Goal: Information Seeking & Learning: Learn about a topic

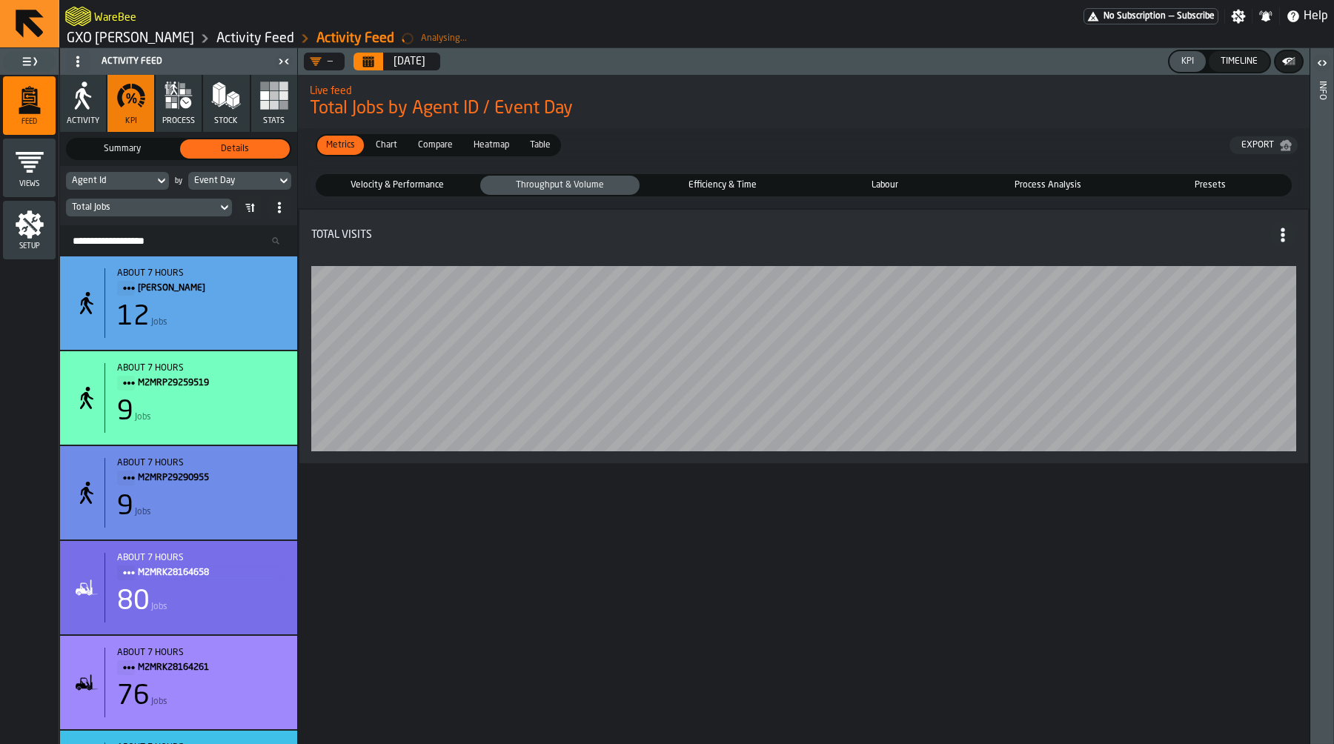
click at [728, 192] on span "Efficiency & Time" at bounding box center [723, 185] width 154 height 13
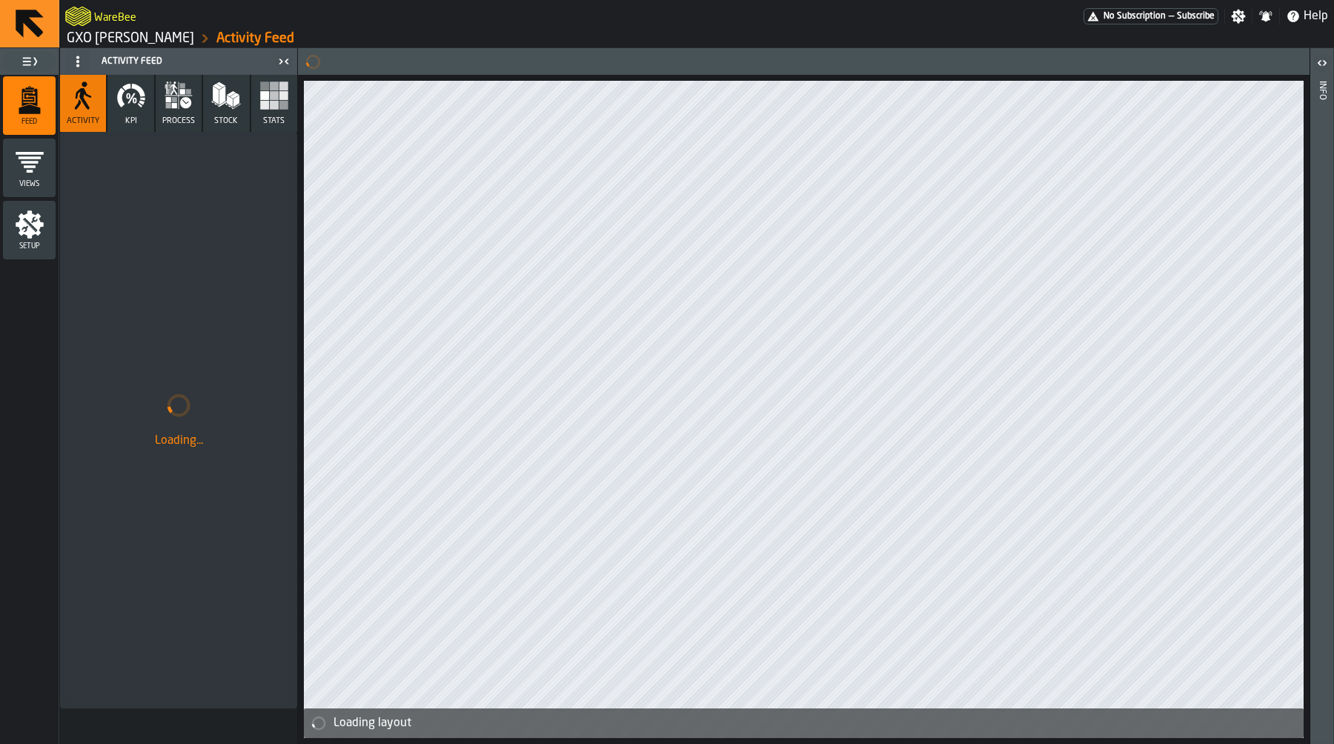
click at [91, 41] on link "GXO [PERSON_NAME]" at bounding box center [130, 38] width 127 height 16
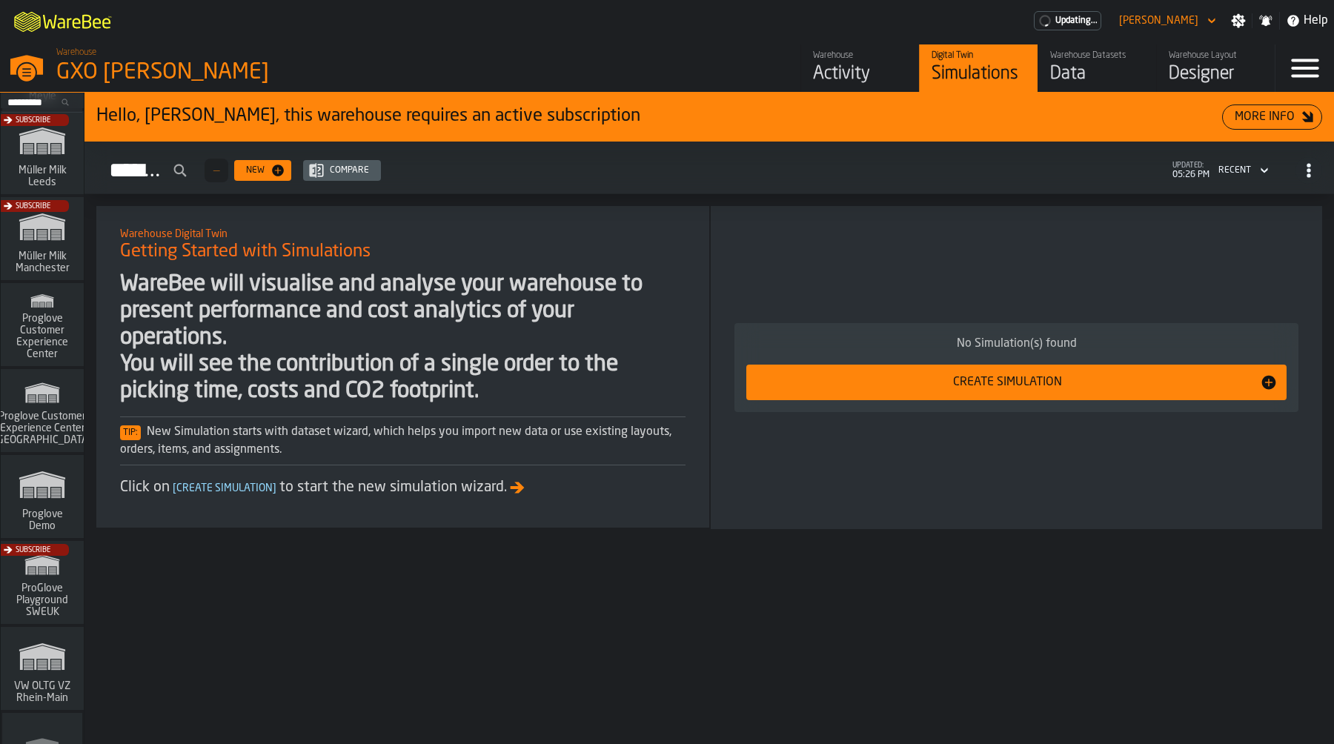
scroll to position [861, 0]
click at [51, 336] on span "Proglove Customer Experience Center" at bounding box center [42, 337] width 71 height 47
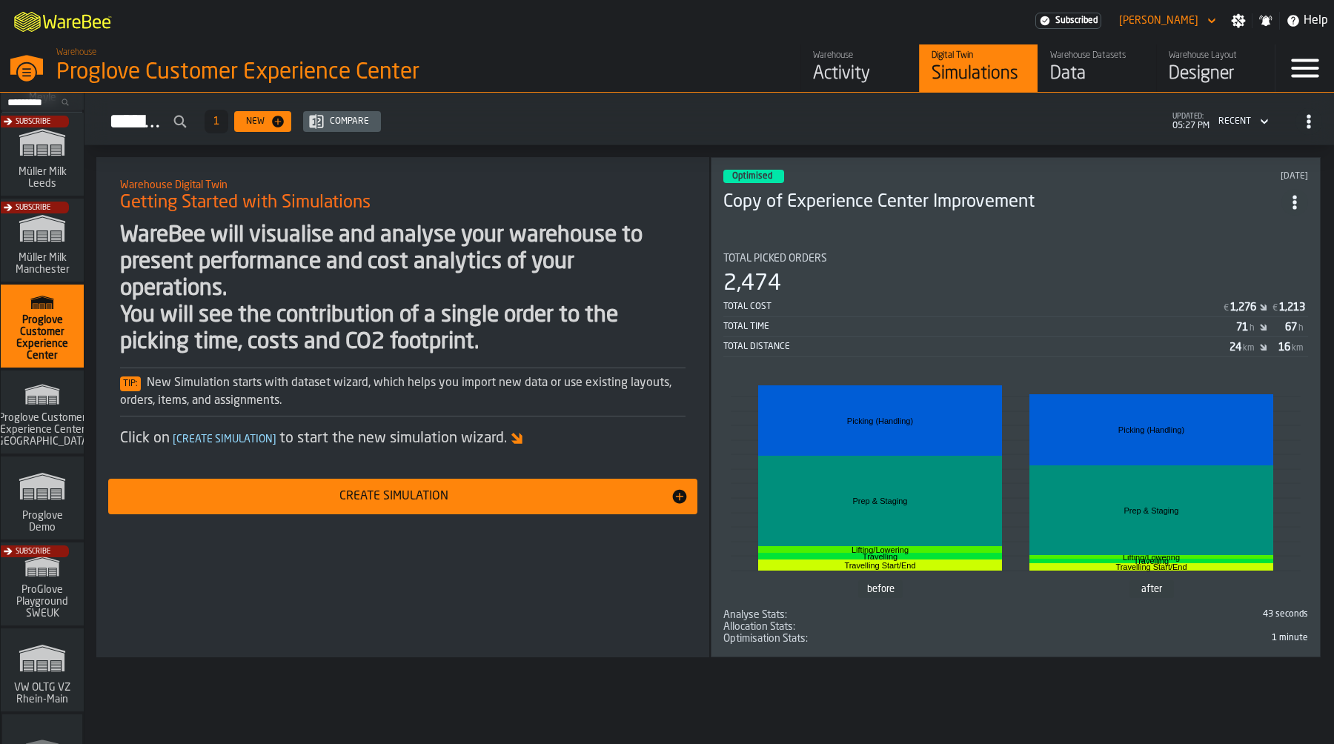
click at [863, 79] on div "Activity" at bounding box center [860, 74] width 94 height 24
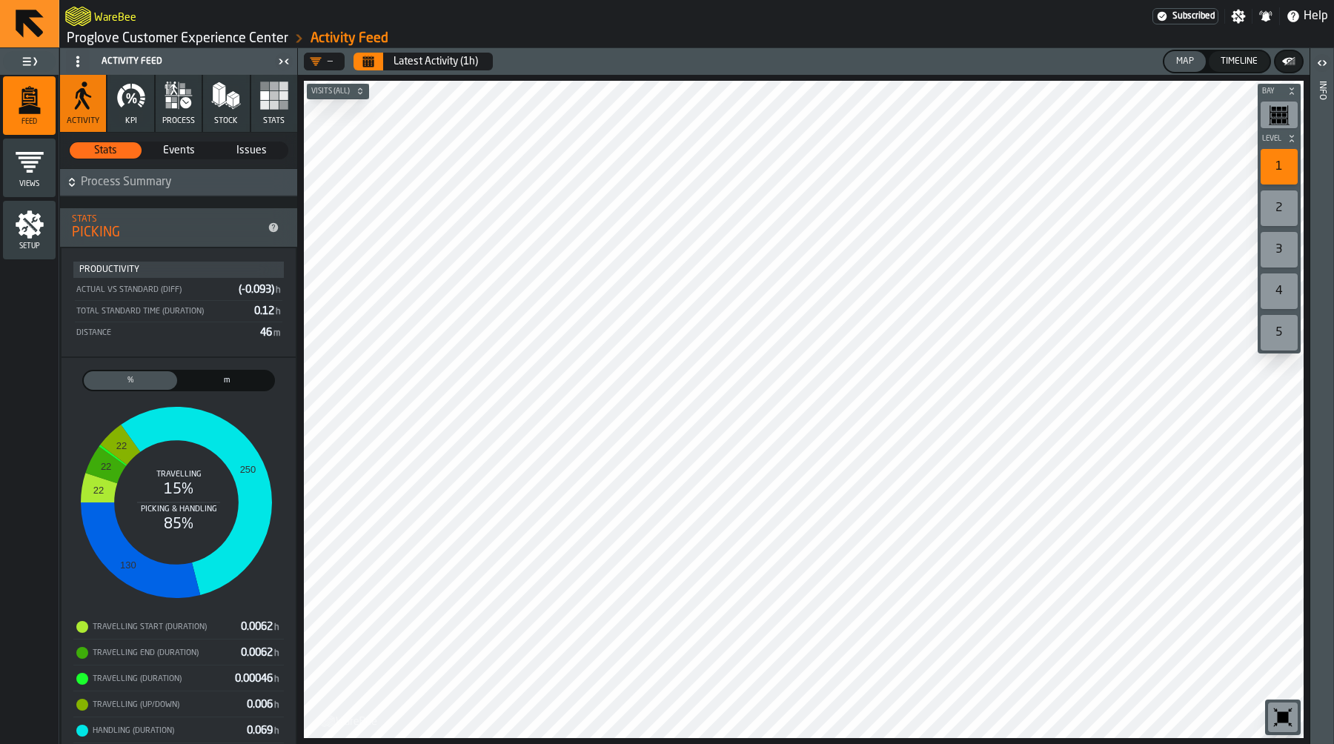
click at [1284, 720] on icon "button-toolbar-undefined" at bounding box center [1283, 717] width 11 height 11
click at [216, 39] on link "Proglove Customer Experience Center" at bounding box center [178, 38] width 222 height 16
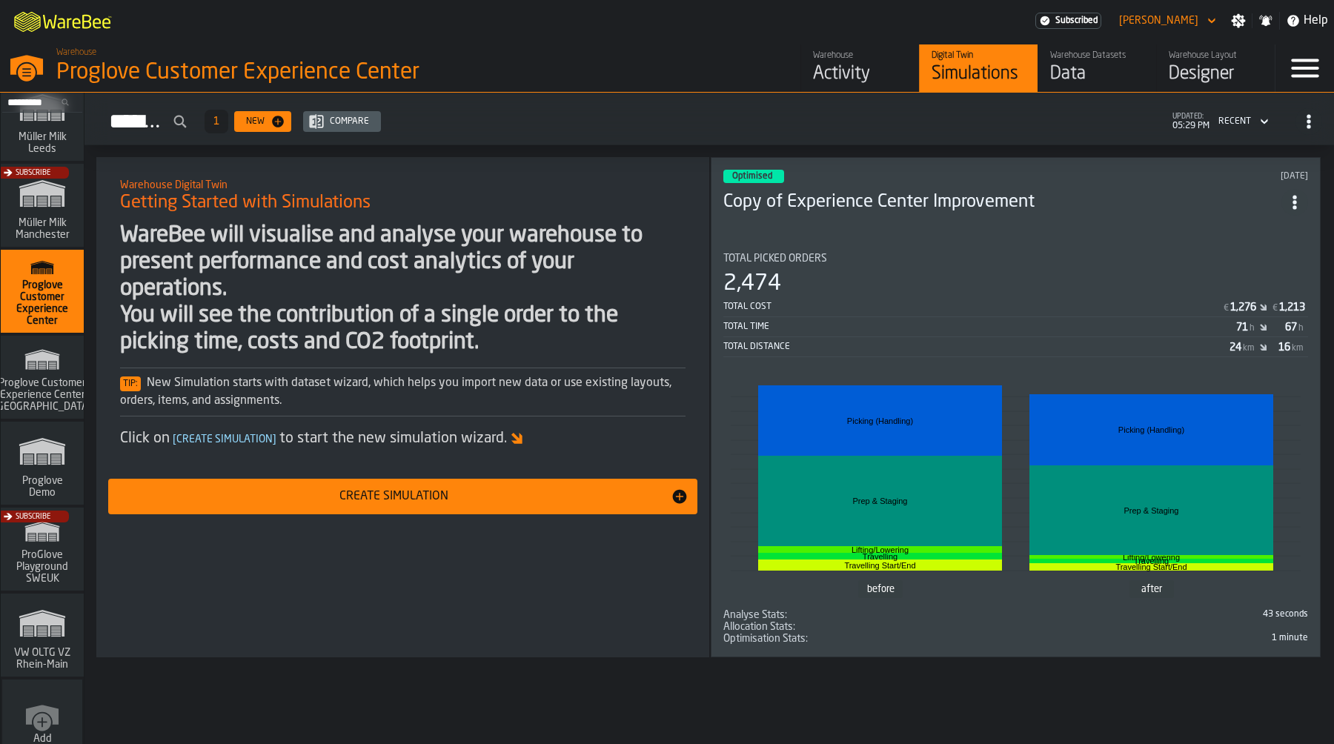
scroll to position [919, 0]
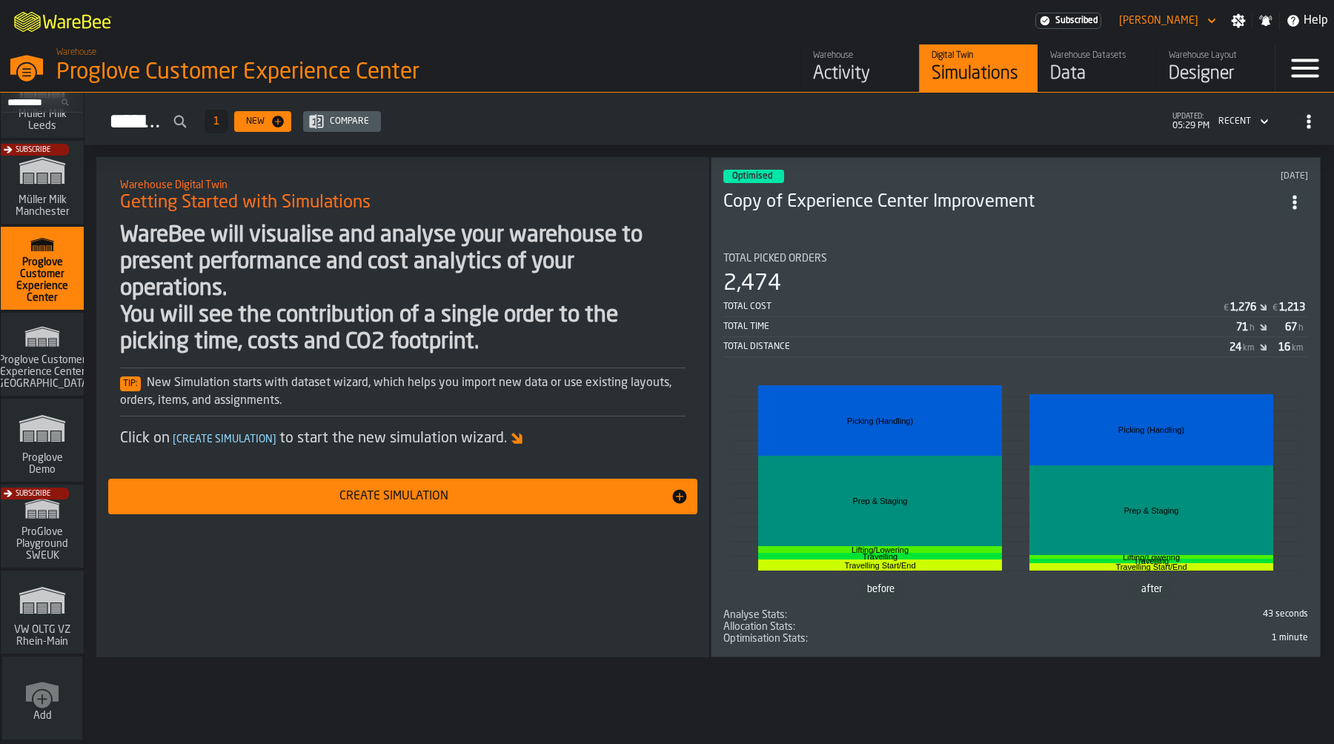
click at [47, 439] on polygon "link-to-/wh/i/e36b03eb-bea5-40ab-83a2-6422b9ded721/simulations" at bounding box center [42, 430] width 44 height 24
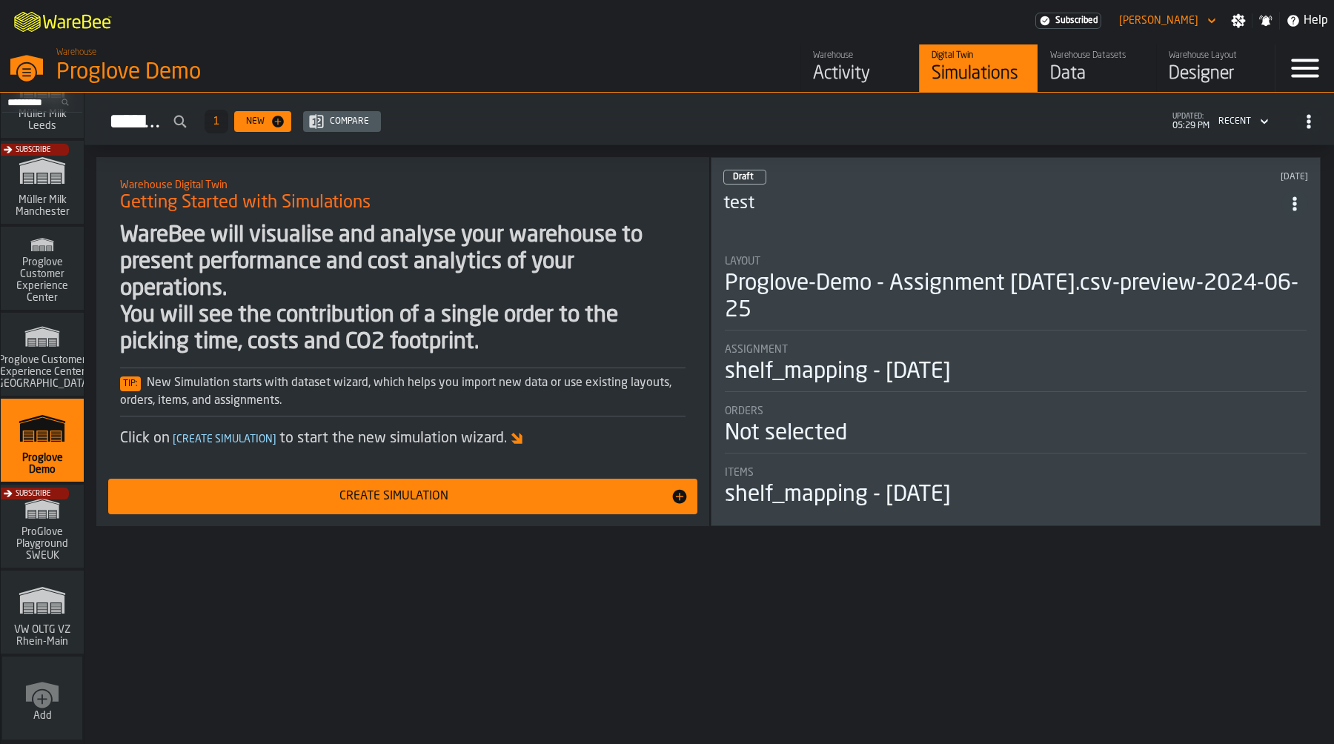
click at [869, 52] on div "Warehouse" at bounding box center [860, 55] width 94 height 10
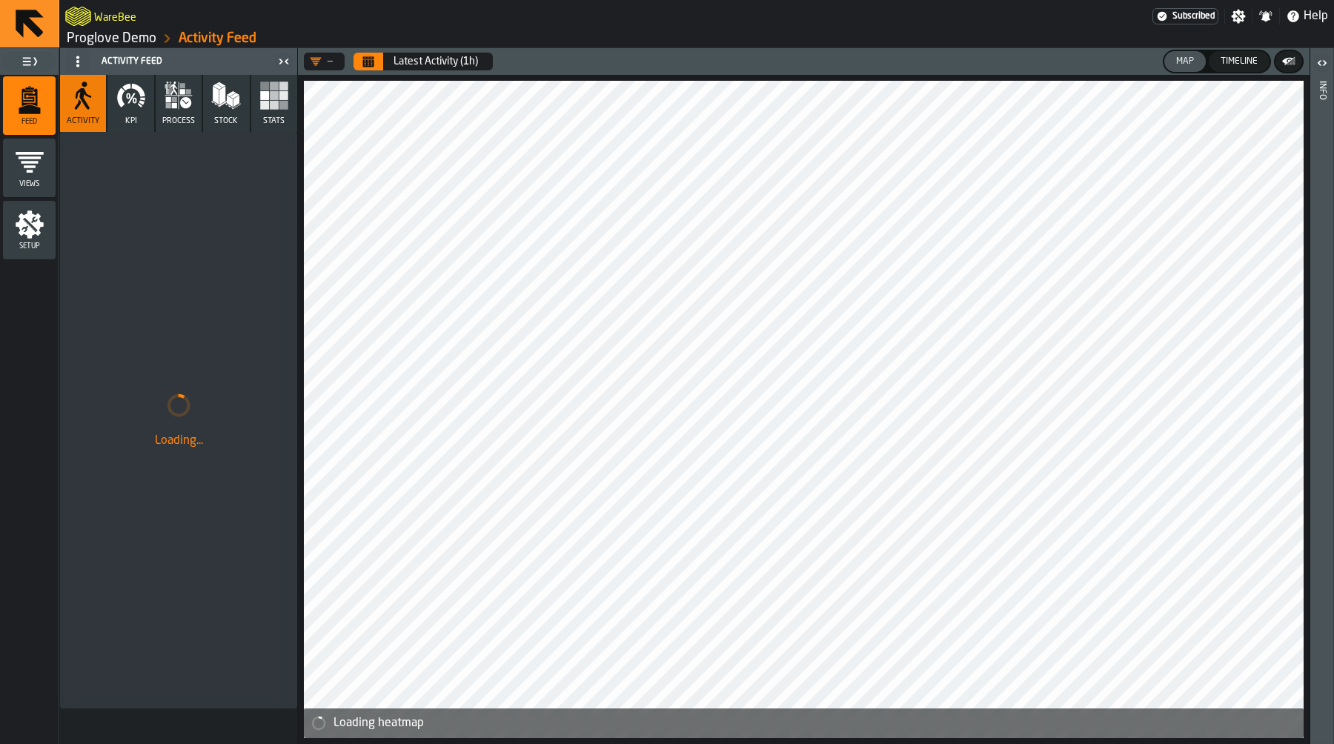
click at [374, 65] on icon "Calendar" at bounding box center [368, 62] width 12 height 12
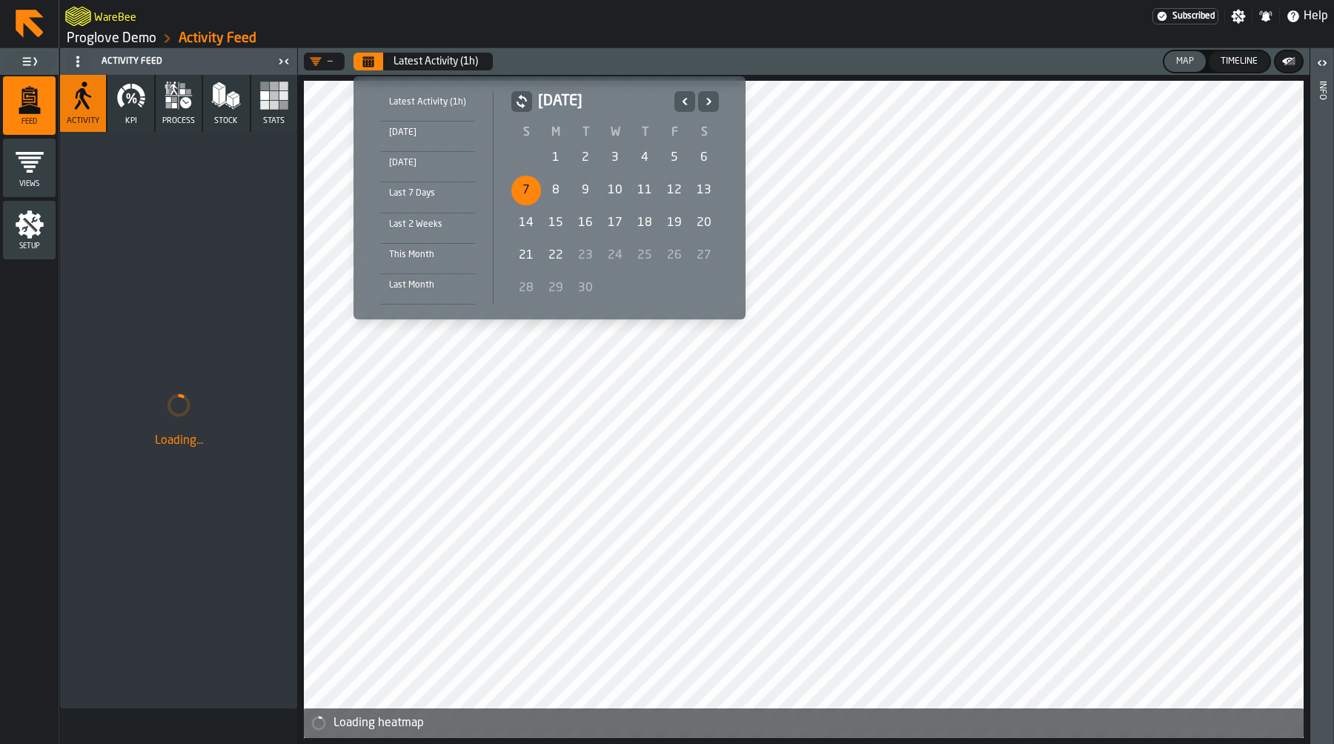
click at [523, 188] on div "7" at bounding box center [526, 191] width 30 height 30
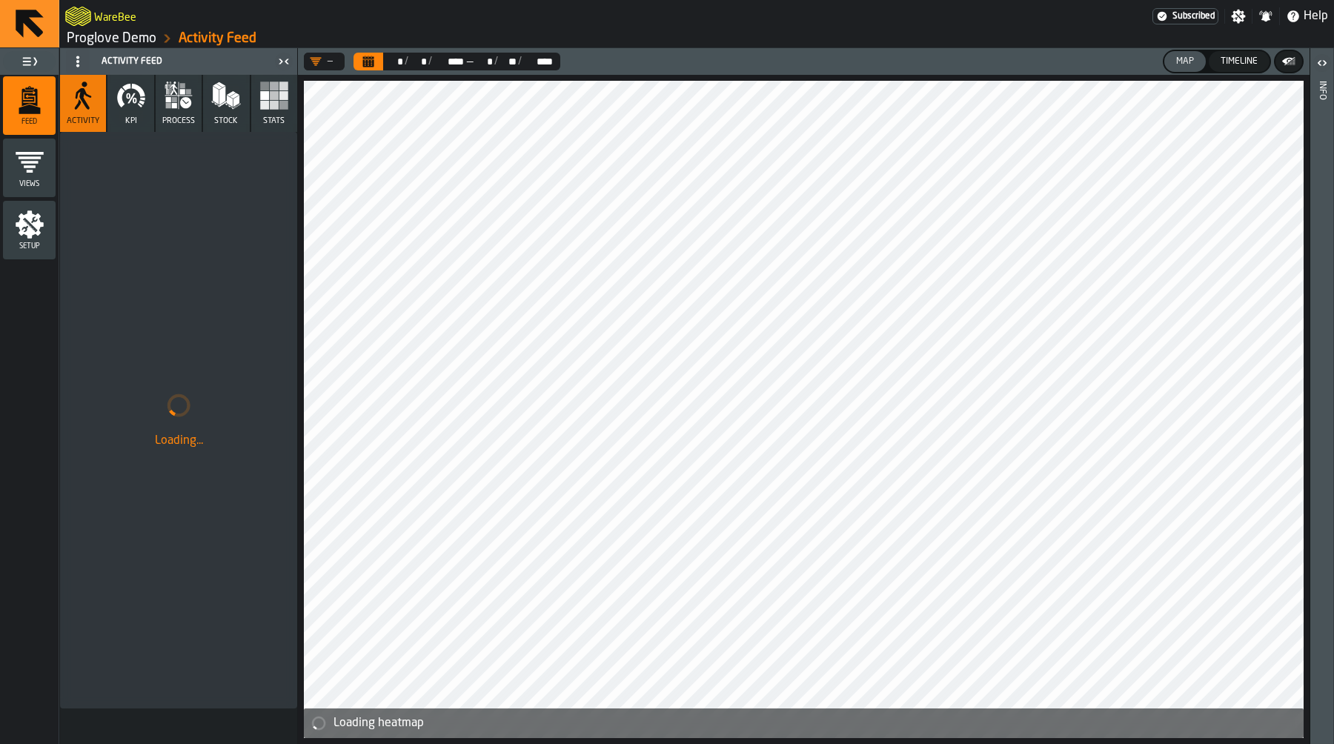
click at [44, 216] on icon "menu Setup" at bounding box center [30, 225] width 30 height 30
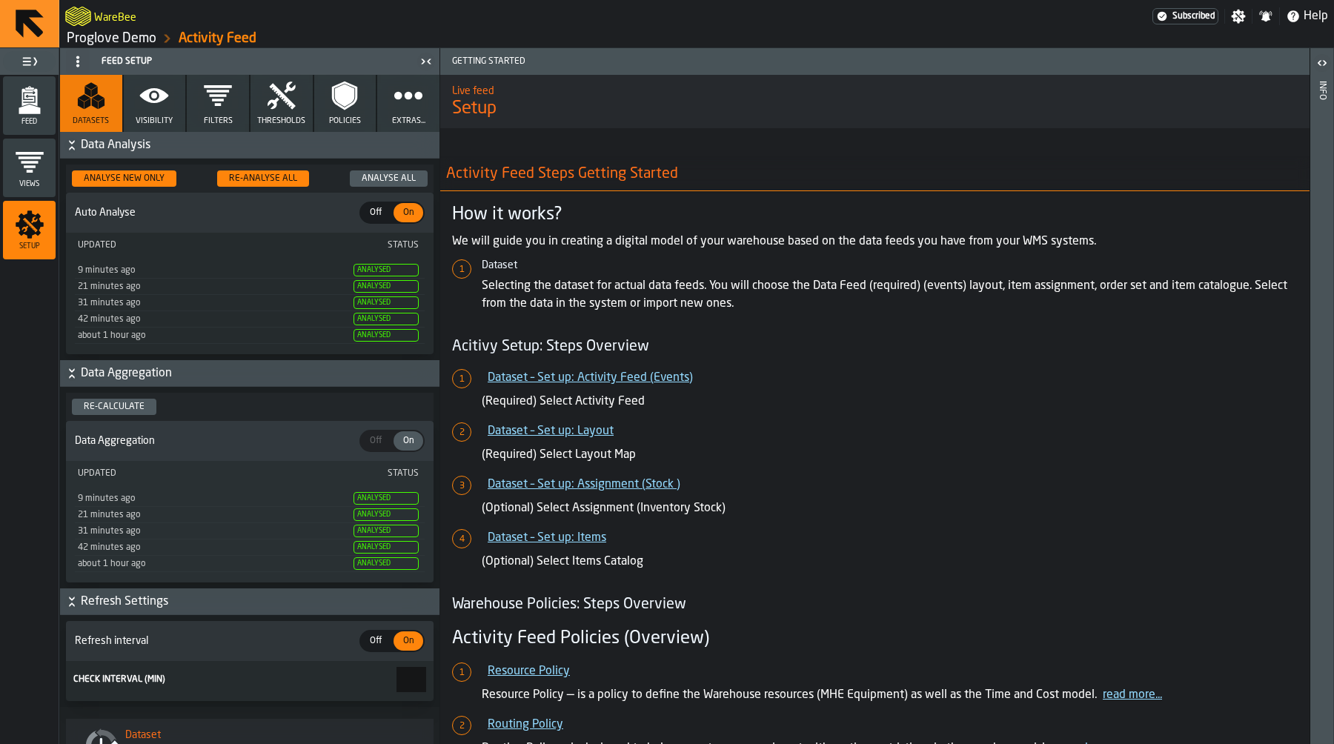
click at [159, 101] on icon "button" at bounding box center [154, 95] width 29 height 15
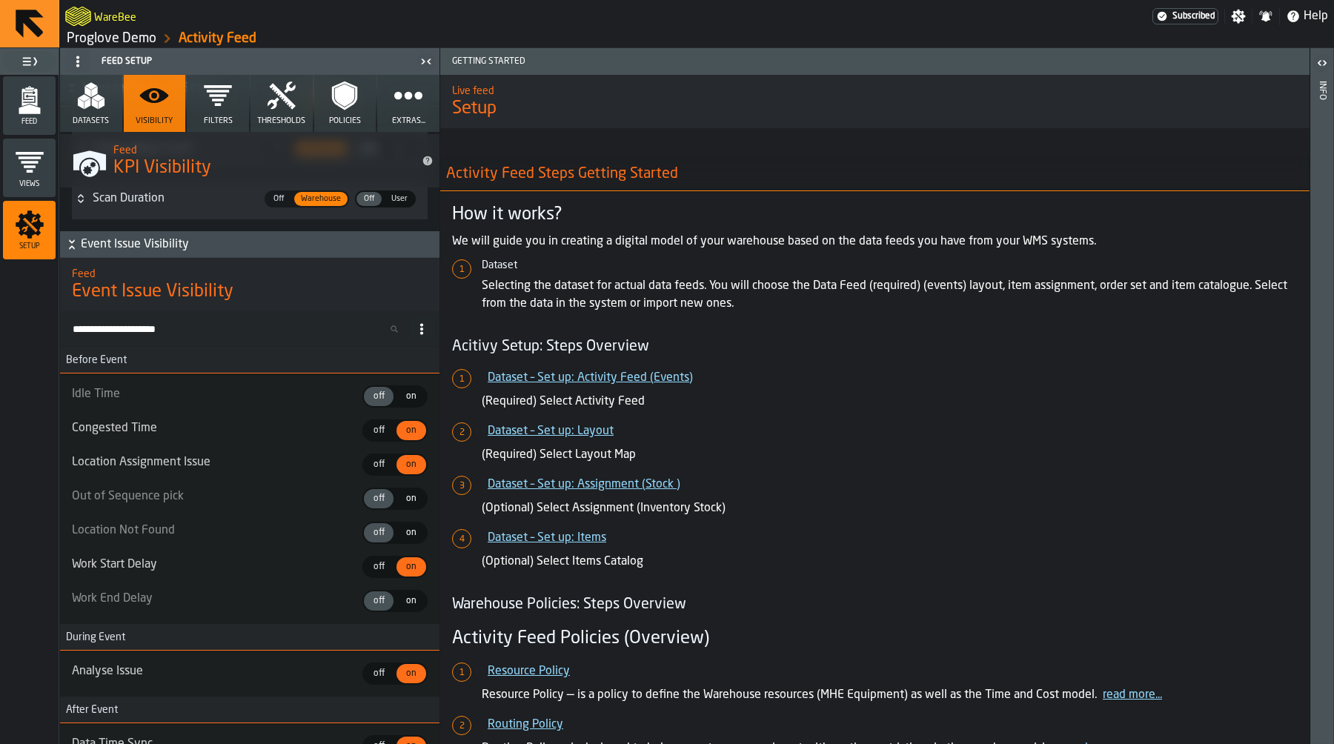
scroll to position [4252, 0]
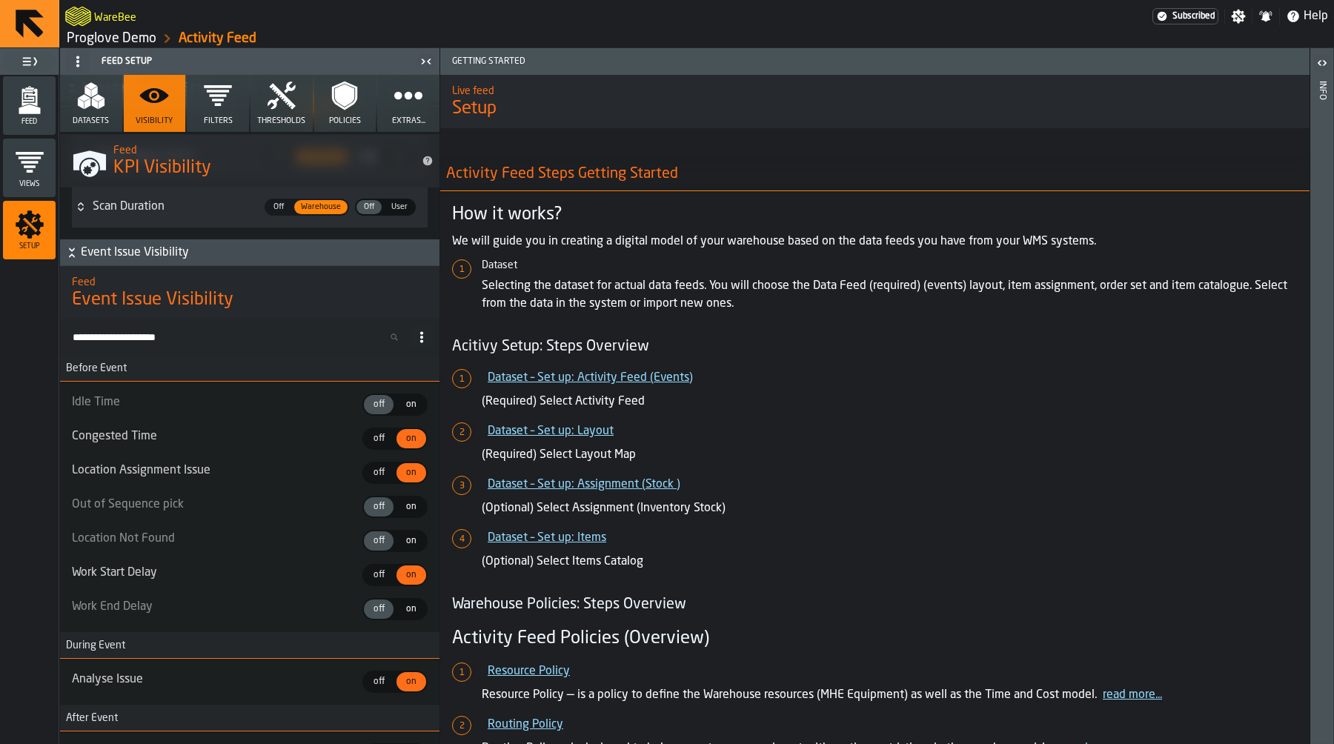
click at [216, 450] on ul "Idle Time off off on on Congested Time off off on on Location Assignment Issue …" at bounding box center [250, 507] width 356 height 227
click at [42, 95] on icon "menu Feed" at bounding box center [30, 100] width 30 height 30
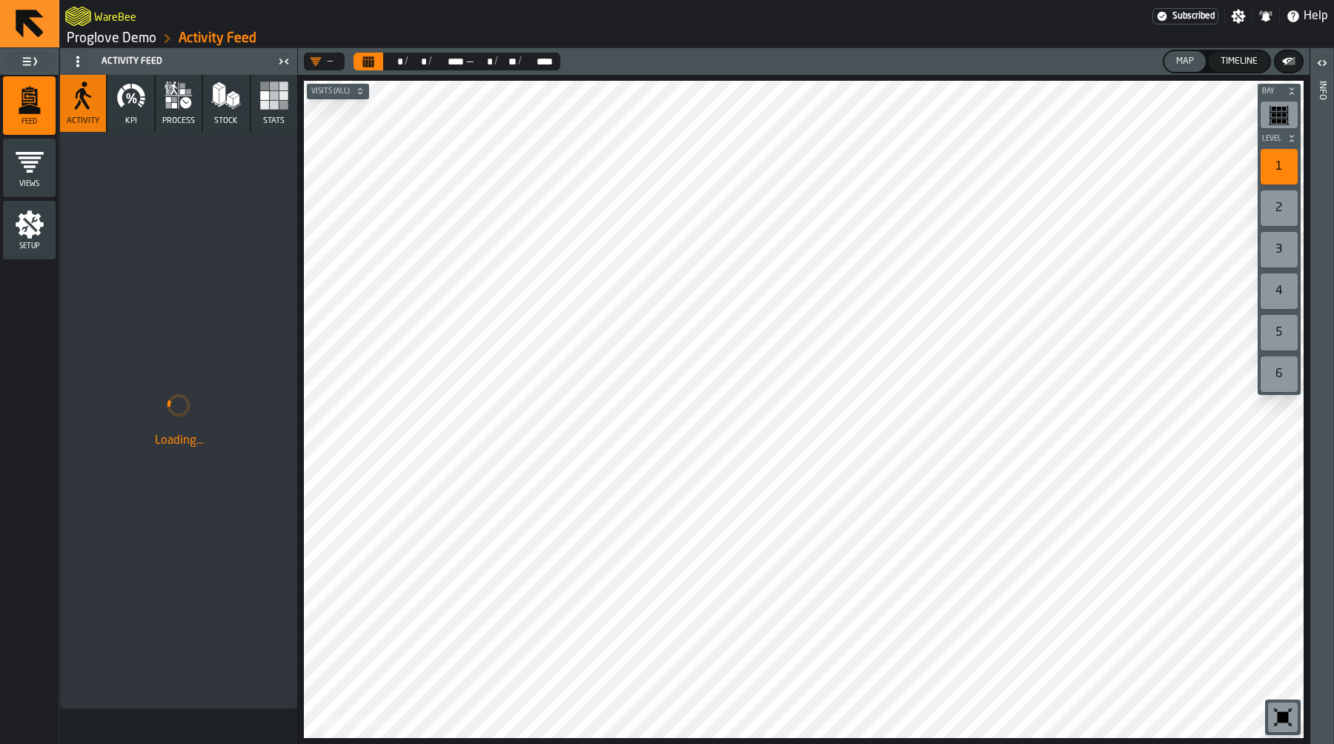
click at [176, 98] on icon "button" at bounding box center [174, 99] width 5 height 5
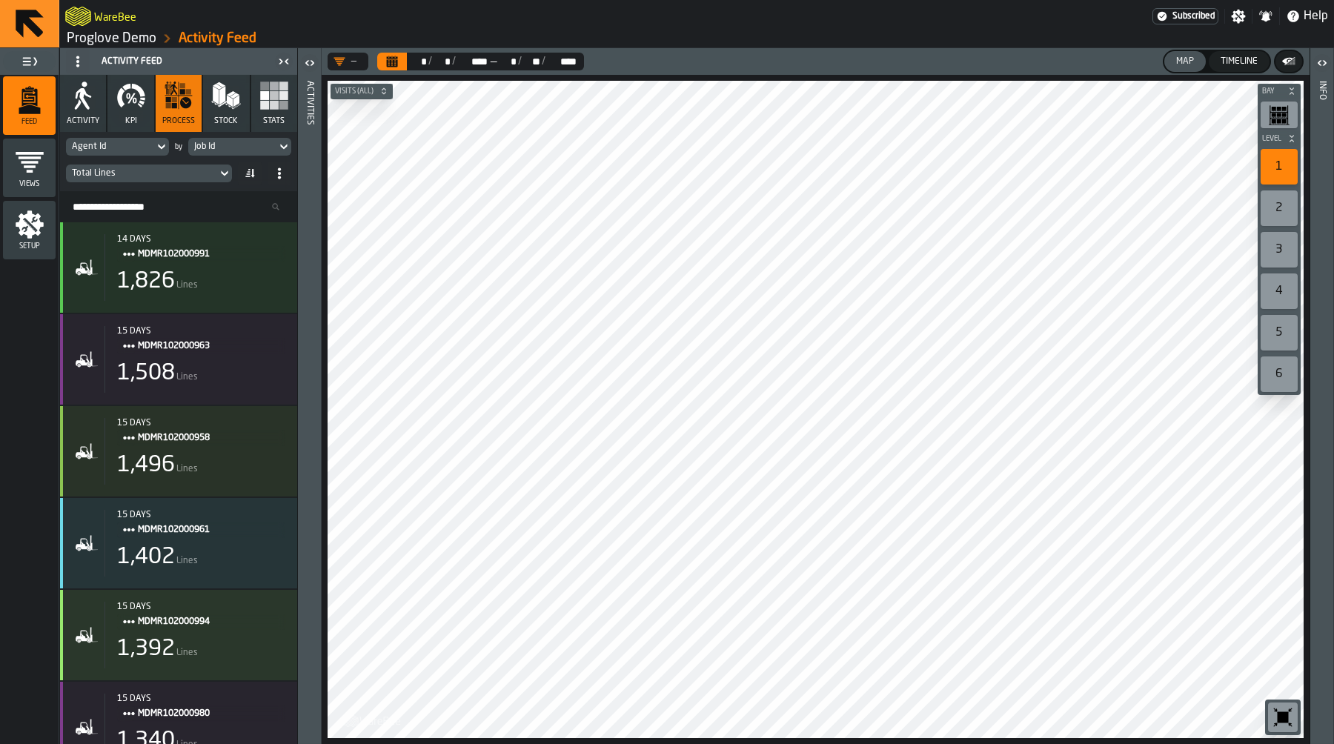
click at [129, 100] on icon "button" at bounding box center [130, 98] width 7 height 10
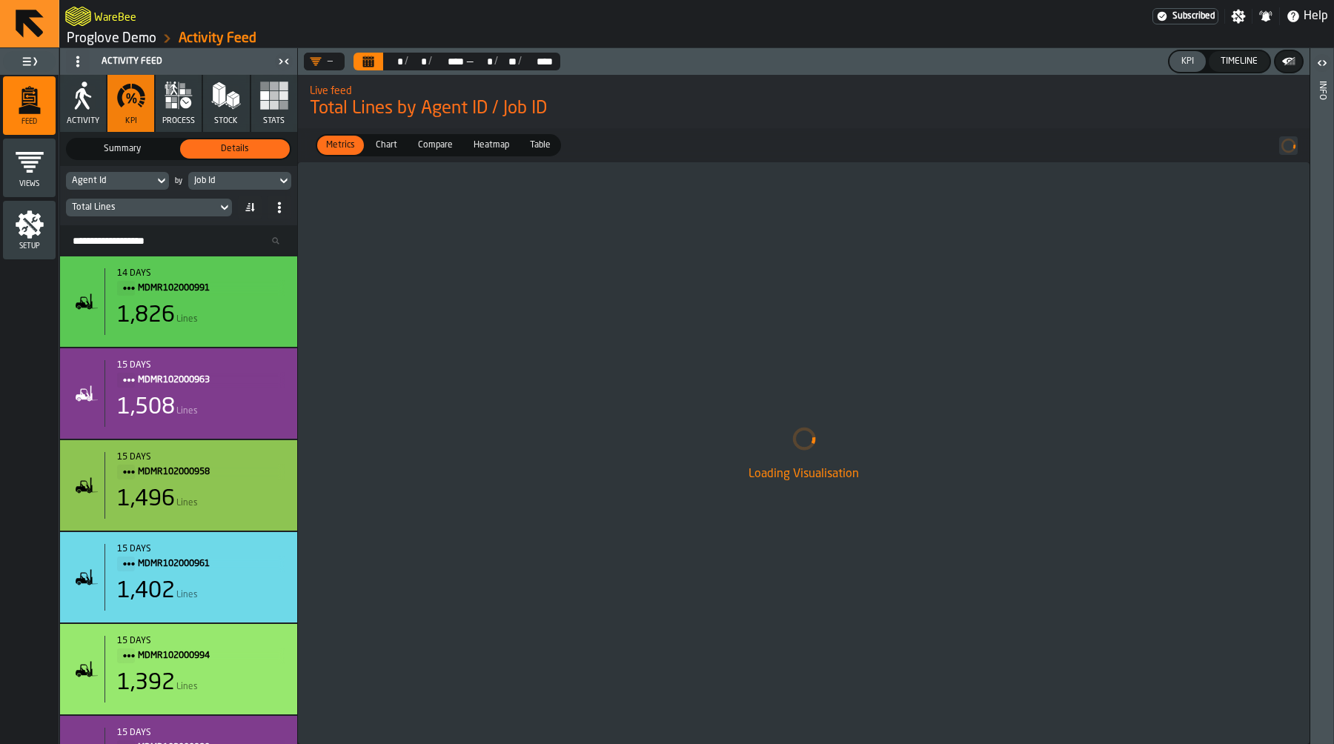
click at [234, 185] on div "Job Id" at bounding box center [232, 181] width 76 height 10
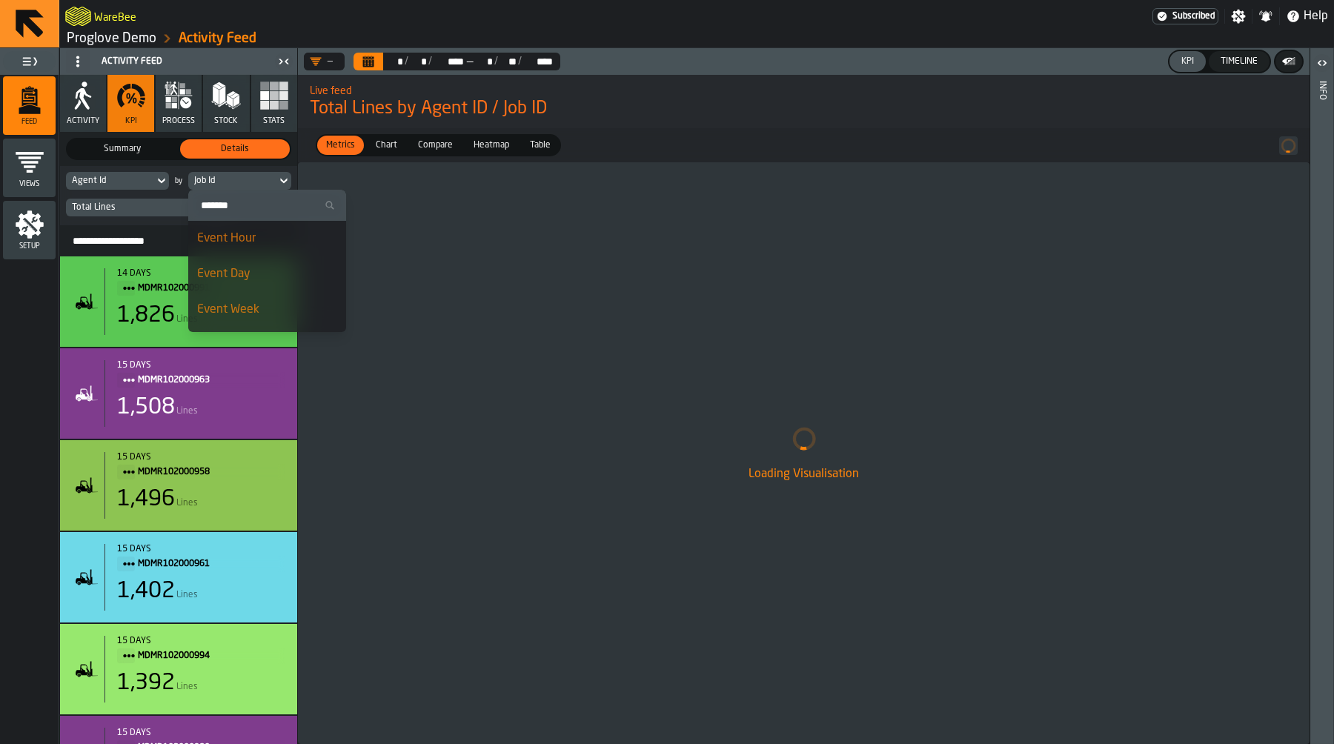
click at [253, 273] on div "Event Day" at bounding box center [267, 274] width 140 height 18
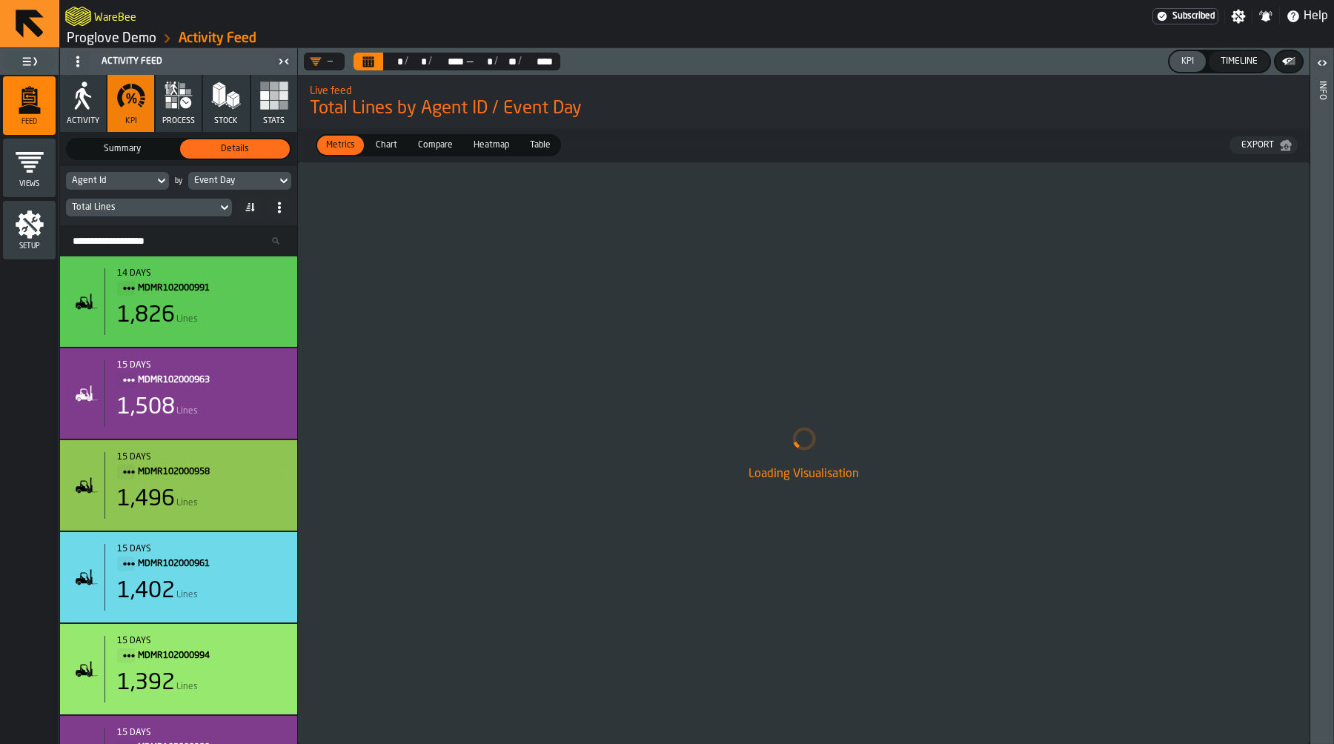
click at [162, 212] on div "Total Lines" at bounding box center [141, 207] width 139 height 10
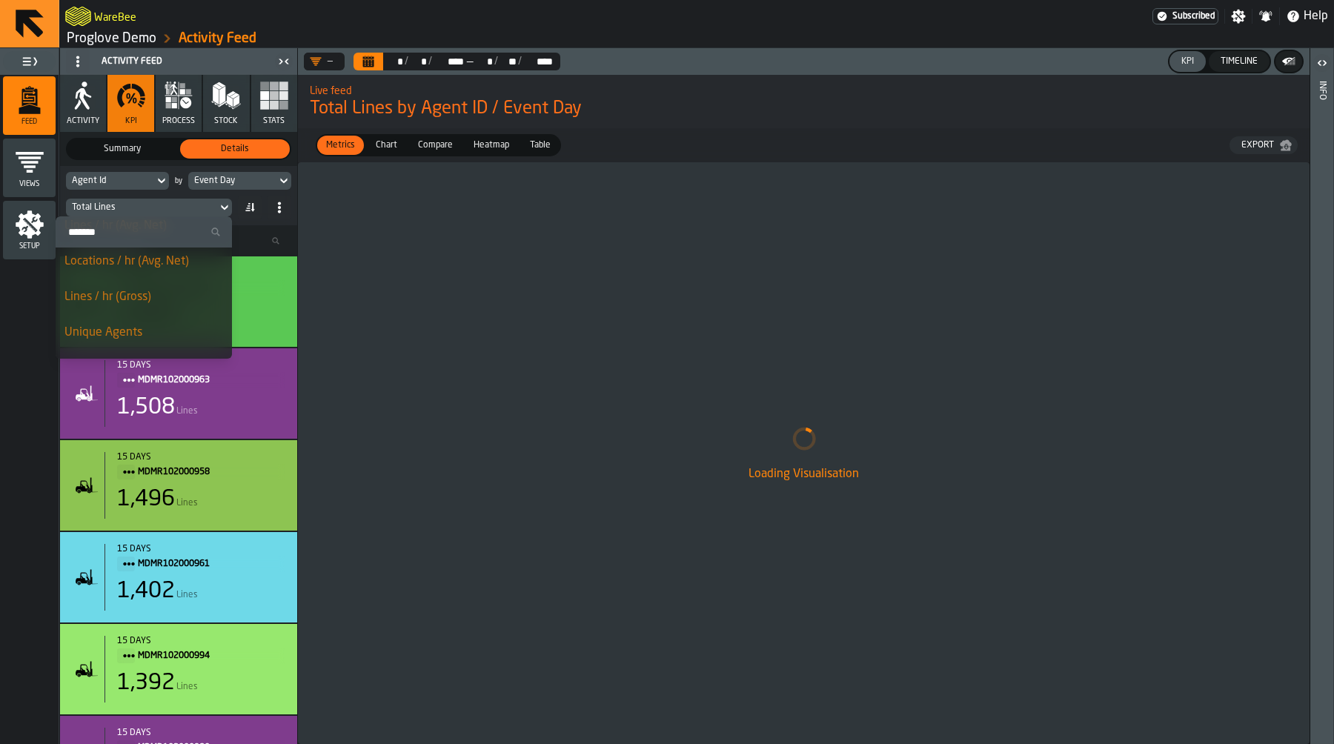
scroll to position [448, 0]
click at [445, 278] on div "Loading Visualisation" at bounding box center [804, 453] width 1012 height 582
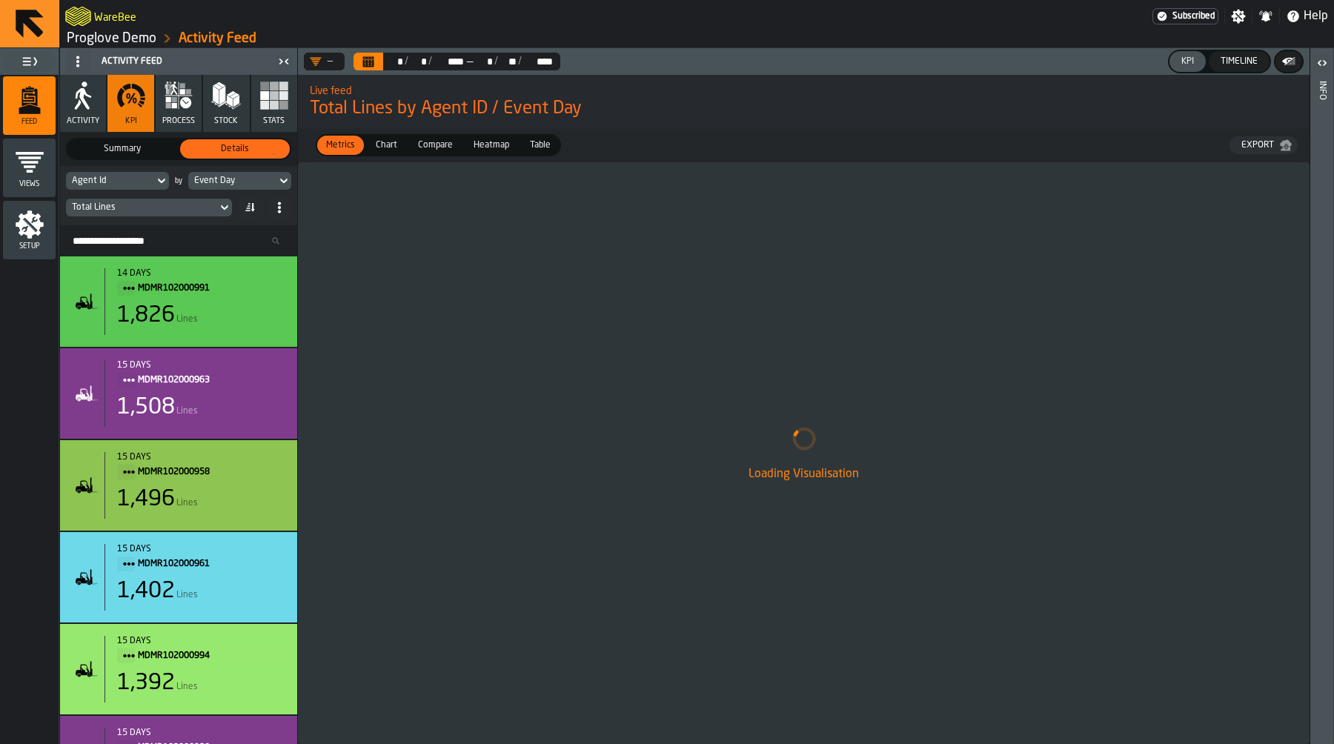
click at [540, 146] on span "Table" at bounding box center [540, 145] width 33 height 13
click at [343, 148] on span "Metrics" at bounding box center [340, 145] width 41 height 13
click at [524, 328] on div "Loading Visualisation" at bounding box center [804, 453] width 1012 height 582
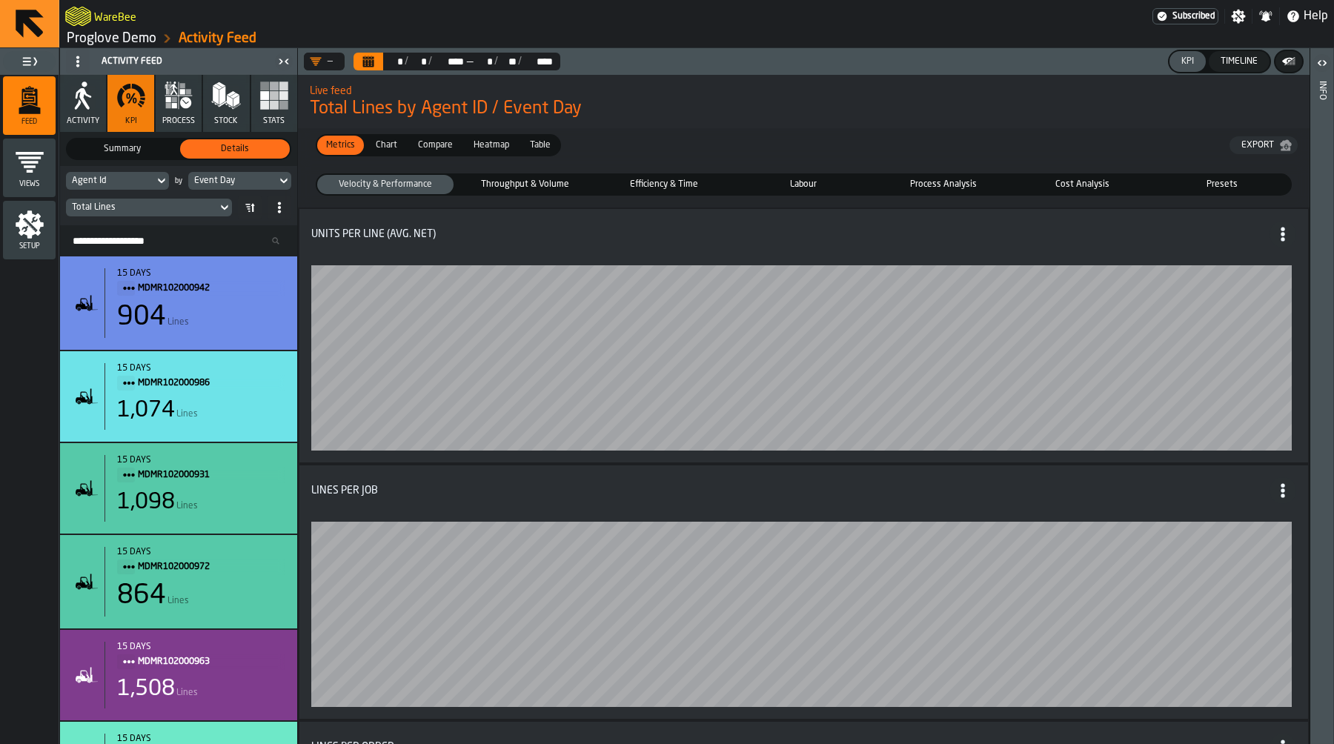
scroll to position [0, 0]
click at [508, 186] on span "Throughput & Volume" at bounding box center [524, 185] width 130 height 13
click at [814, 182] on span "Labour" at bounding box center [803, 185] width 130 height 13
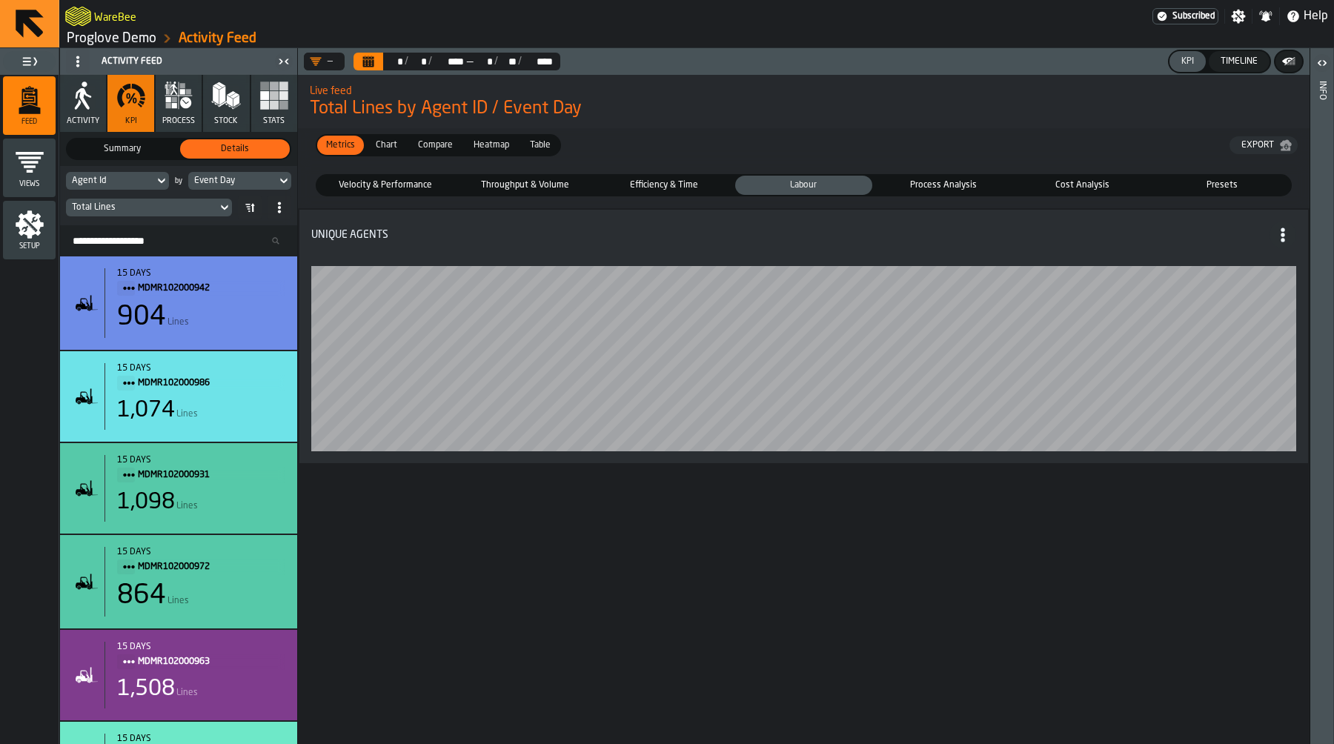
click at [975, 186] on span "Process Analysis" at bounding box center [943, 185] width 130 height 13
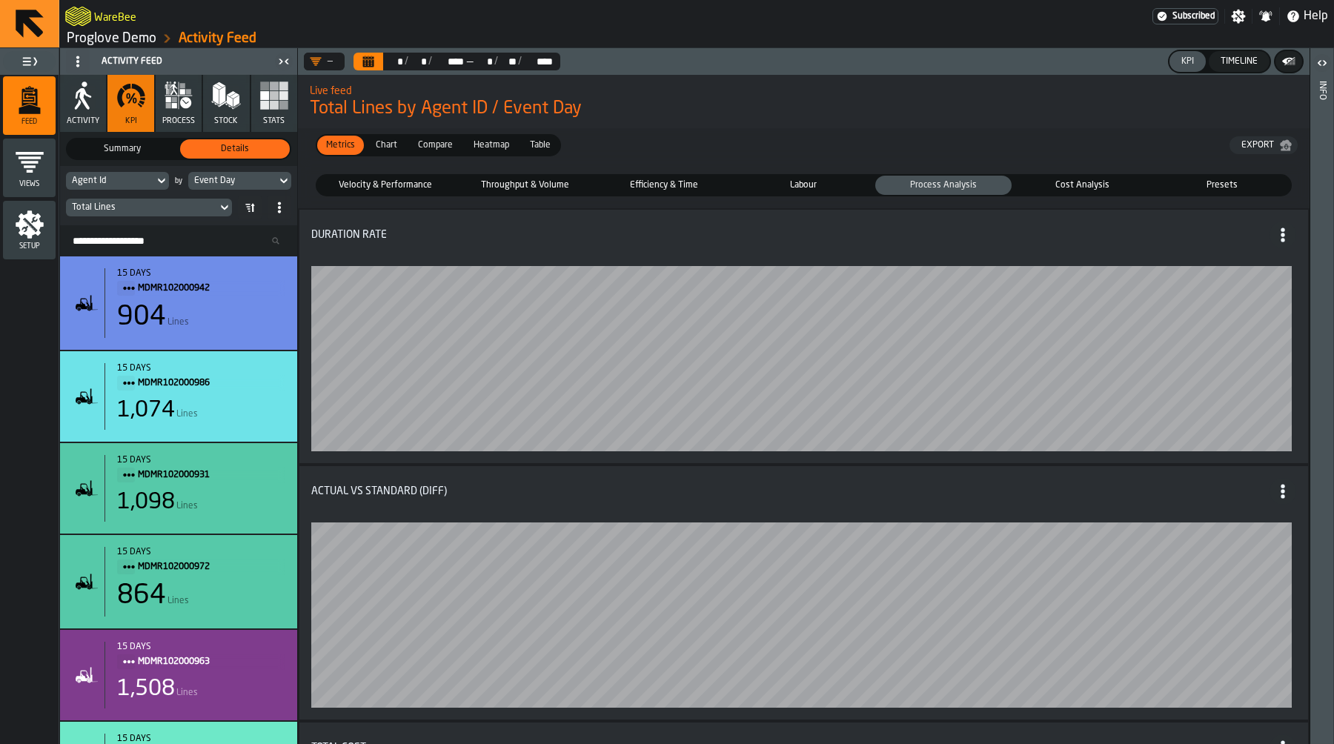
click at [840, 185] on span "Labour" at bounding box center [803, 185] width 130 height 13
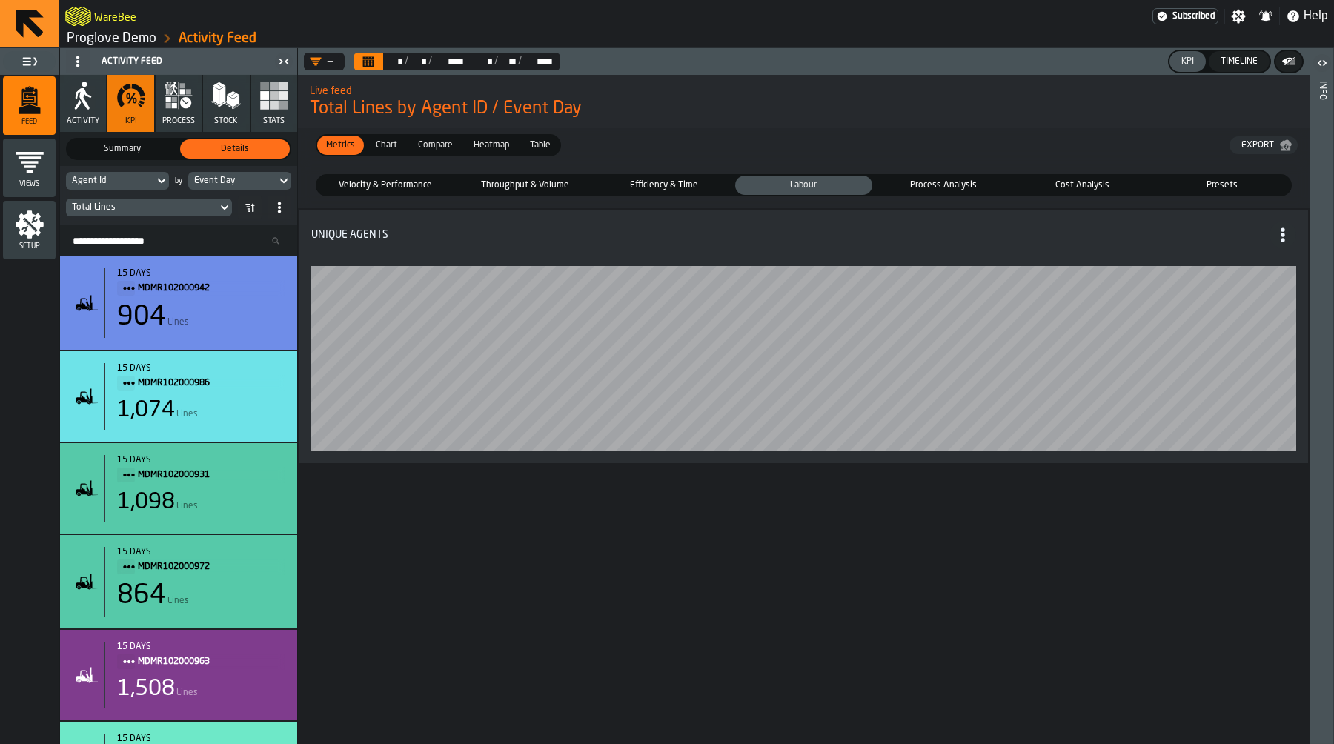
click at [966, 188] on span "Process Analysis" at bounding box center [943, 185] width 130 height 13
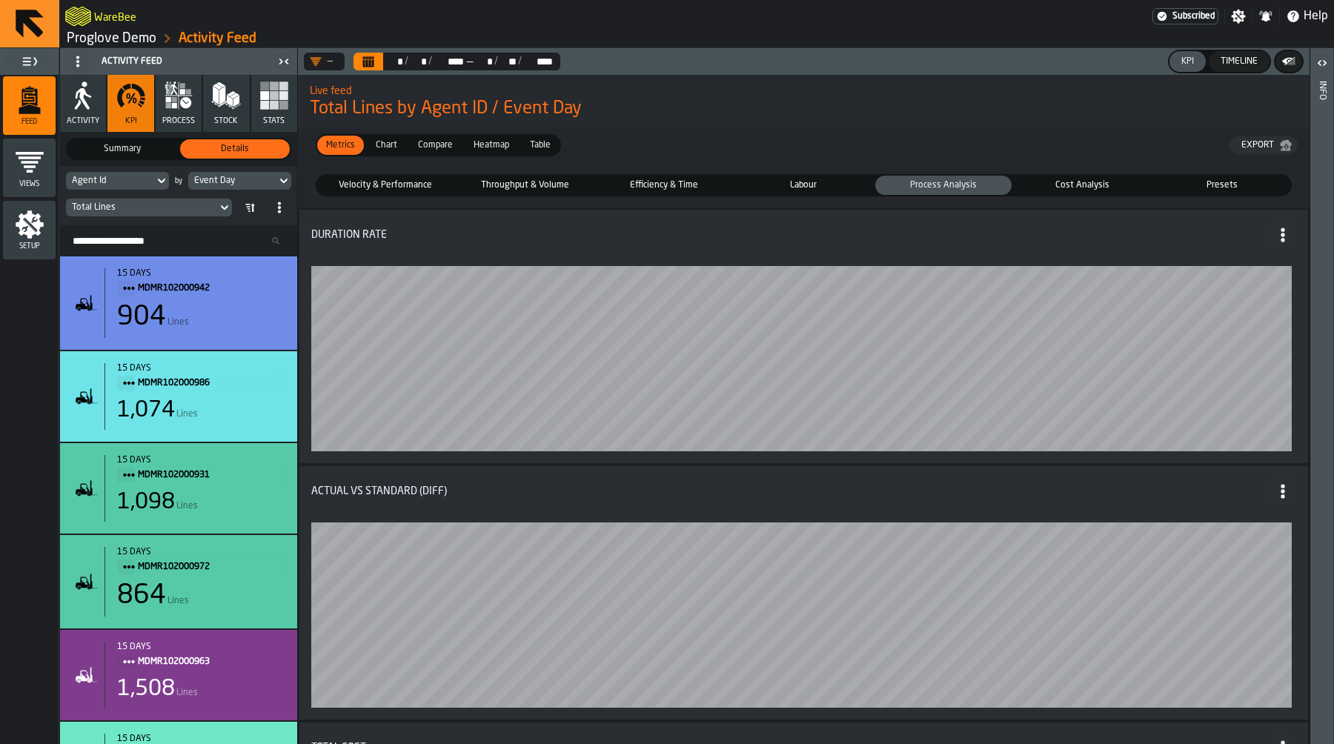
click at [545, 145] on span "Table" at bounding box center [540, 145] width 33 height 13
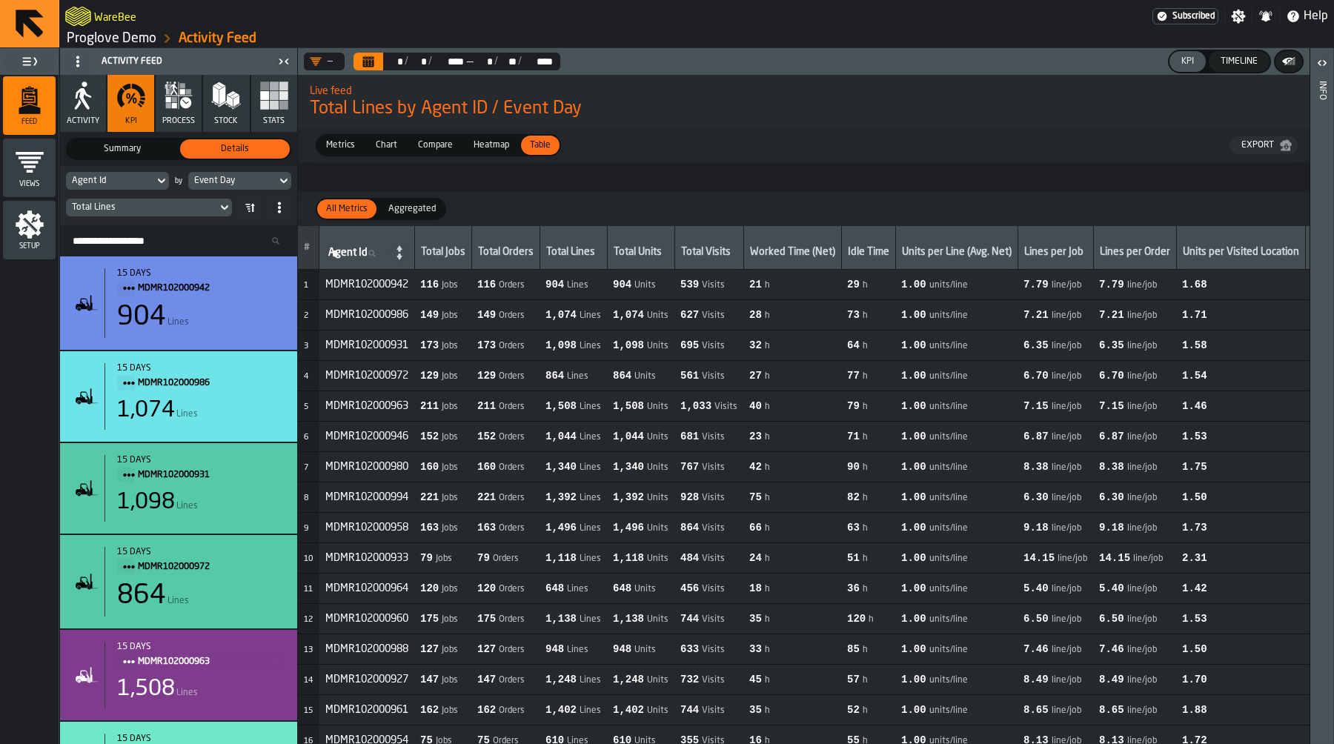
click at [36, 236] on icon "menu Setup" at bounding box center [30, 225] width 30 height 30
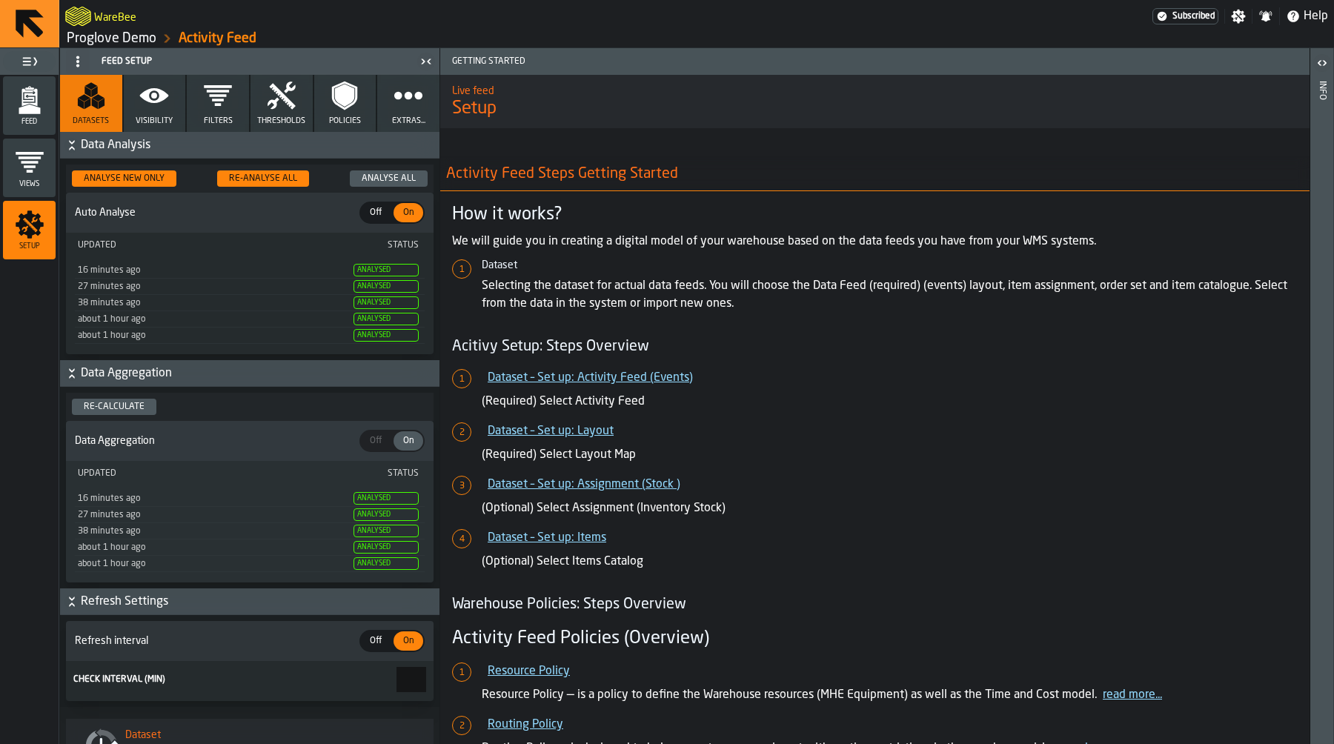
click at [163, 104] on icon "button" at bounding box center [154, 96] width 30 height 30
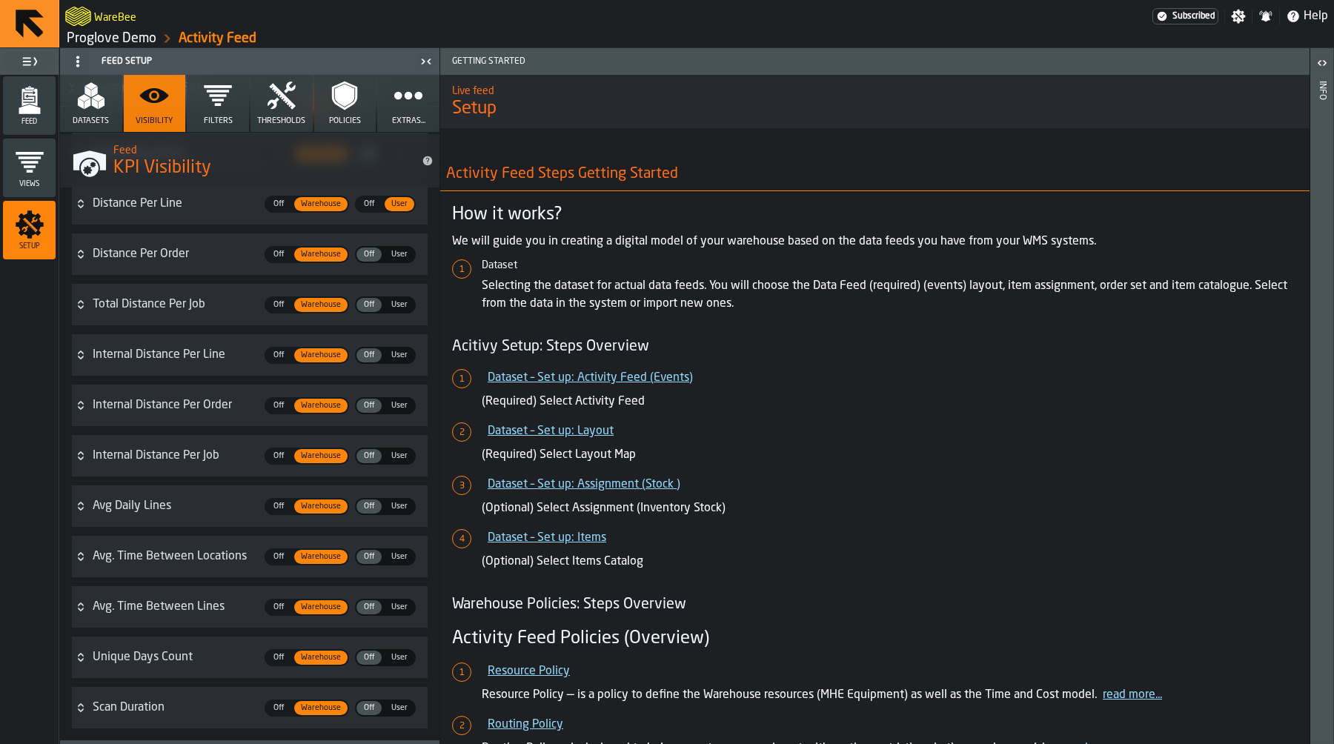
scroll to position [3851, 0]
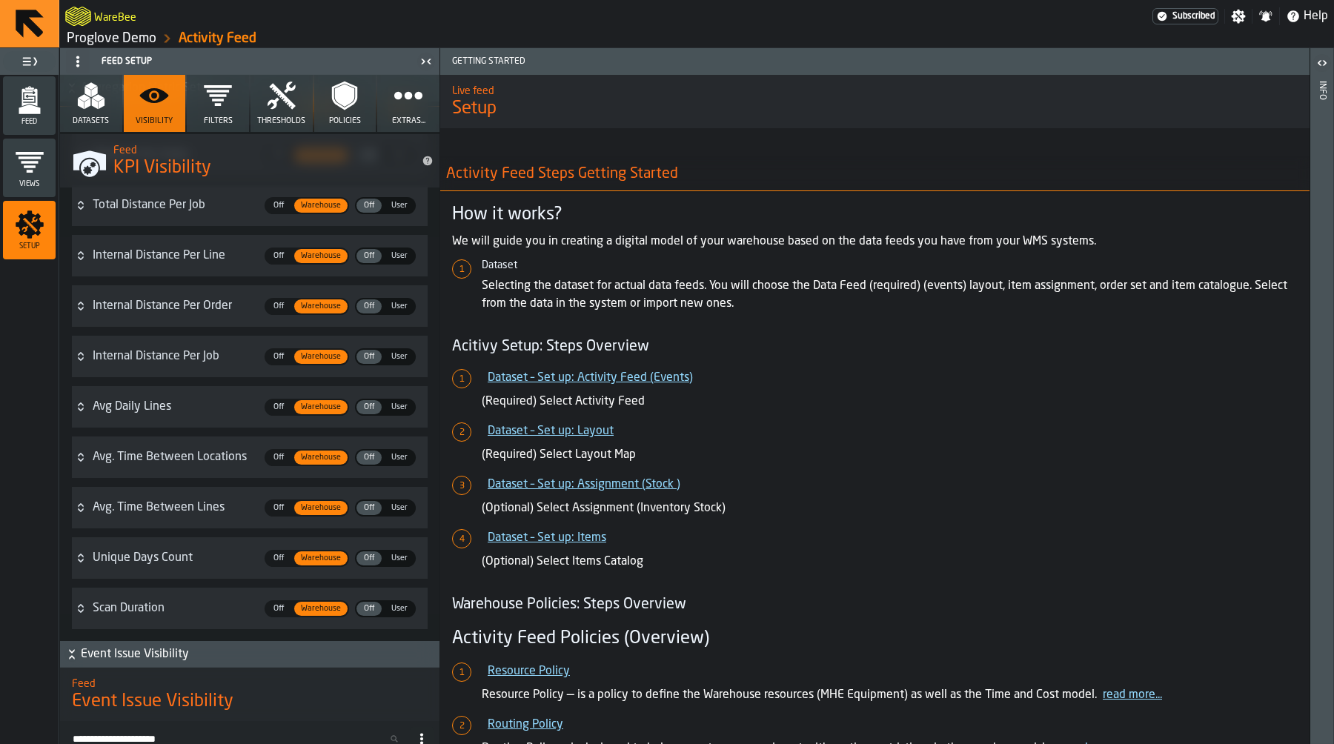
click at [21, 134] on div "Feed" at bounding box center [29, 105] width 53 height 59
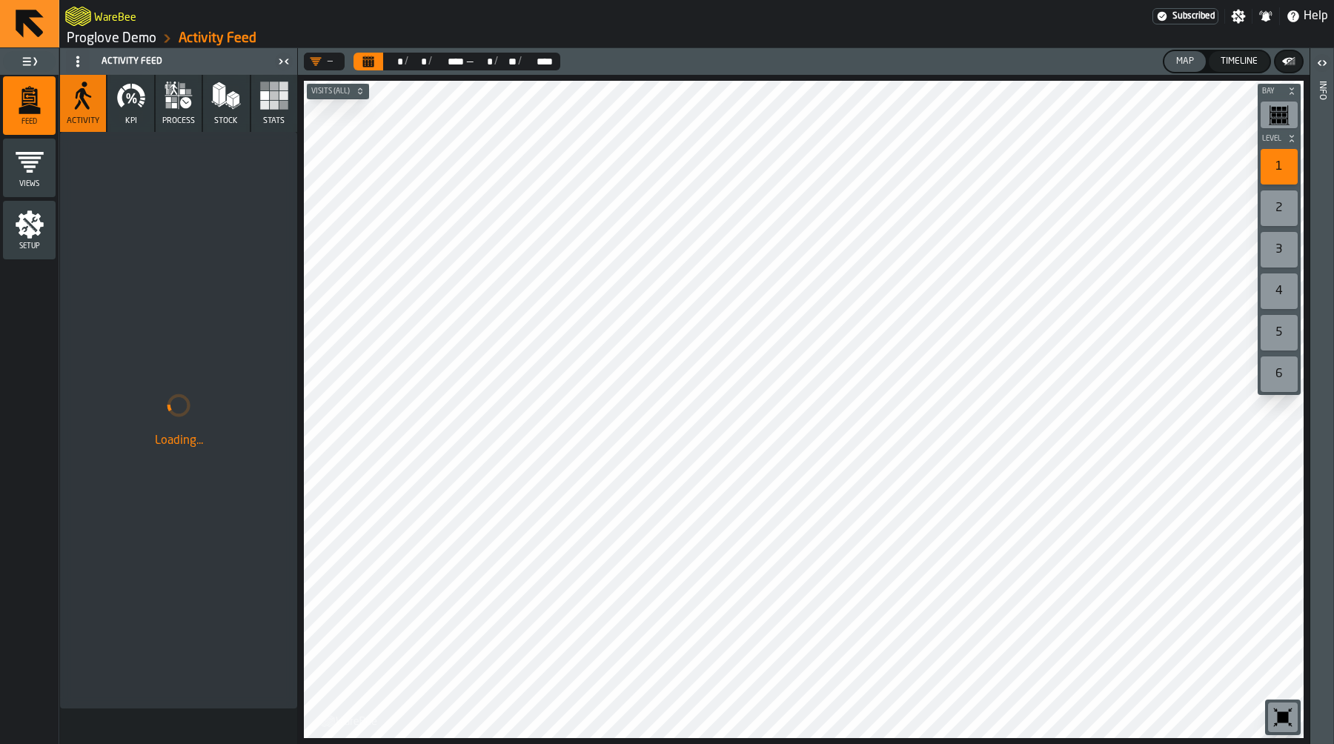
click at [31, 219] on icon "menu Setup" at bounding box center [30, 224] width 28 height 28
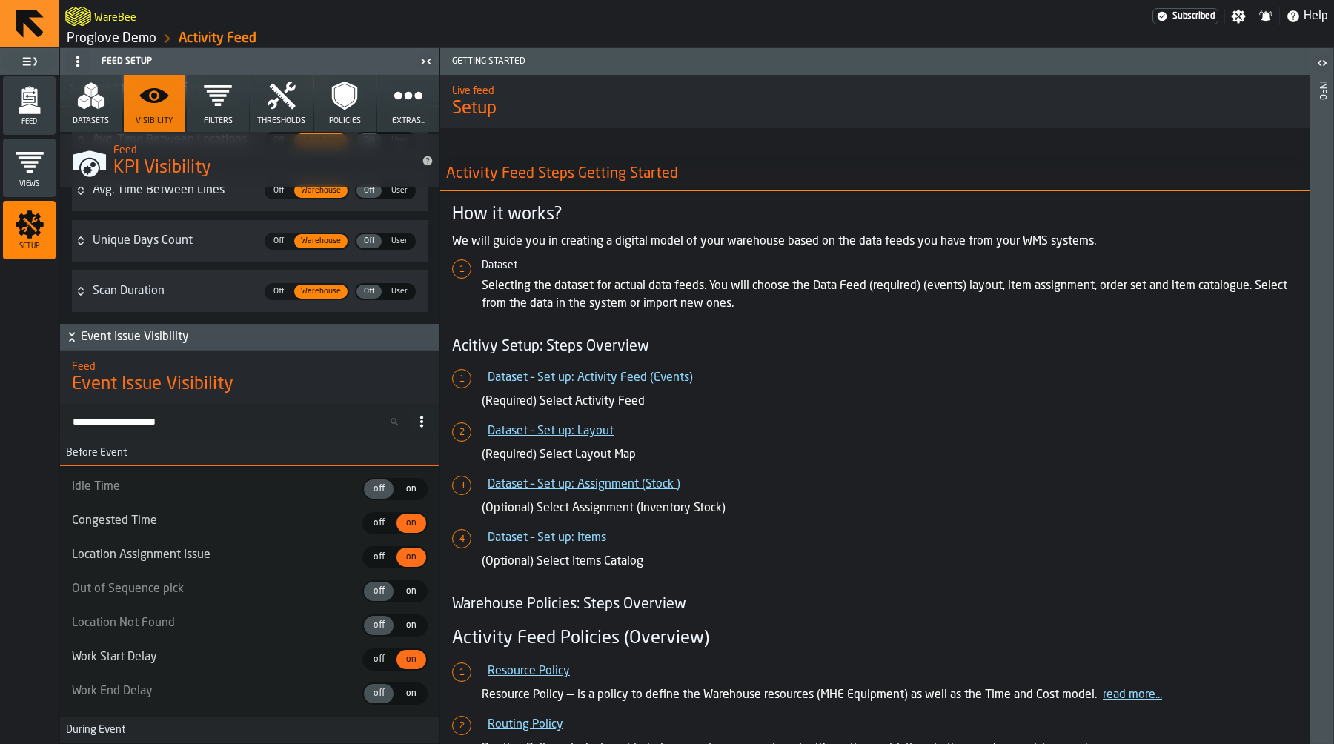
scroll to position [4172, 0]
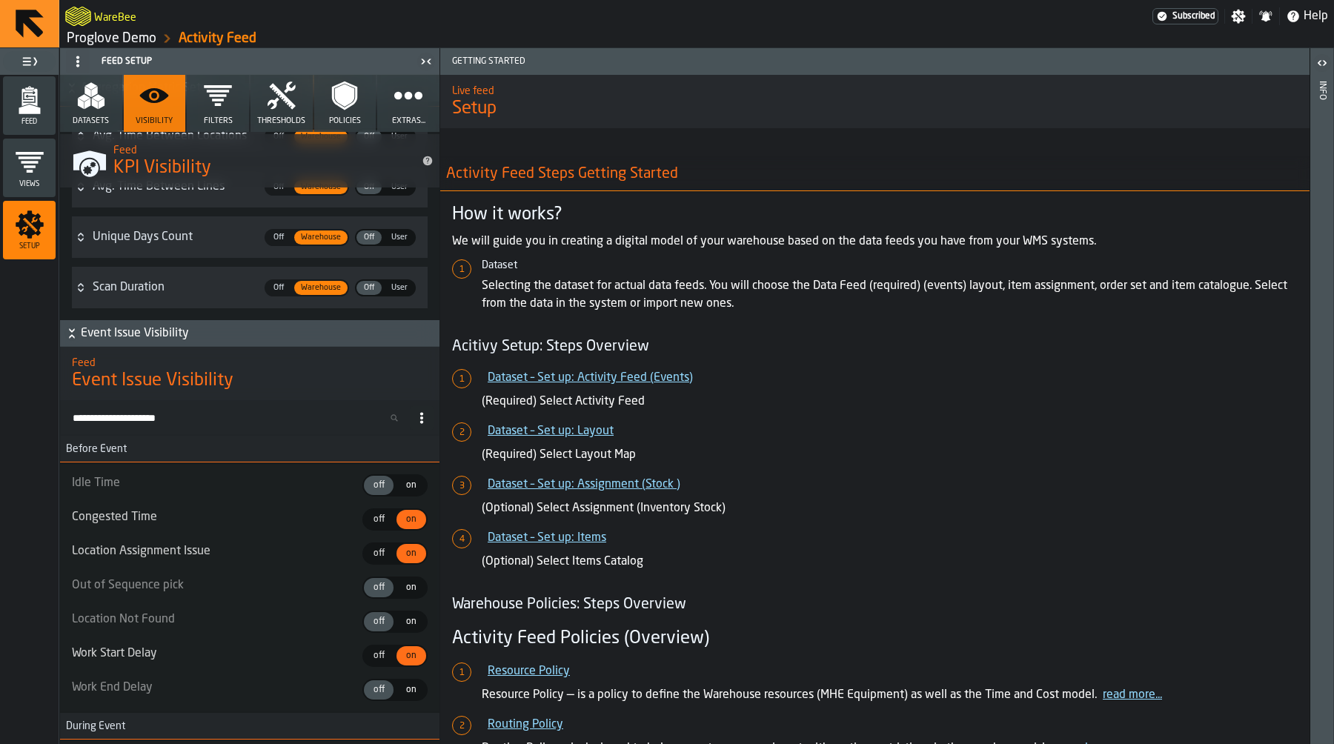
click at [42, 94] on icon "menu Feed" at bounding box center [30, 100] width 30 height 30
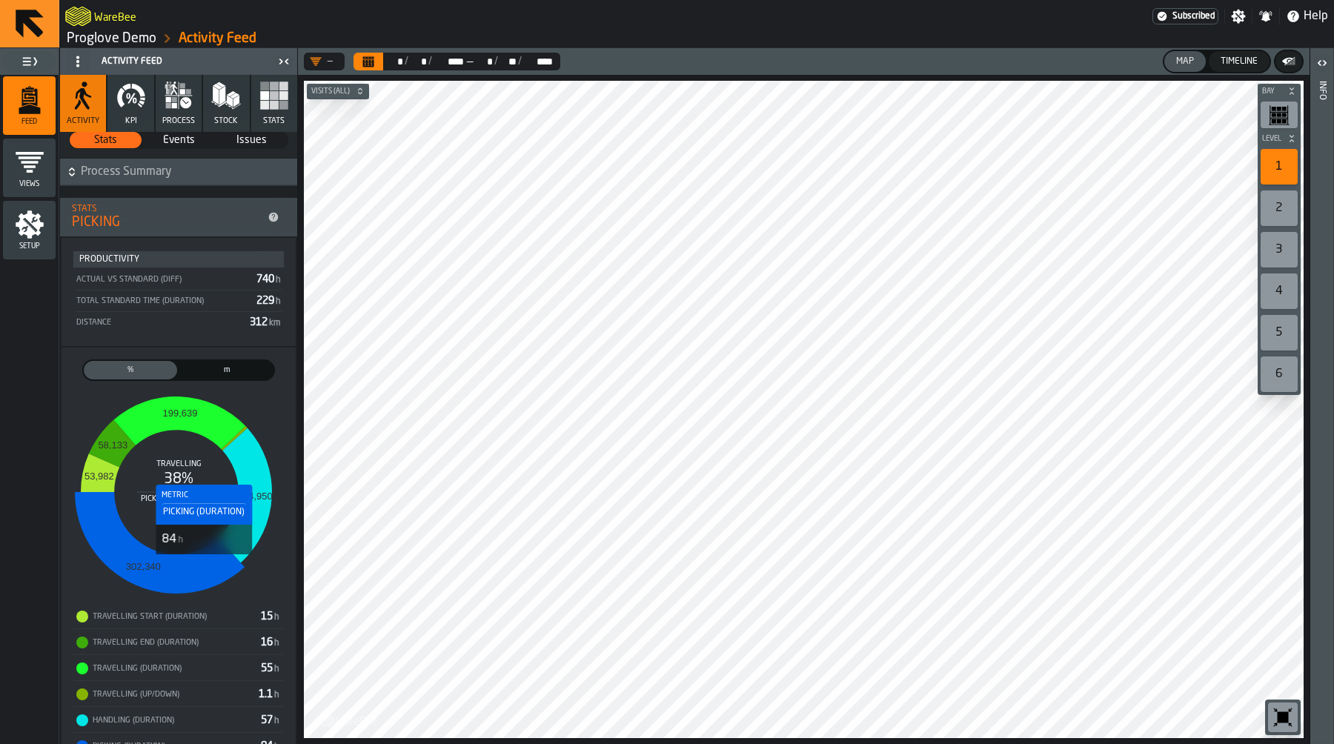
scroll to position [45, 0]
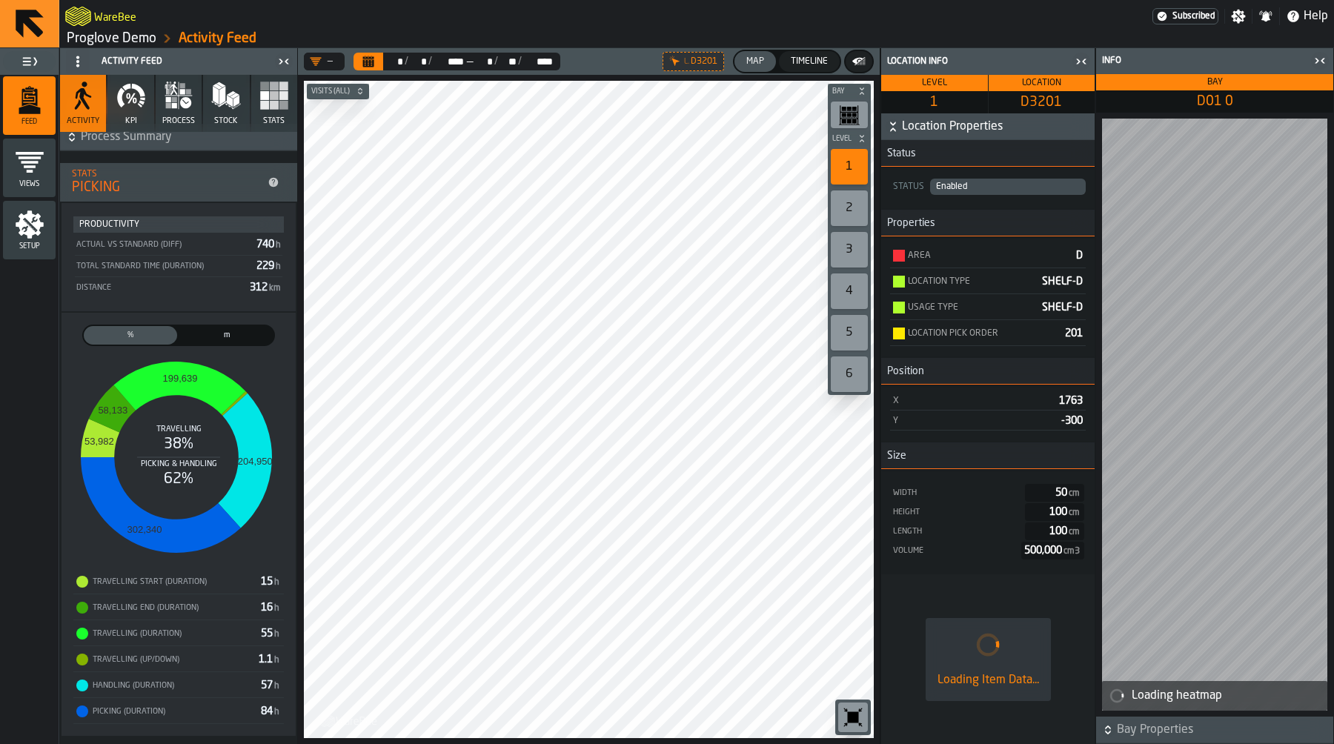
click at [1089, 56] on div "button-toggle-Close me" at bounding box center [1081, 62] width 21 height 18
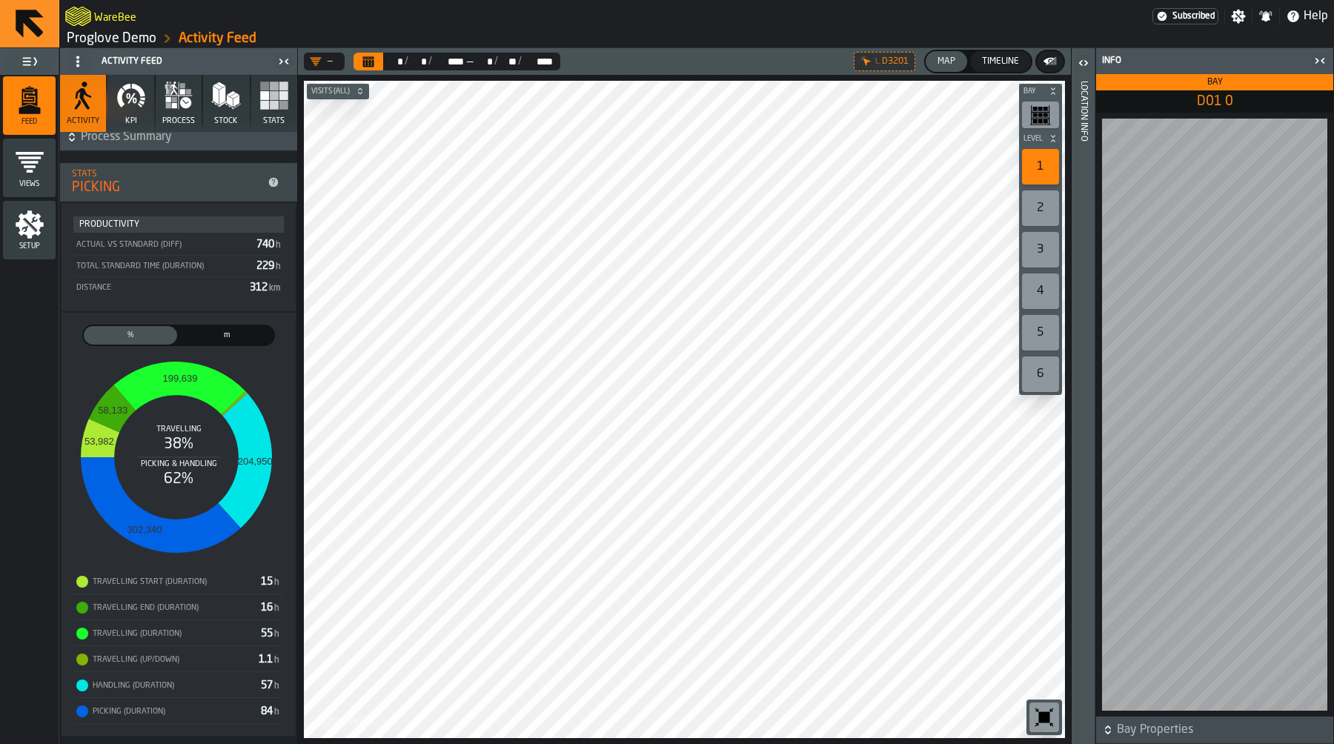
click at [274, 105] on rect "button" at bounding box center [274, 105] width 9 height 9
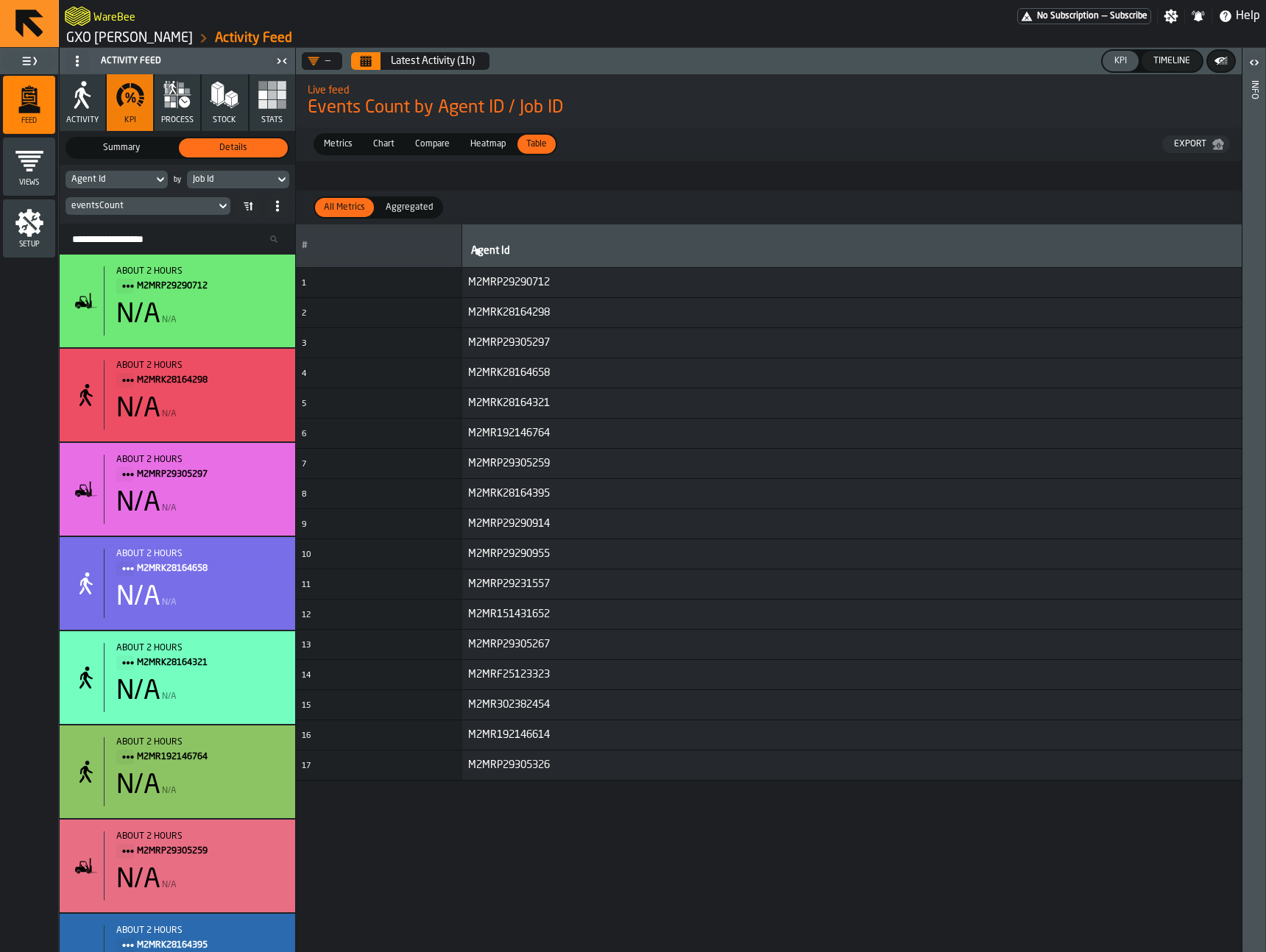
click at [340, 136] on div "Metrics" at bounding box center [338, 144] width 47 height 19
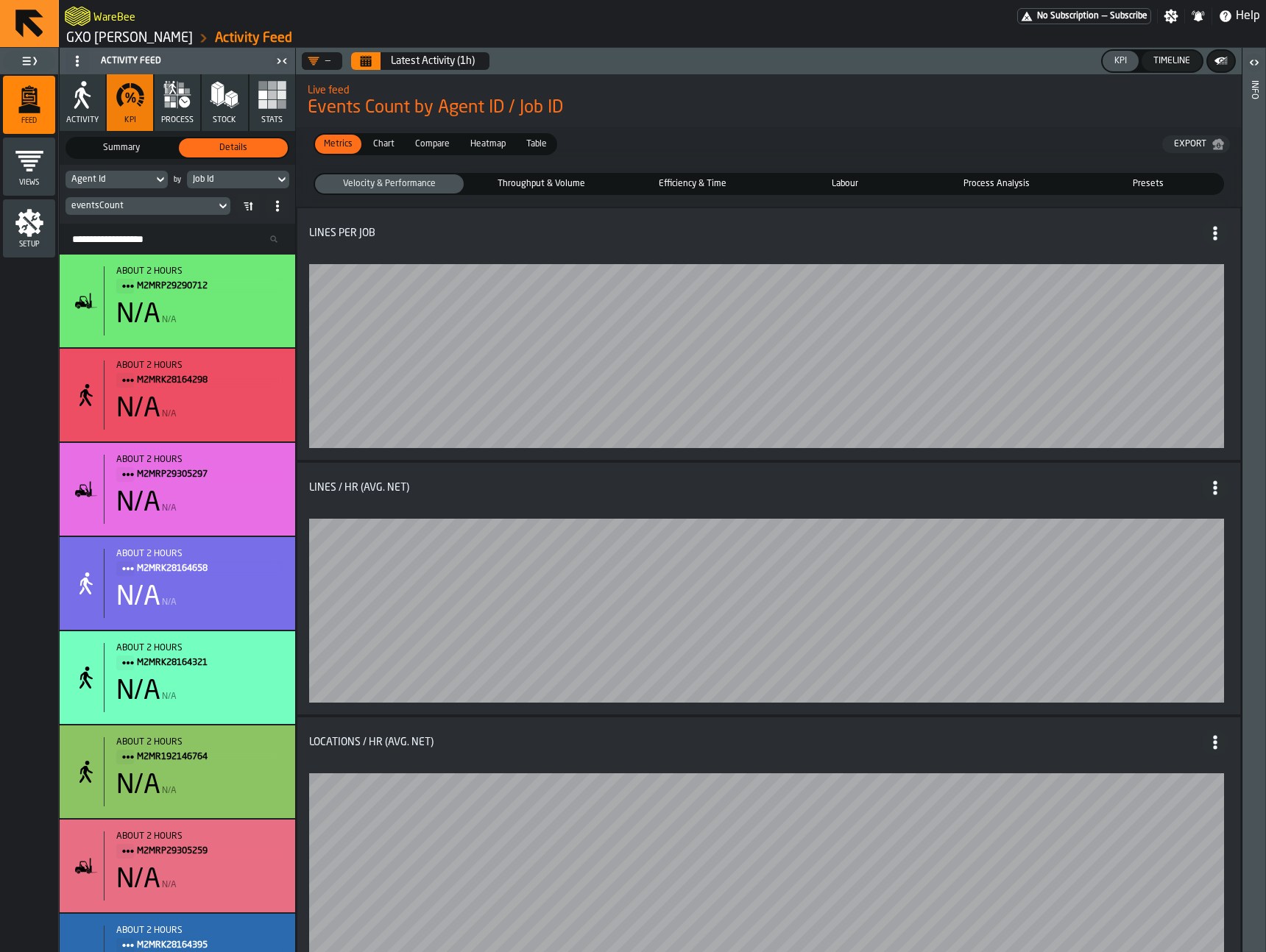
click at [1176, 178] on span "Presets" at bounding box center [1148, 184] width 143 height 13
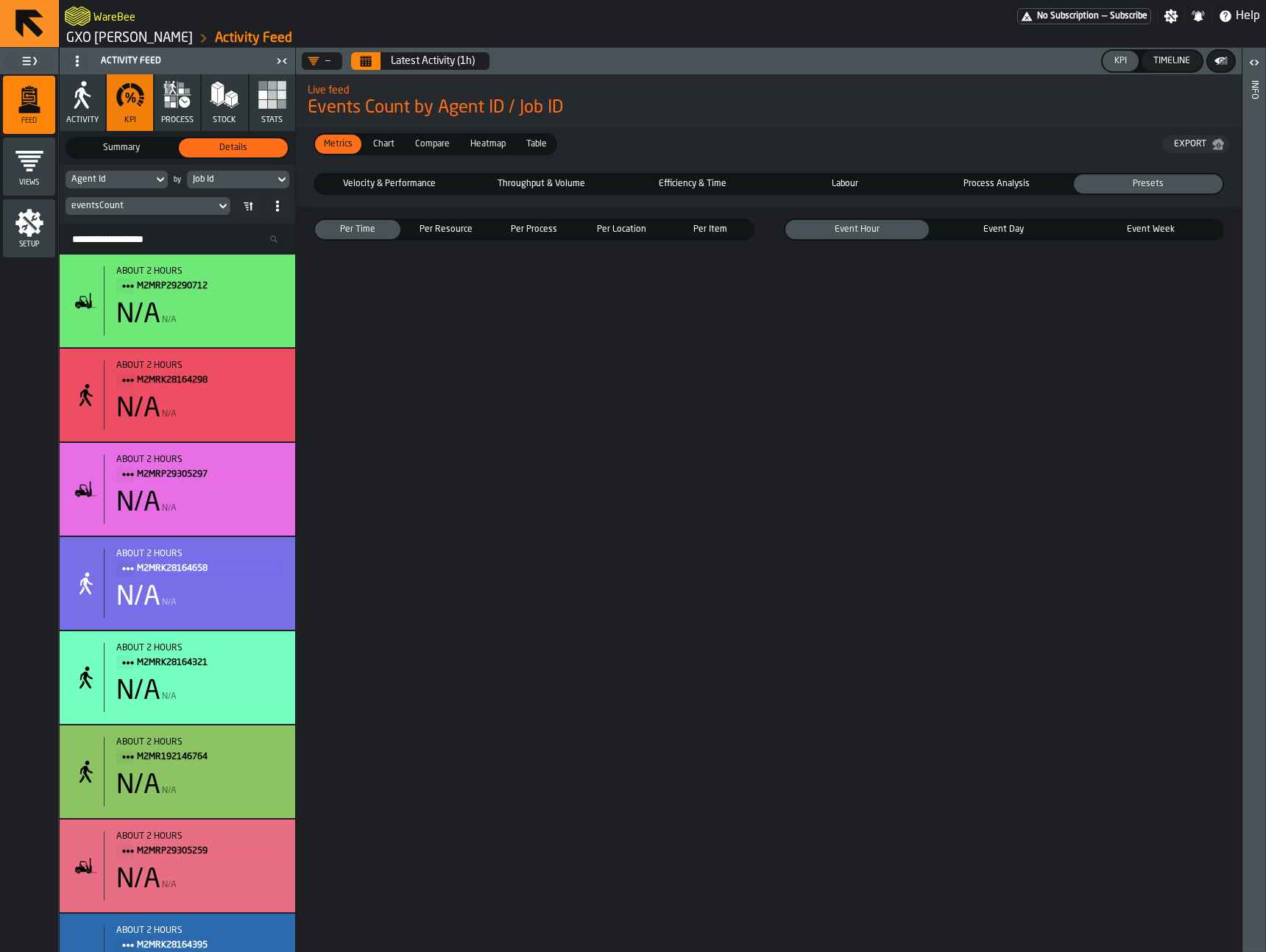
click at [461, 228] on span "Per Resource" at bounding box center [446, 229] width 79 height 13
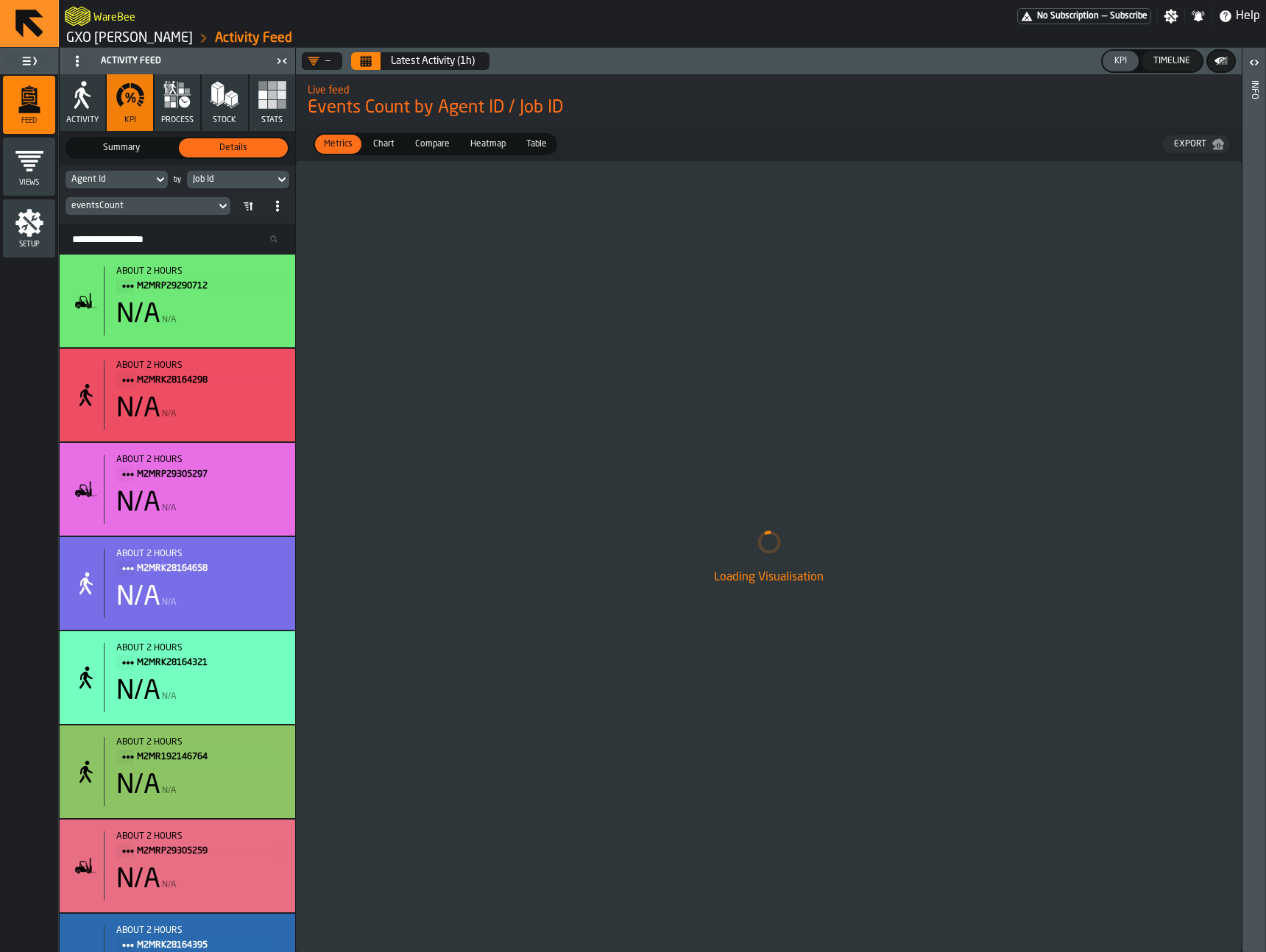
click at [226, 179] on div "Job Id" at bounding box center [230, 180] width 75 height 10
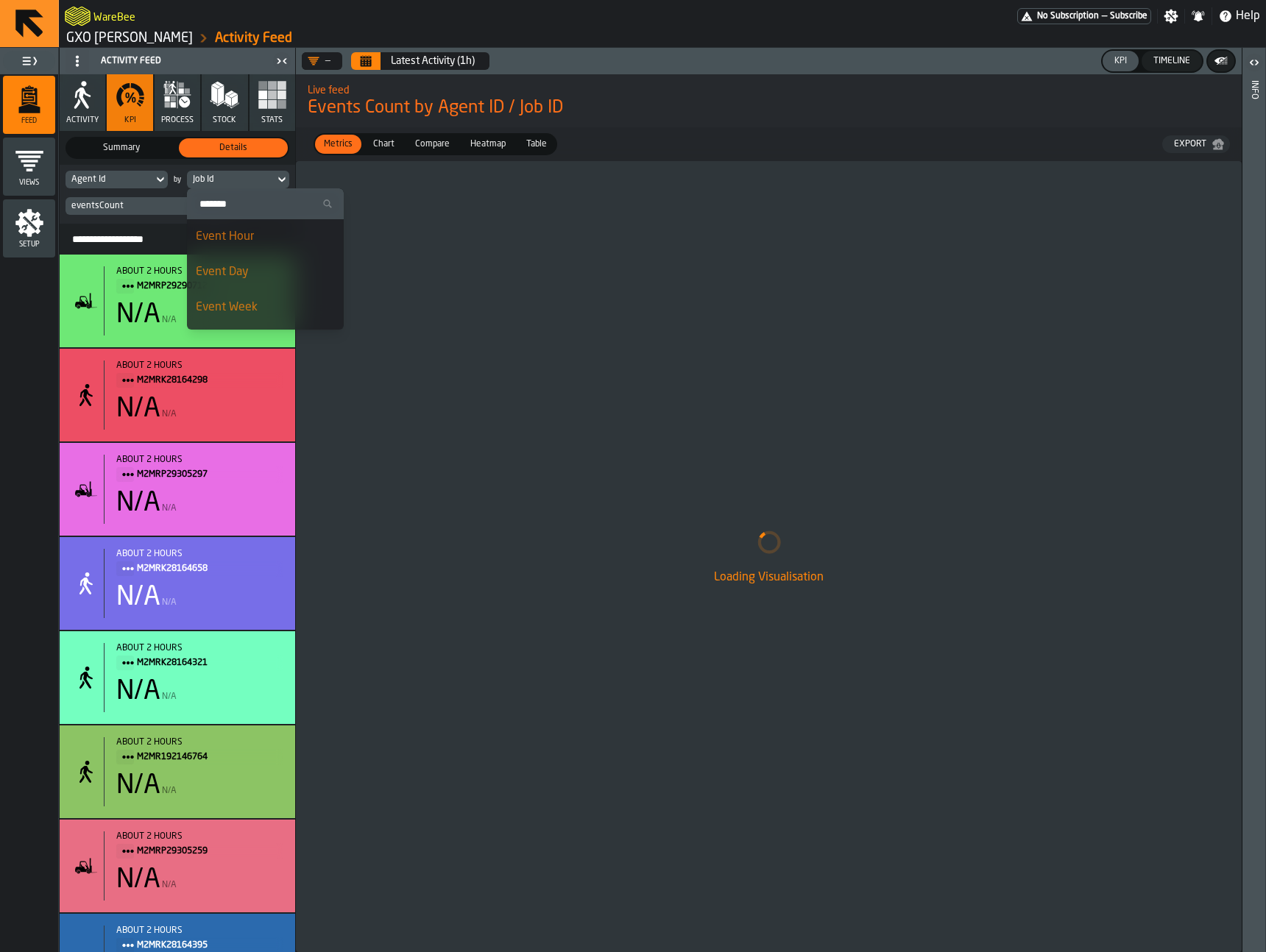
click at [251, 246] on li "Event Hour" at bounding box center [265, 237] width 157 height 36
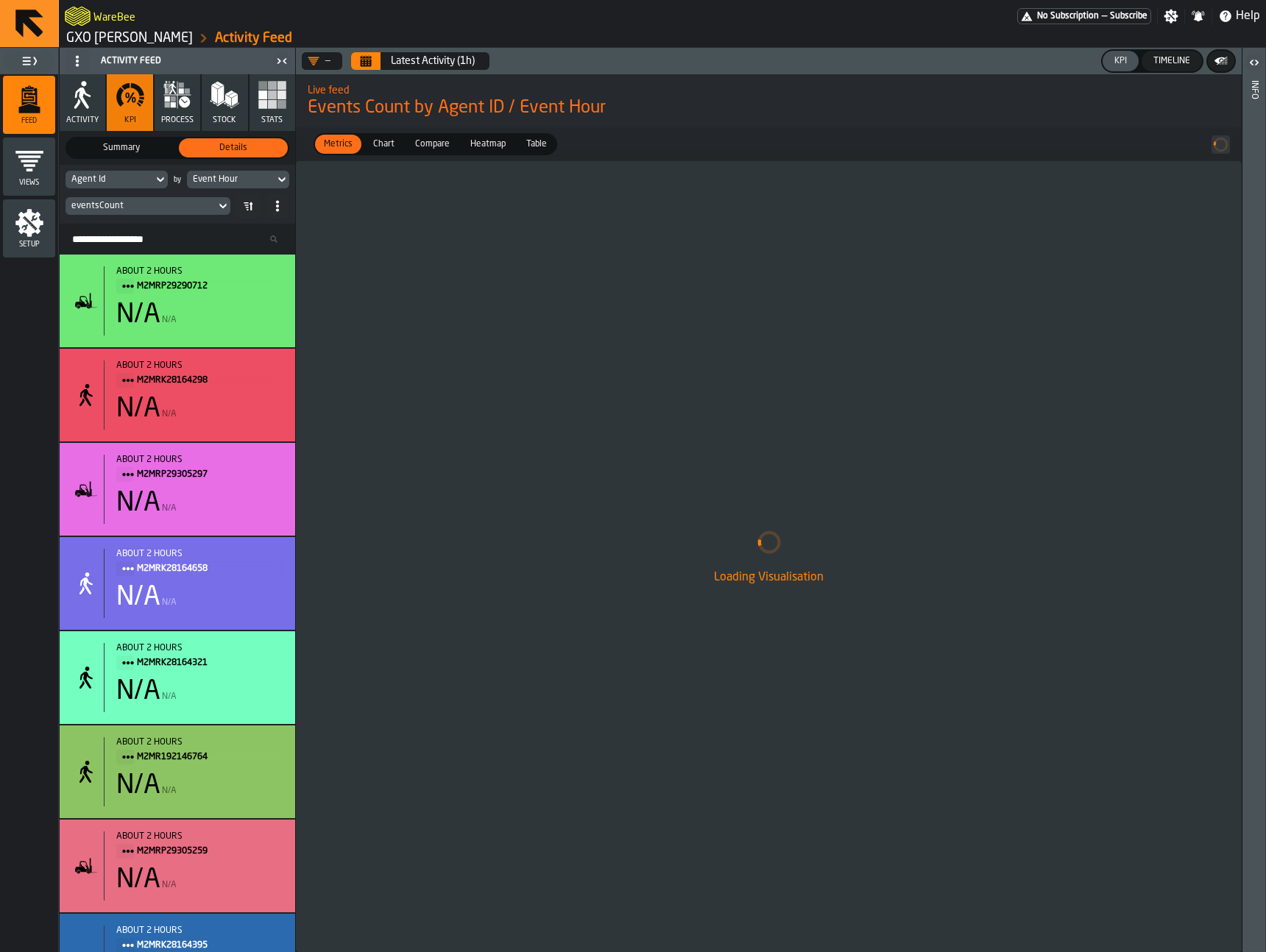
click at [219, 183] on div "Event Hour" at bounding box center [230, 180] width 75 height 10
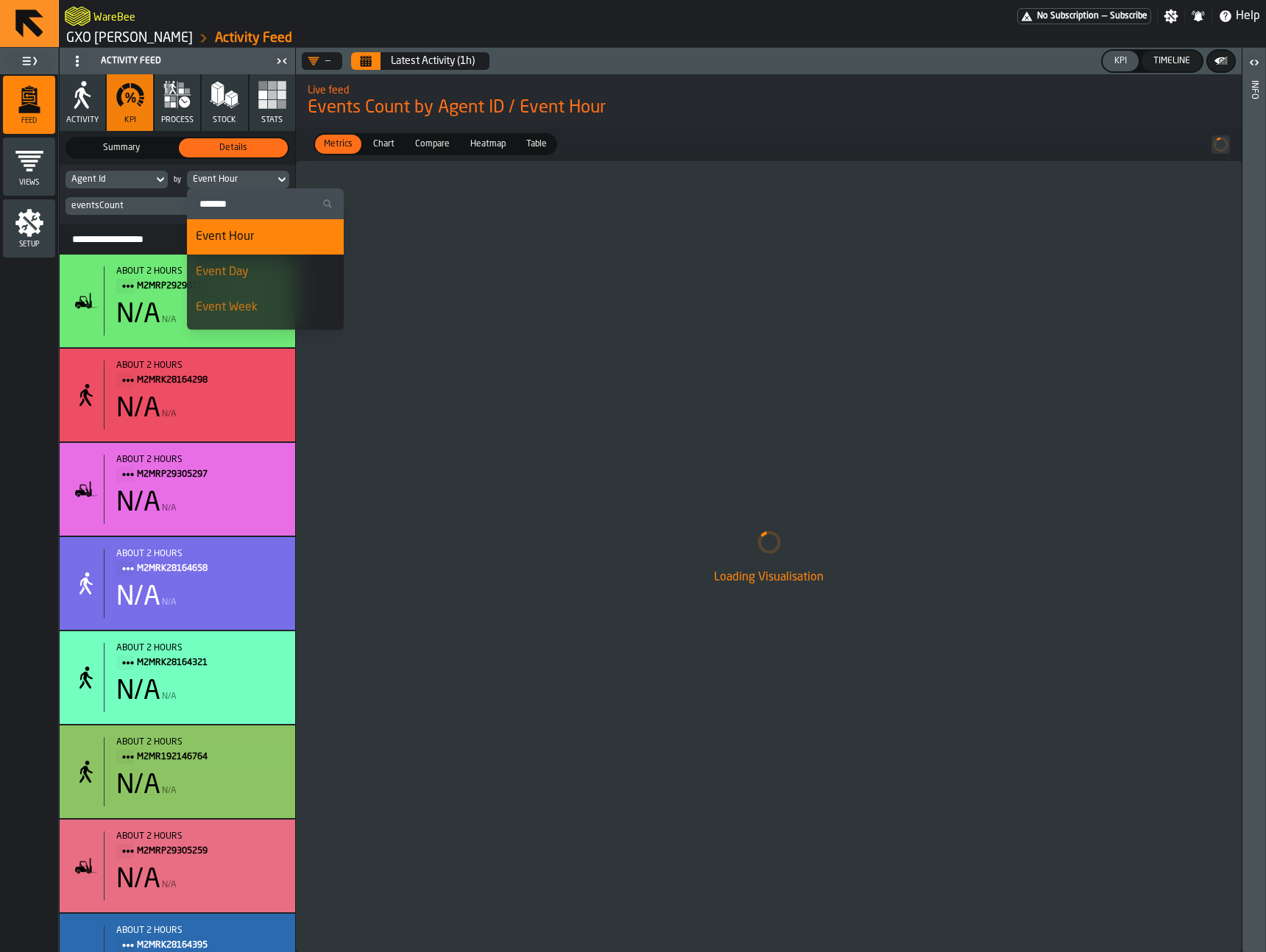
click at [248, 240] on div "Event Hour" at bounding box center [265, 237] width 139 height 18
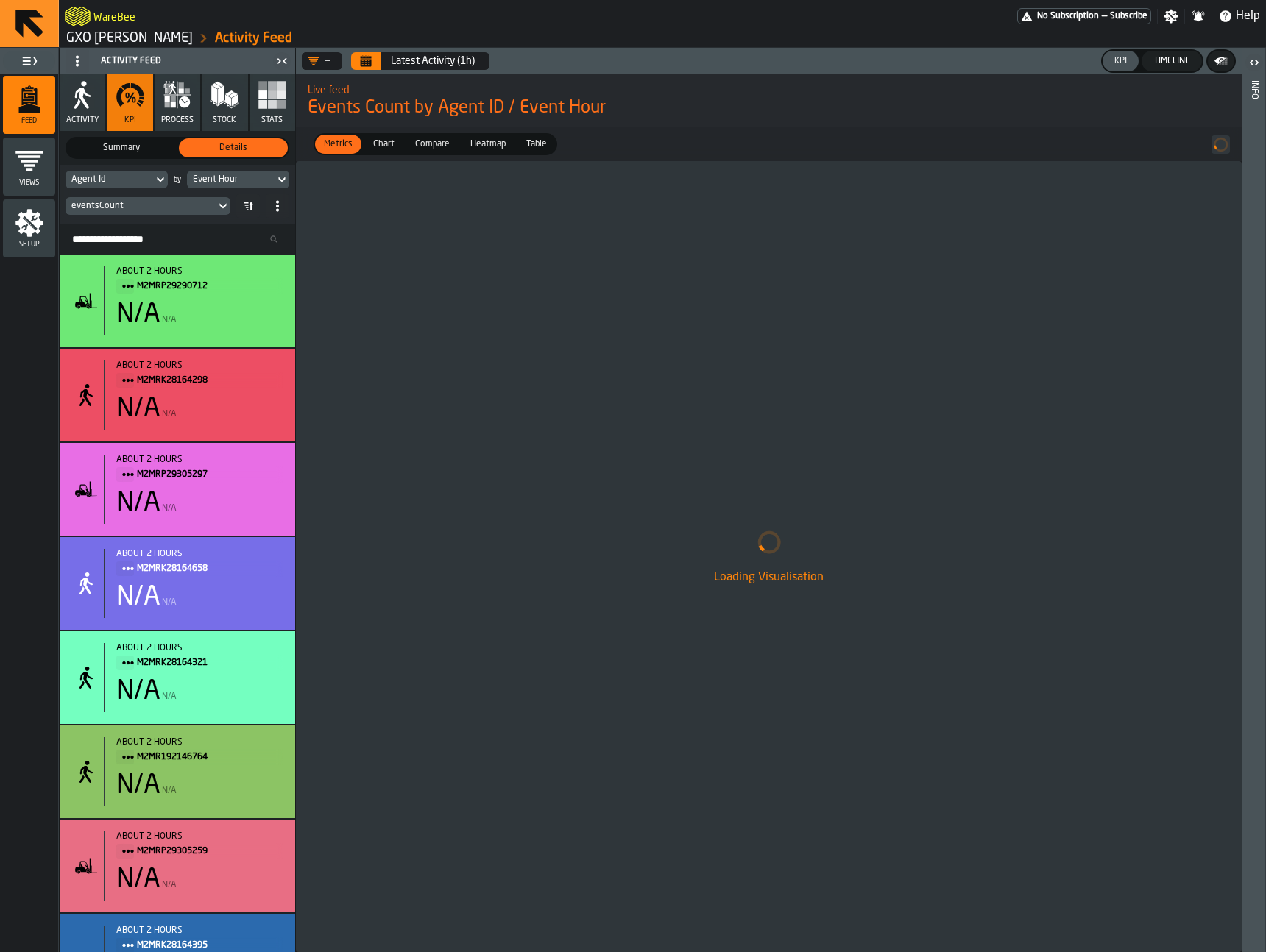
click at [389, 67] on button "Latest Activity (1h)" at bounding box center [433, 62] width 101 height 30
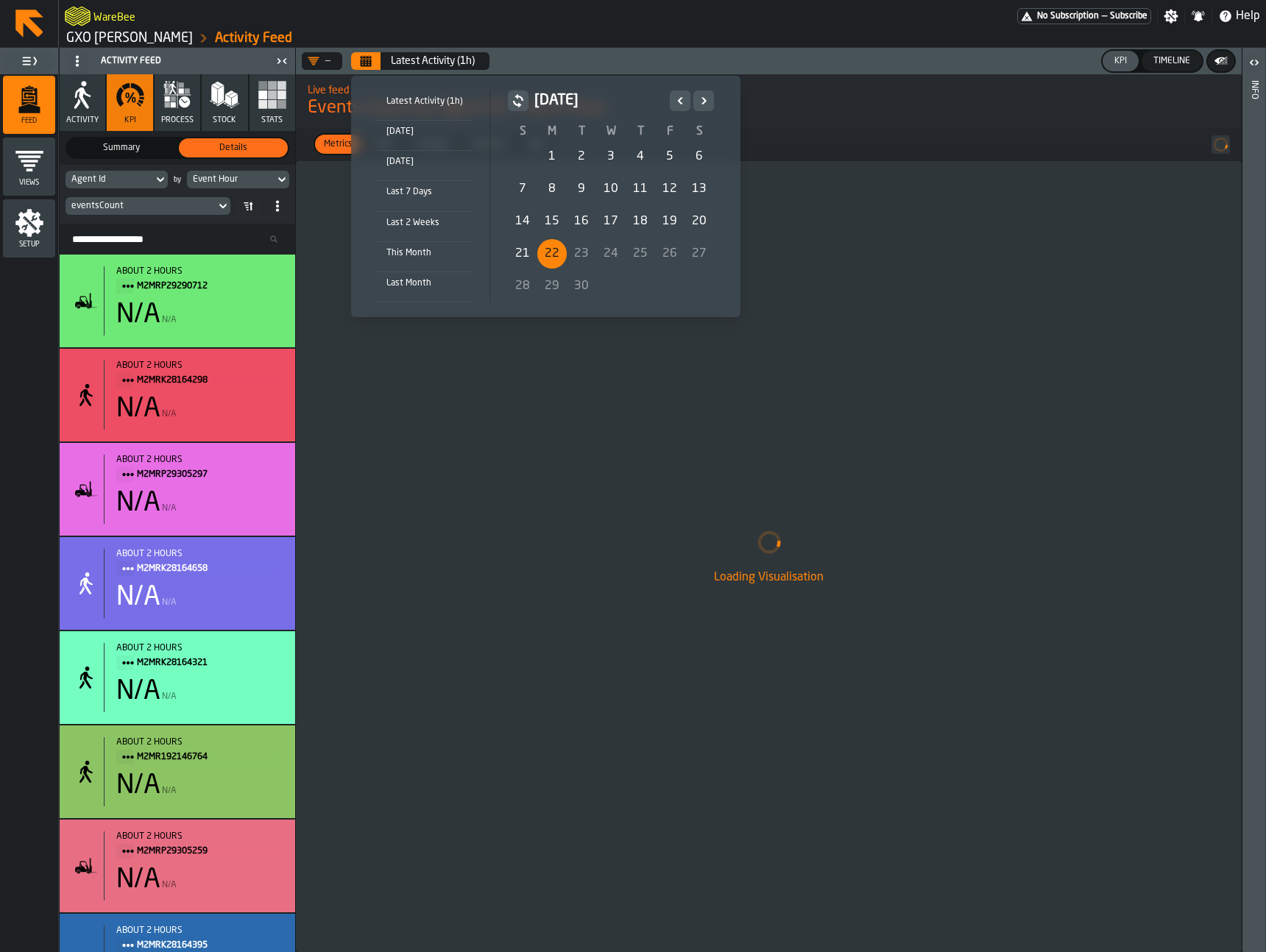
click at [413, 139] on li "[DATE]" at bounding box center [424, 136] width 94 height 30
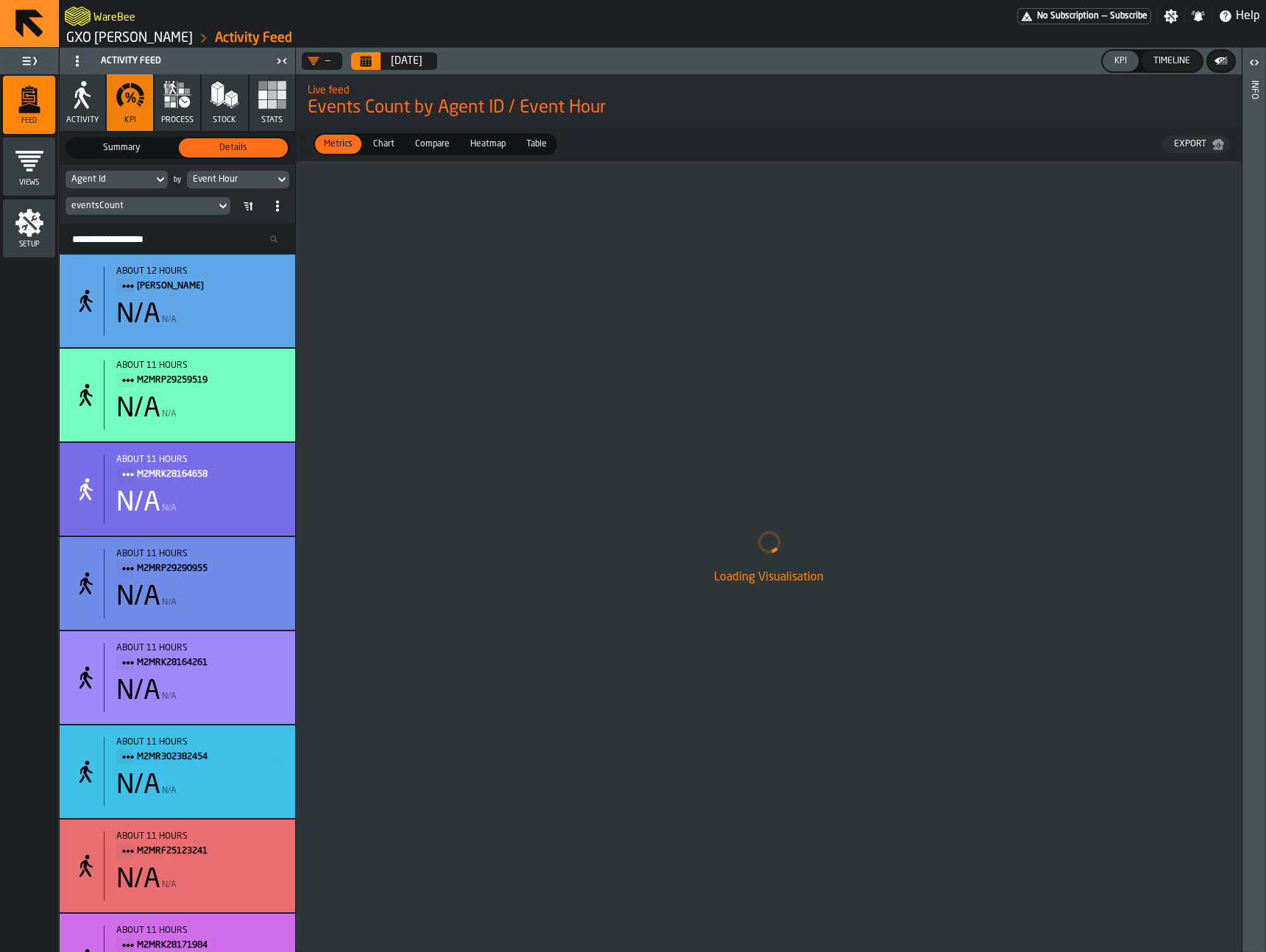
drag, startPoint x: 772, startPoint y: 488, endPoint x: 683, endPoint y: 462, distance: 92.7
click at [772, 488] on div "Loading Visualisation" at bounding box center [769, 556] width 945 height 791
click at [169, 217] on div "eventsCount" at bounding box center [177, 206] width 223 height 24
click at [171, 211] on div "eventsCount" at bounding box center [140, 205] width 150 height 16
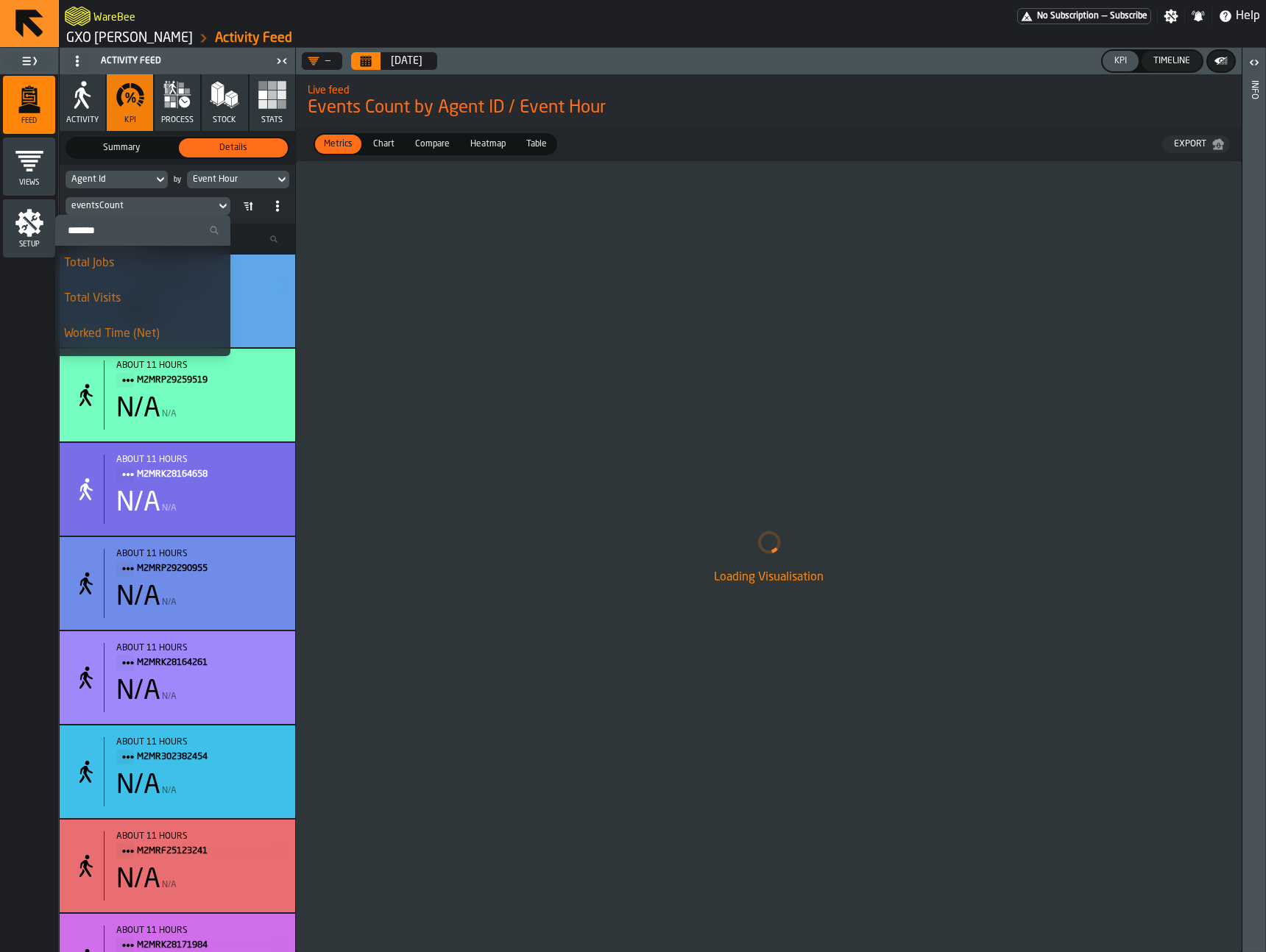
click at [141, 265] on div "Total Jobs" at bounding box center [142, 263] width 158 height 18
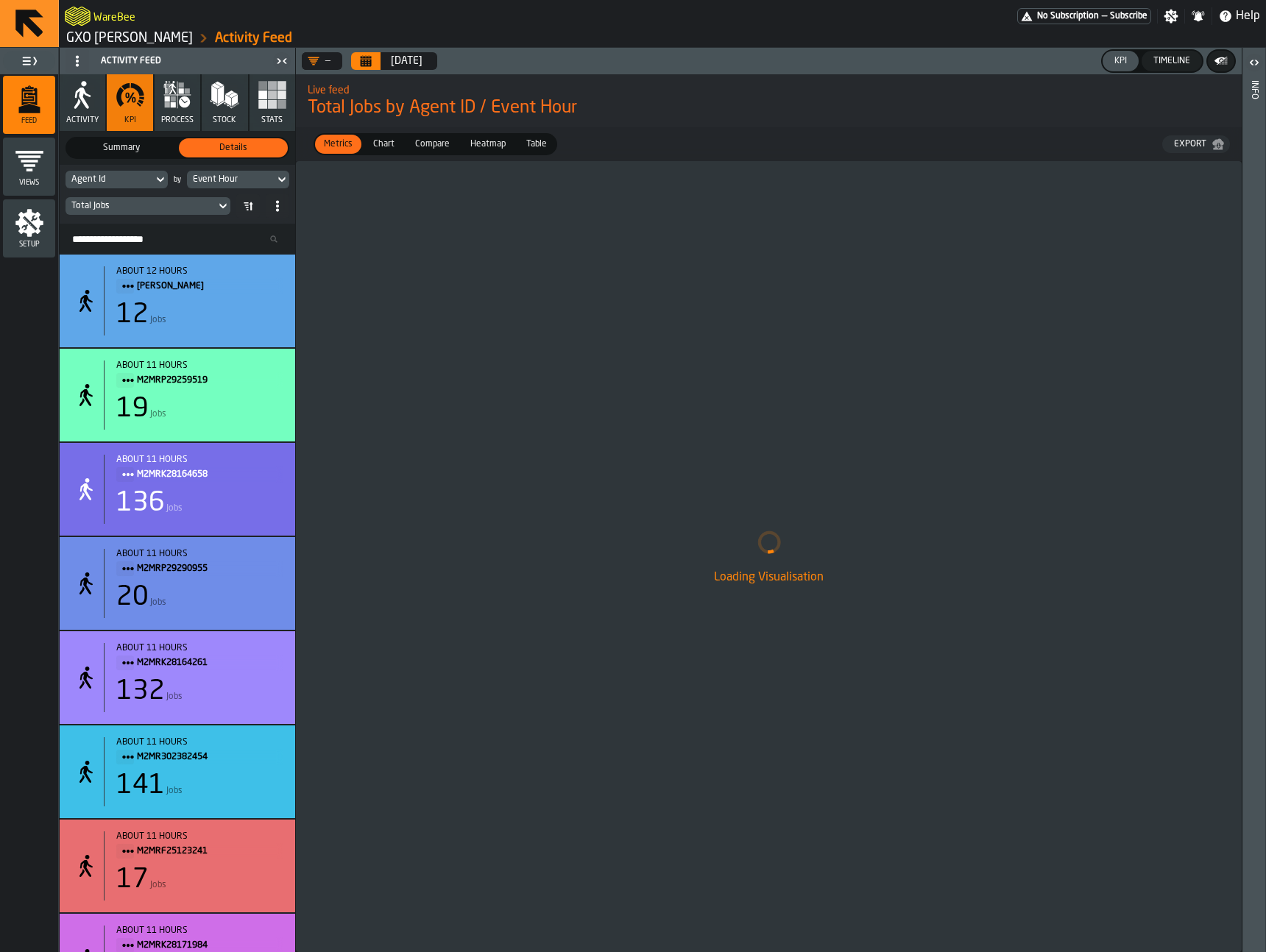
click at [576, 323] on div "Loading Visualisation" at bounding box center [769, 556] width 945 height 791
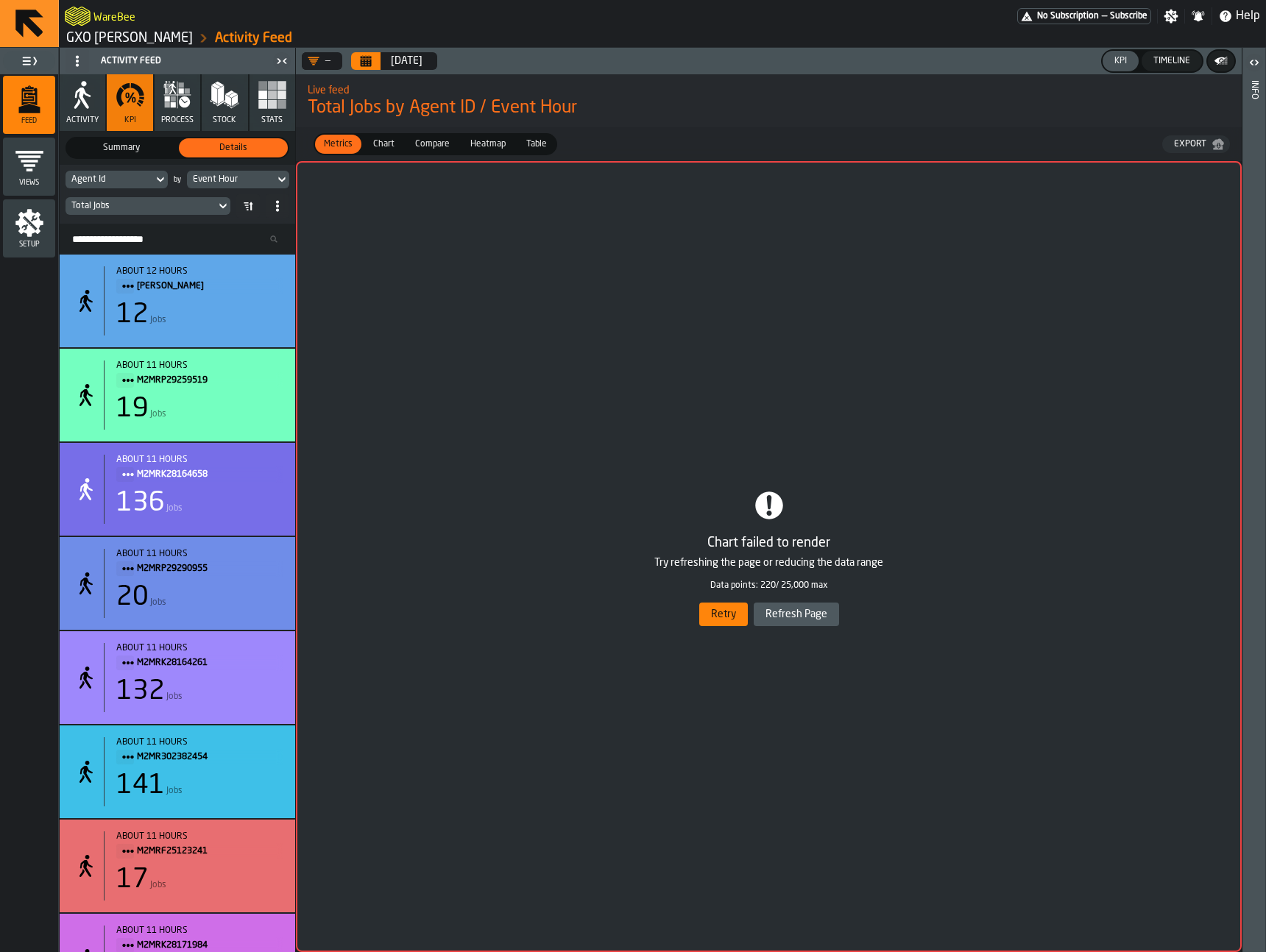
click at [717, 618] on button "Retry" at bounding box center [723, 614] width 49 height 24
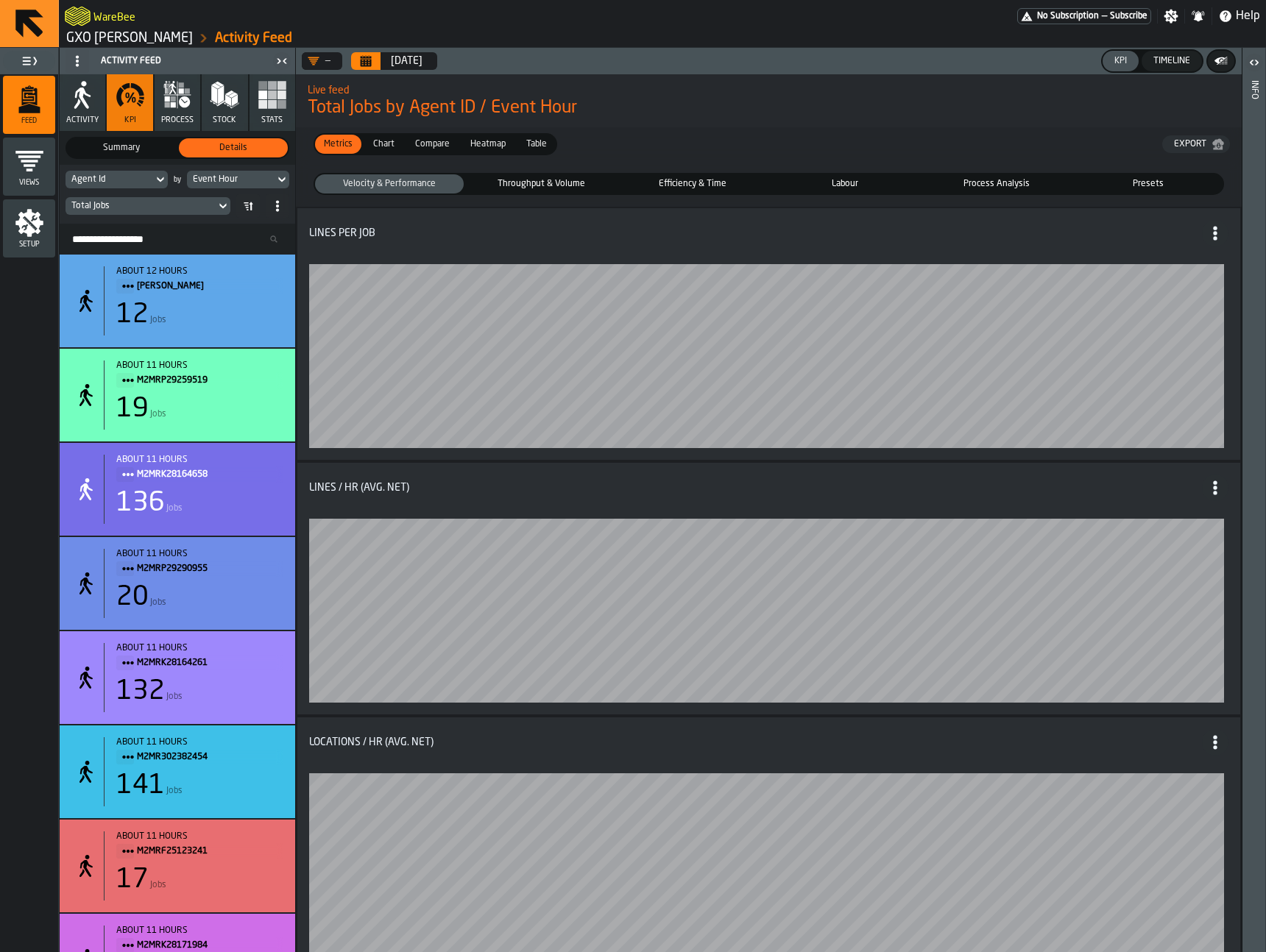
click at [526, 147] on span "Table" at bounding box center [536, 144] width 33 height 13
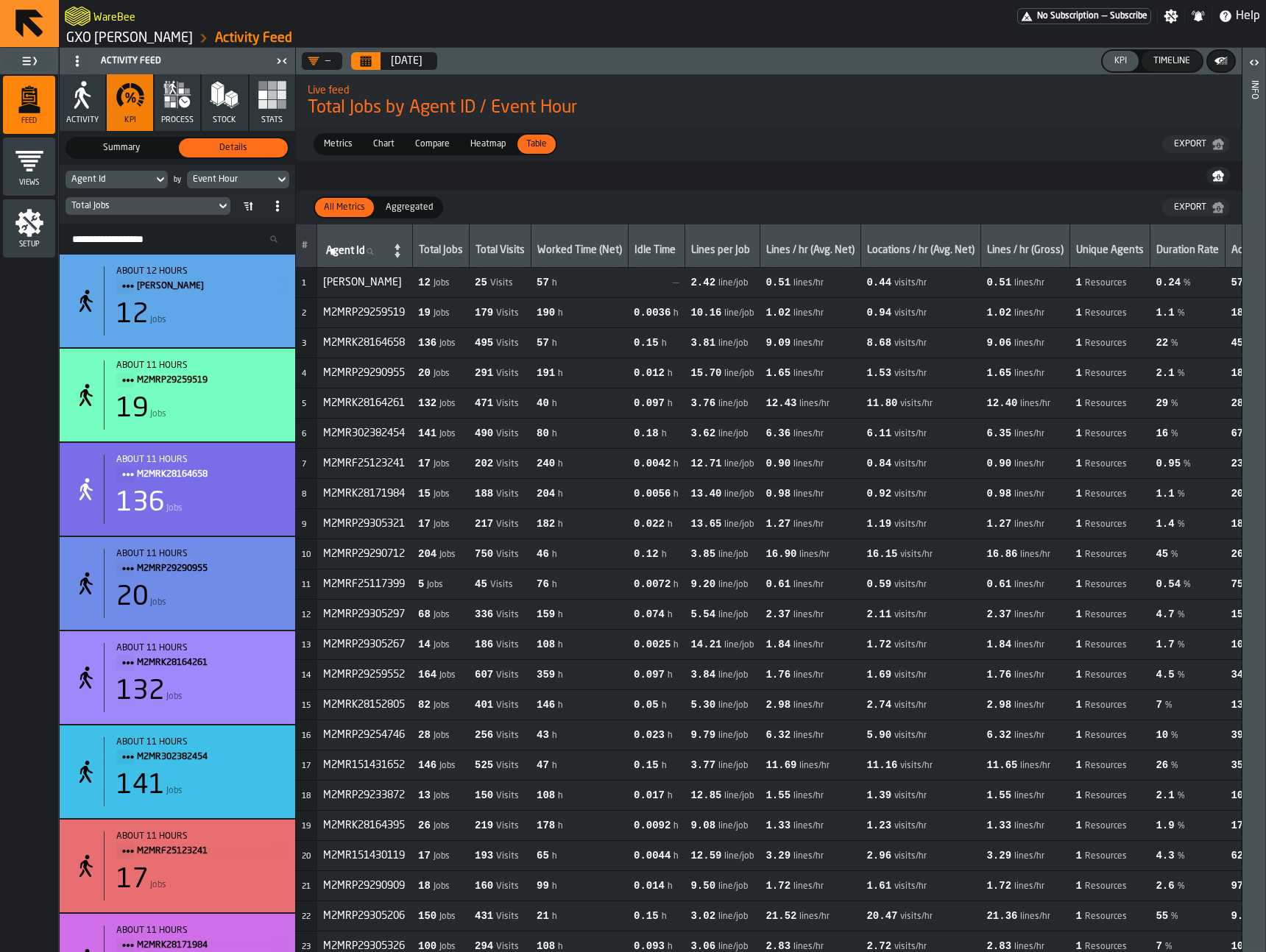
click at [345, 146] on span "Metrics" at bounding box center [338, 144] width 41 height 13
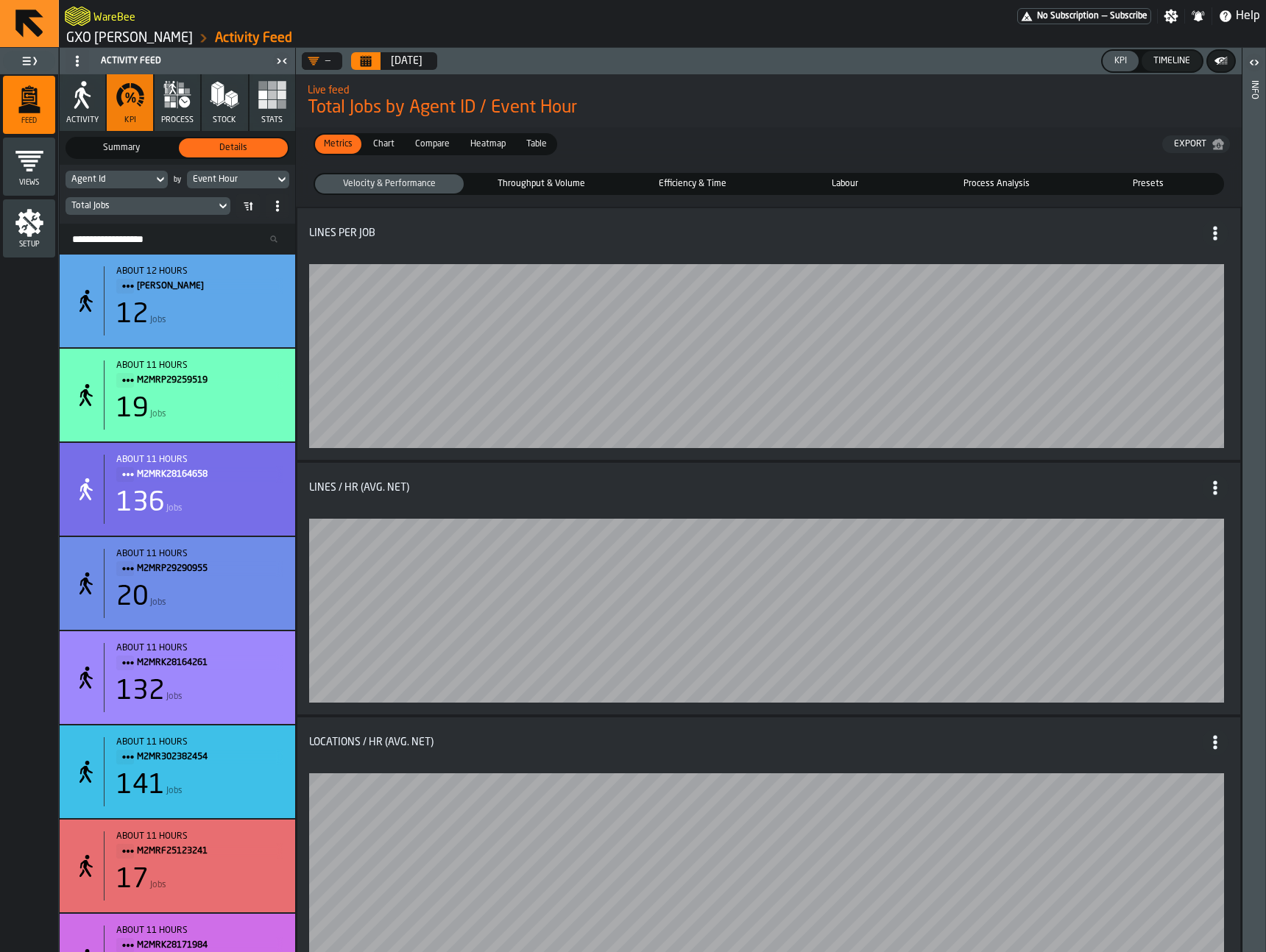
click at [1106, 175] on div "Presets" at bounding box center [1148, 184] width 149 height 19
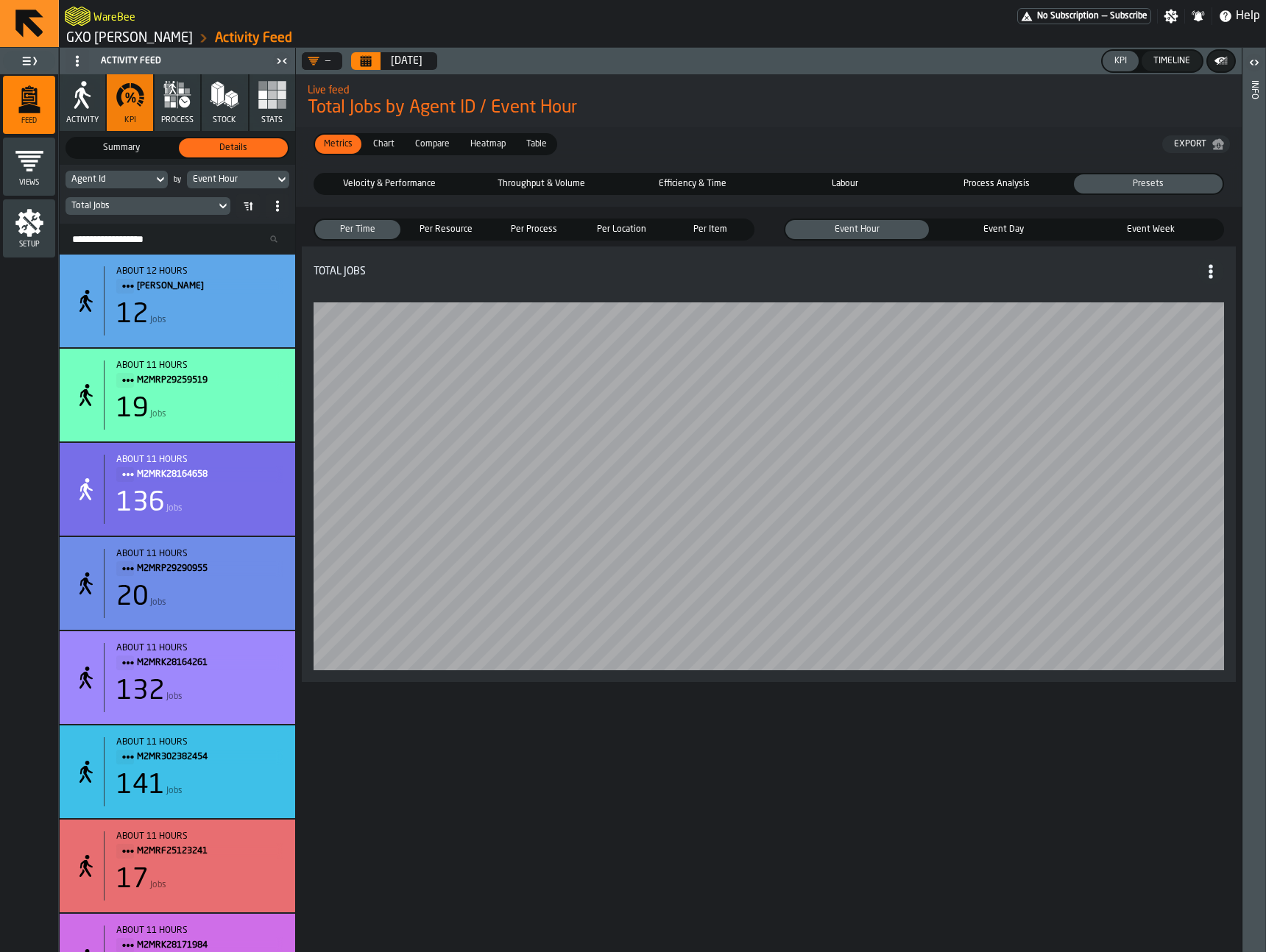
click at [429, 229] on span "Per Resource" at bounding box center [446, 229] width 79 height 13
click at [528, 227] on span "Per Process" at bounding box center [533, 229] width 79 height 13
click at [1078, 232] on span "Event Type" at bounding box center [1113, 229] width 211 height 13
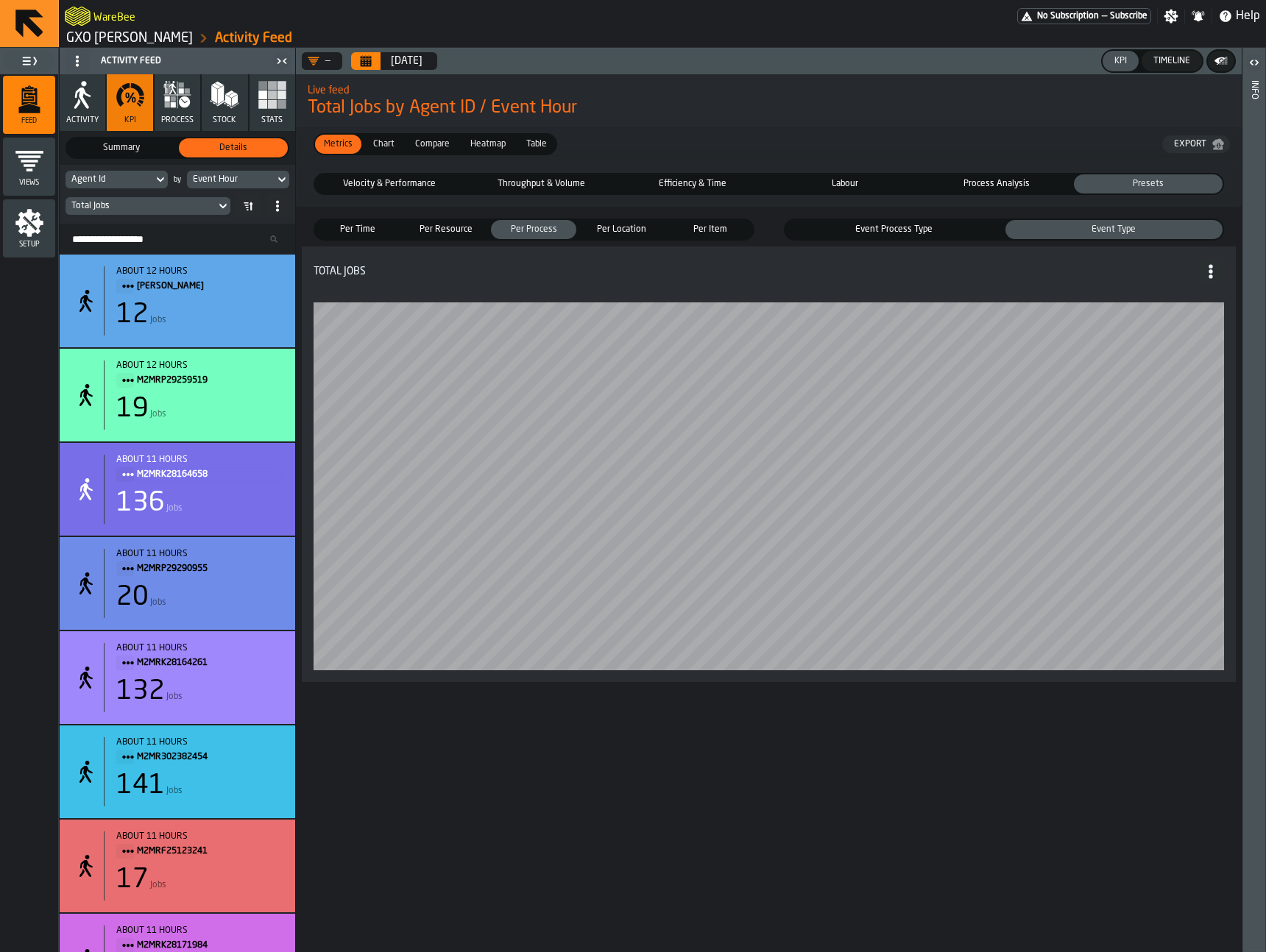
click at [388, 187] on span "Velocity & Performance" at bounding box center [389, 184] width 143 height 13
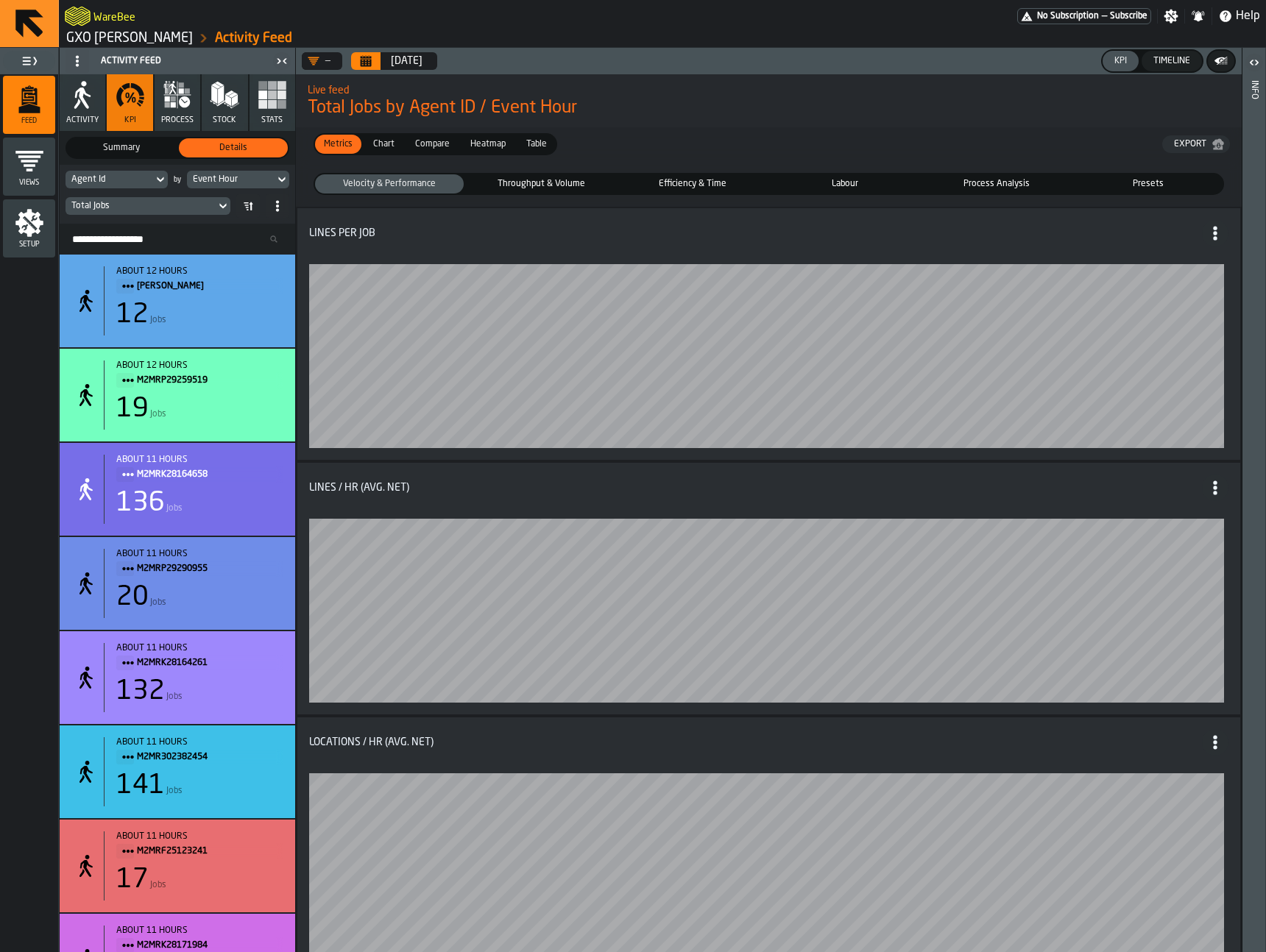
click at [536, 178] on span "Throughput & Volume" at bounding box center [541, 184] width 143 height 13
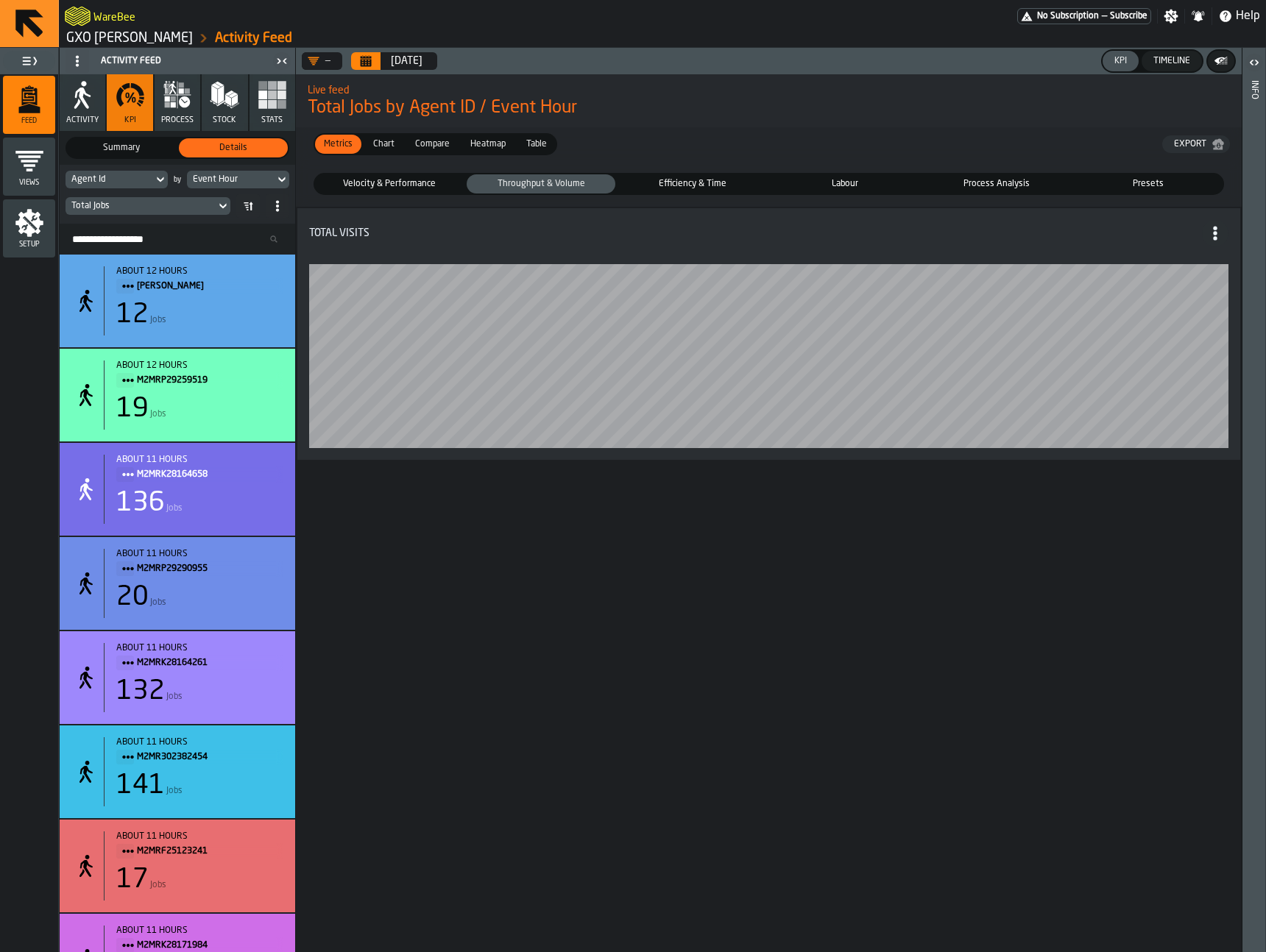
click at [660, 184] on span "Efficiency & Time" at bounding box center [692, 184] width 143 height 13
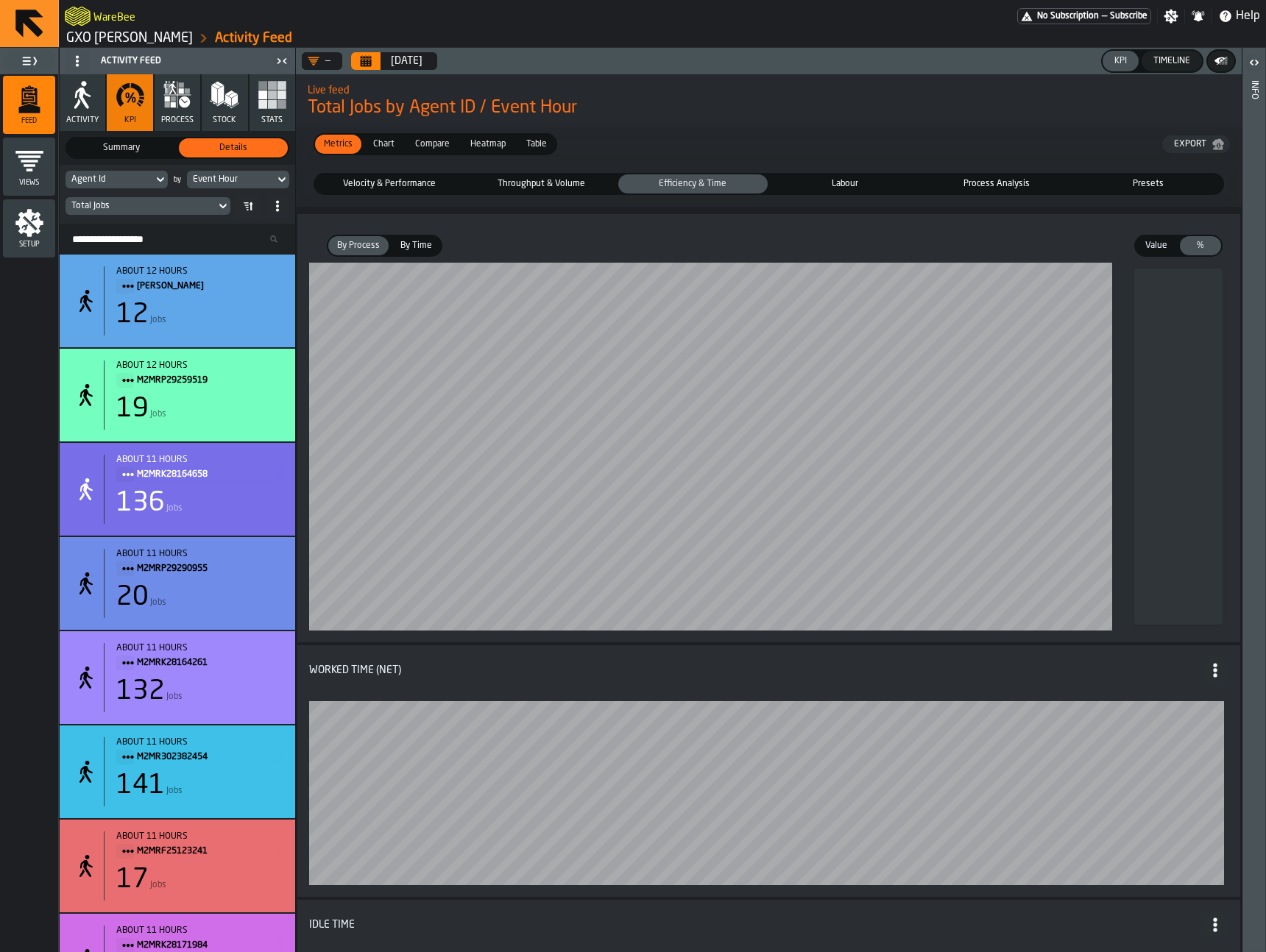
click at [893, 173] on label "Labour Labour" at bounding box center [844, 184] width 152 height 22
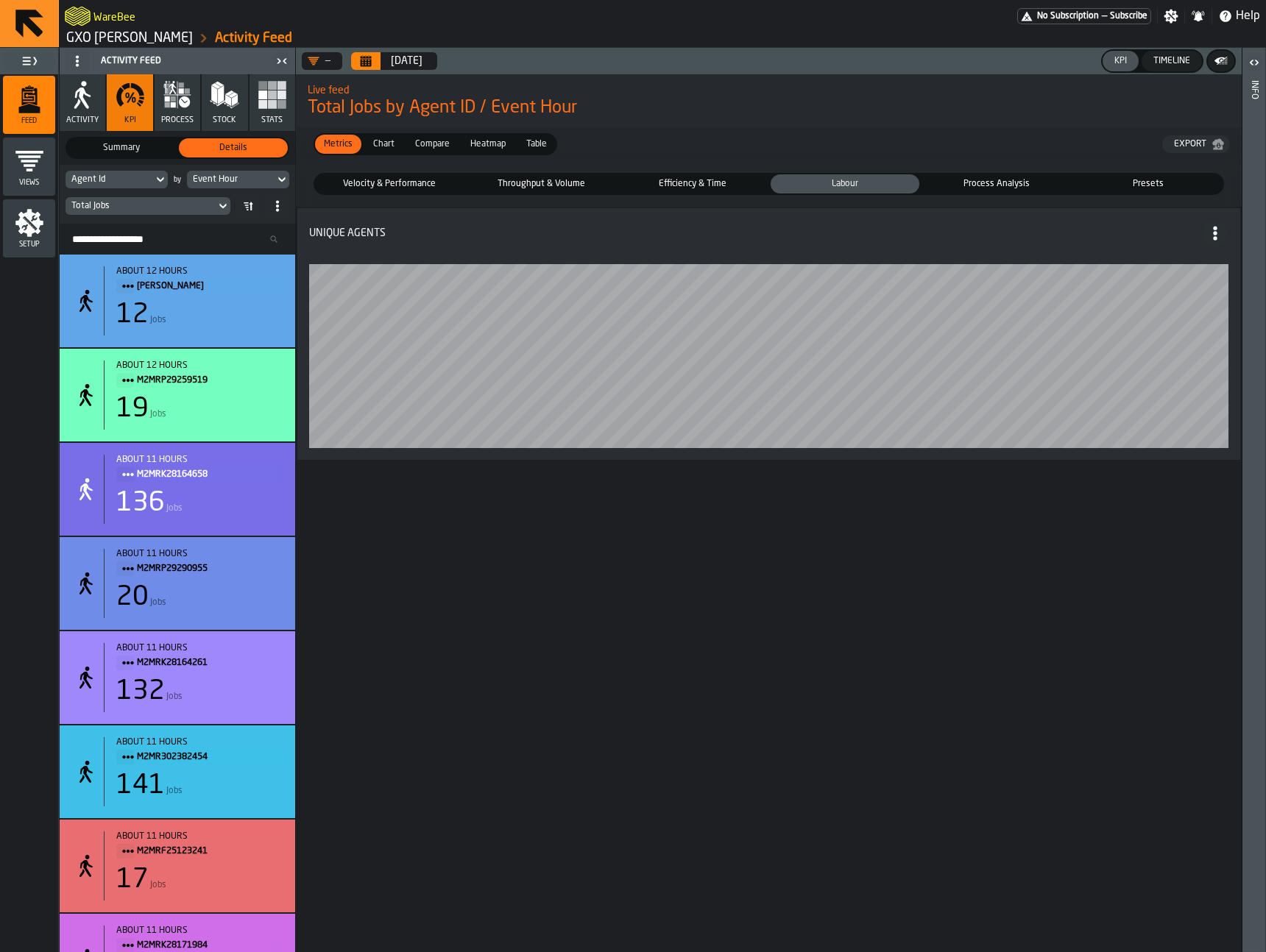
click at [868, 178] on span "Labour" at bounding box center [845, 184] width 143 height 13
click at [1040, 181] on span "Process Analysis" at bounding box center [997, 184] width 143 height 13
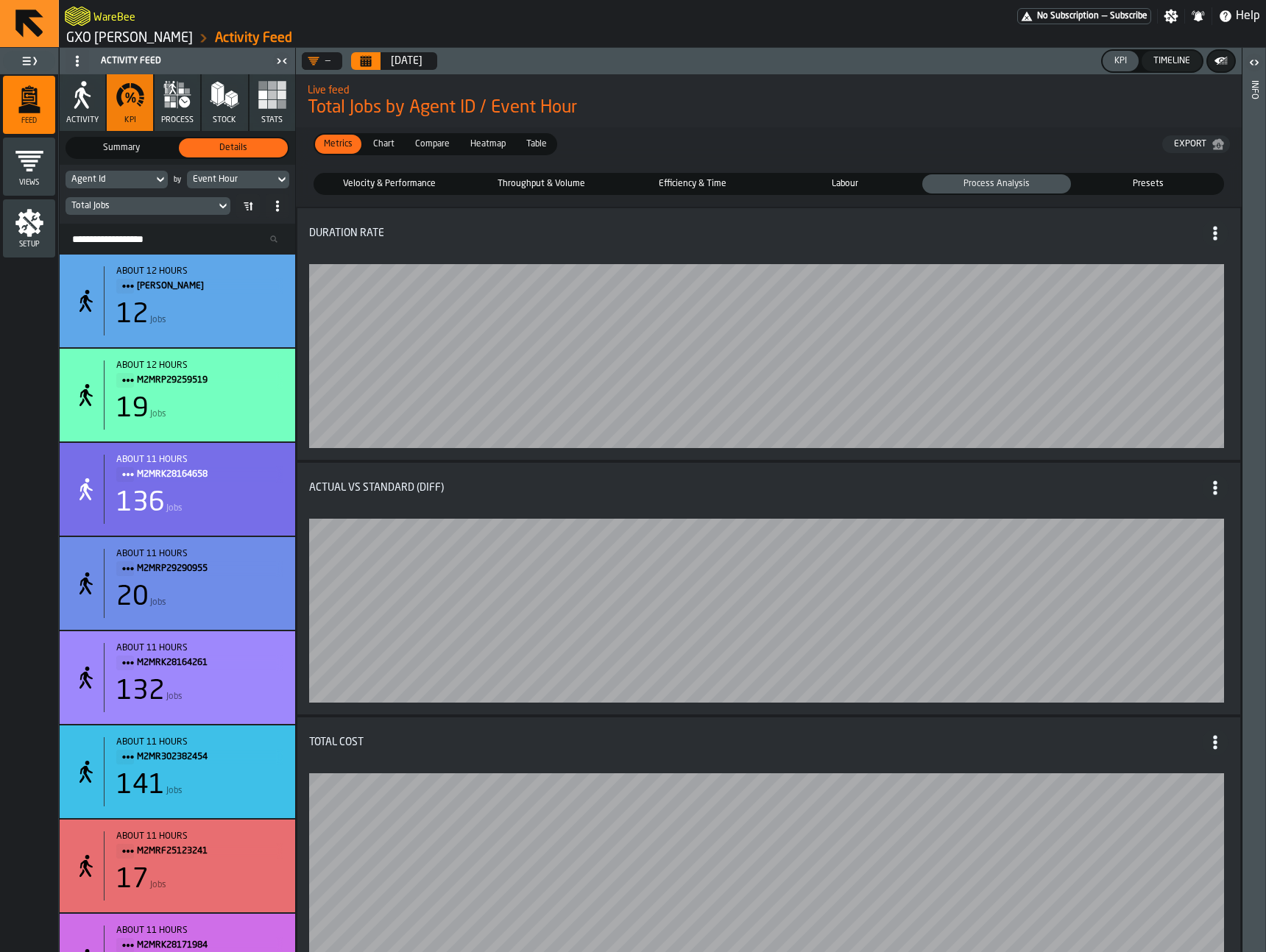
scroll to position [782, 0]
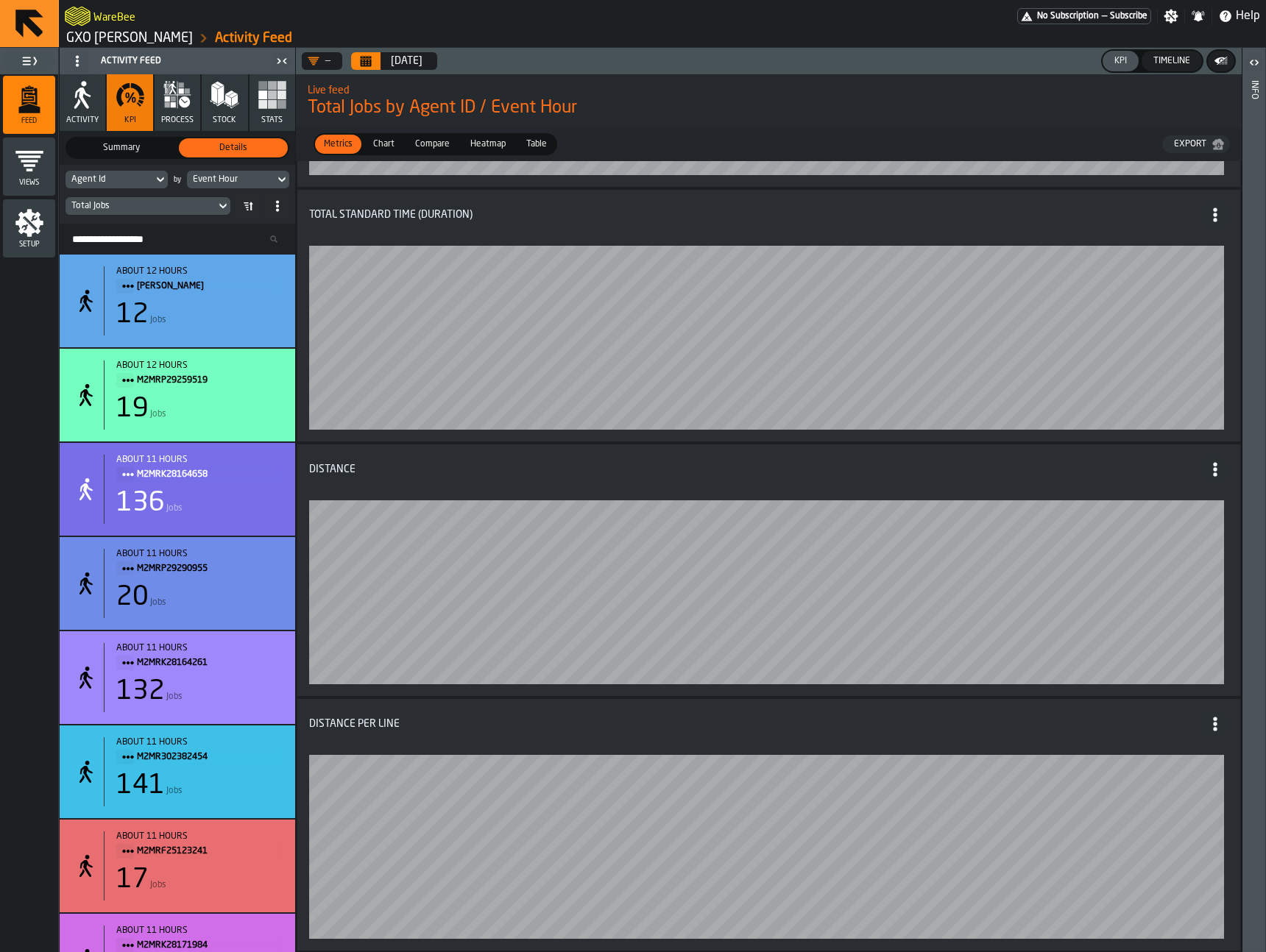
click at [121, 182] on div "Agent Id" at bounding box center [109, 180] width 75 height 10
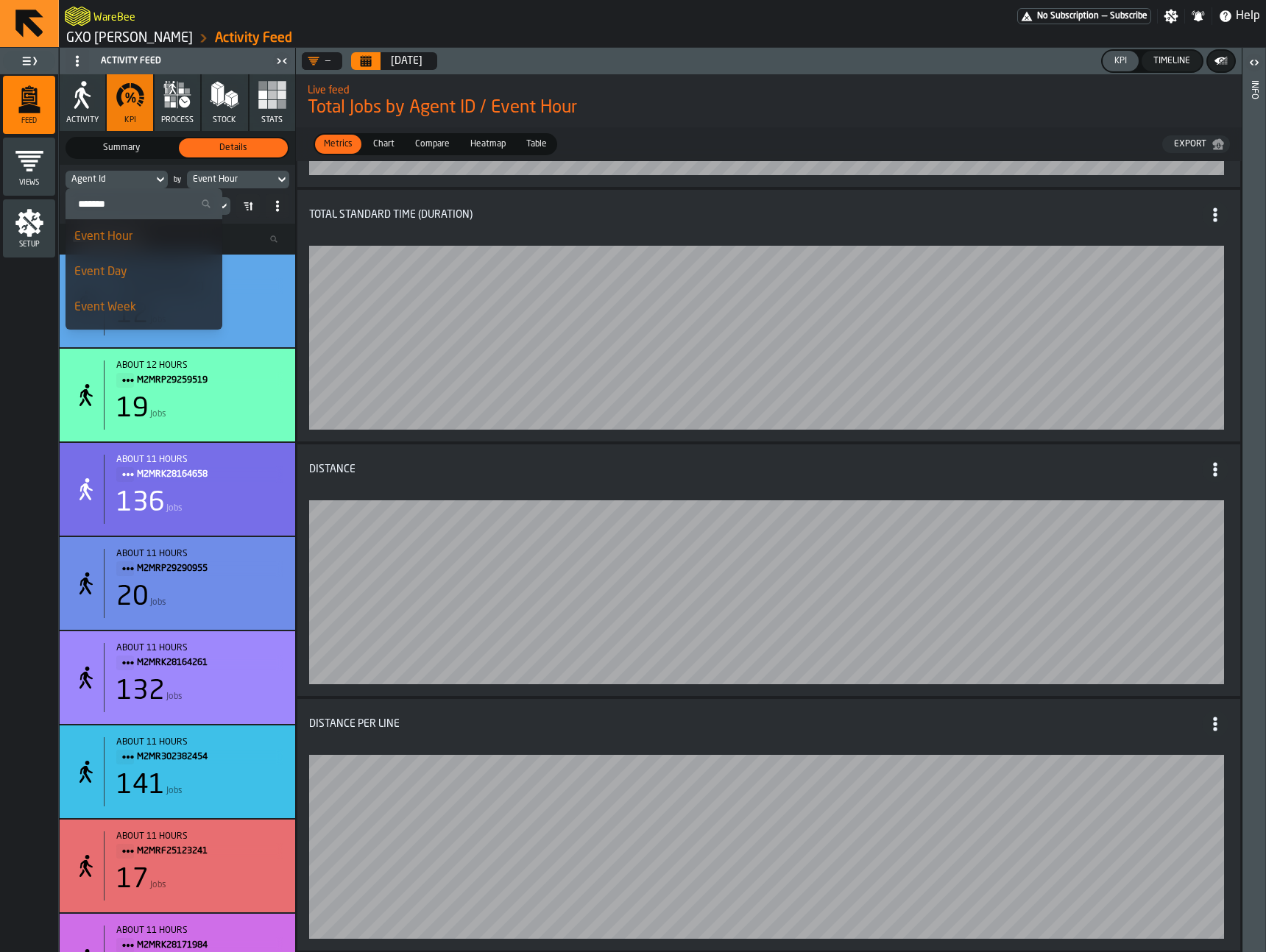
click at [121, 179] on div "Agent Id" at bounding box center [109, 180] width 75 height 10
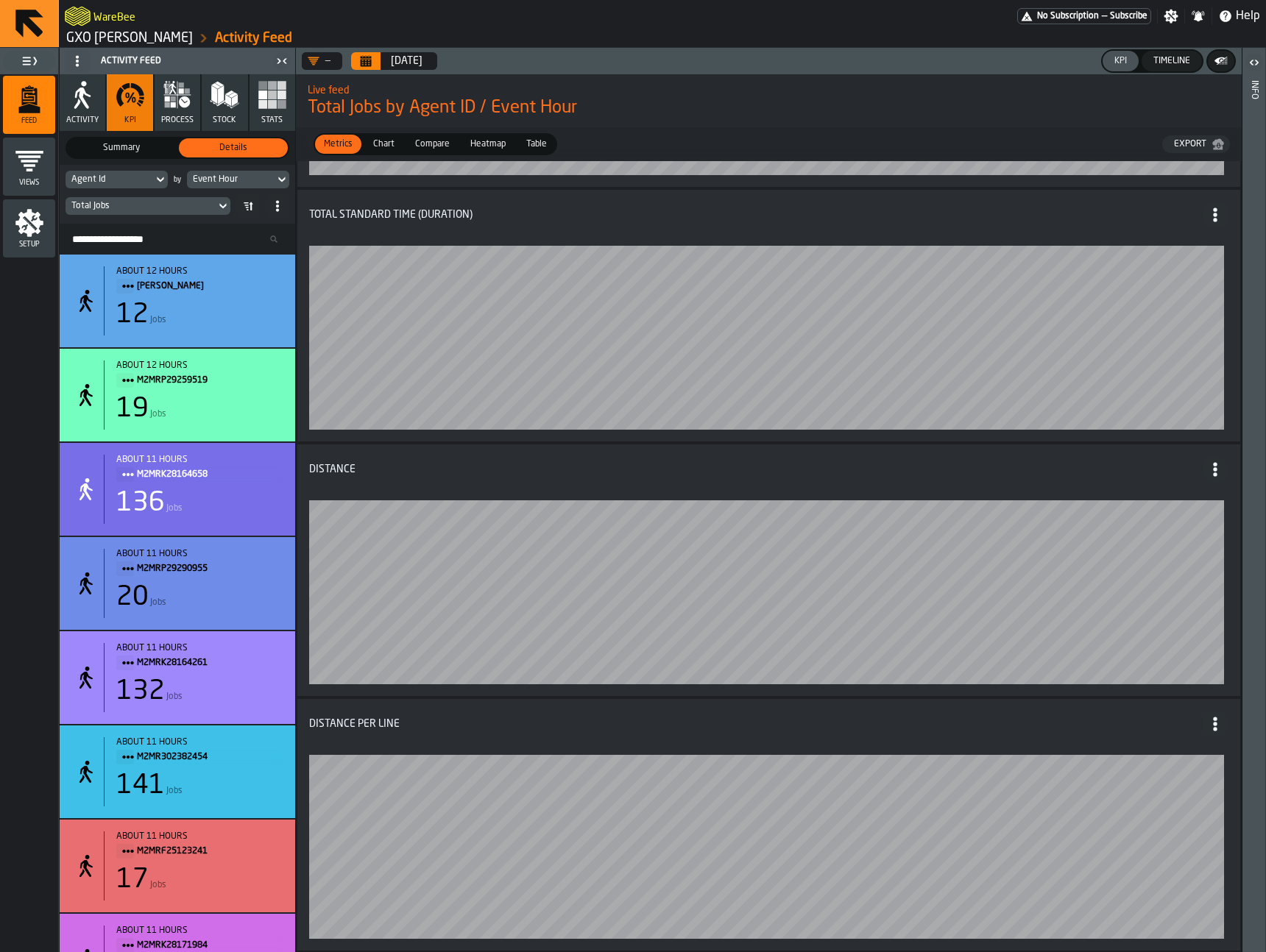
click at [123, 175] on div "Agent Id" at bounding box center [109, 180] width 75 height 10
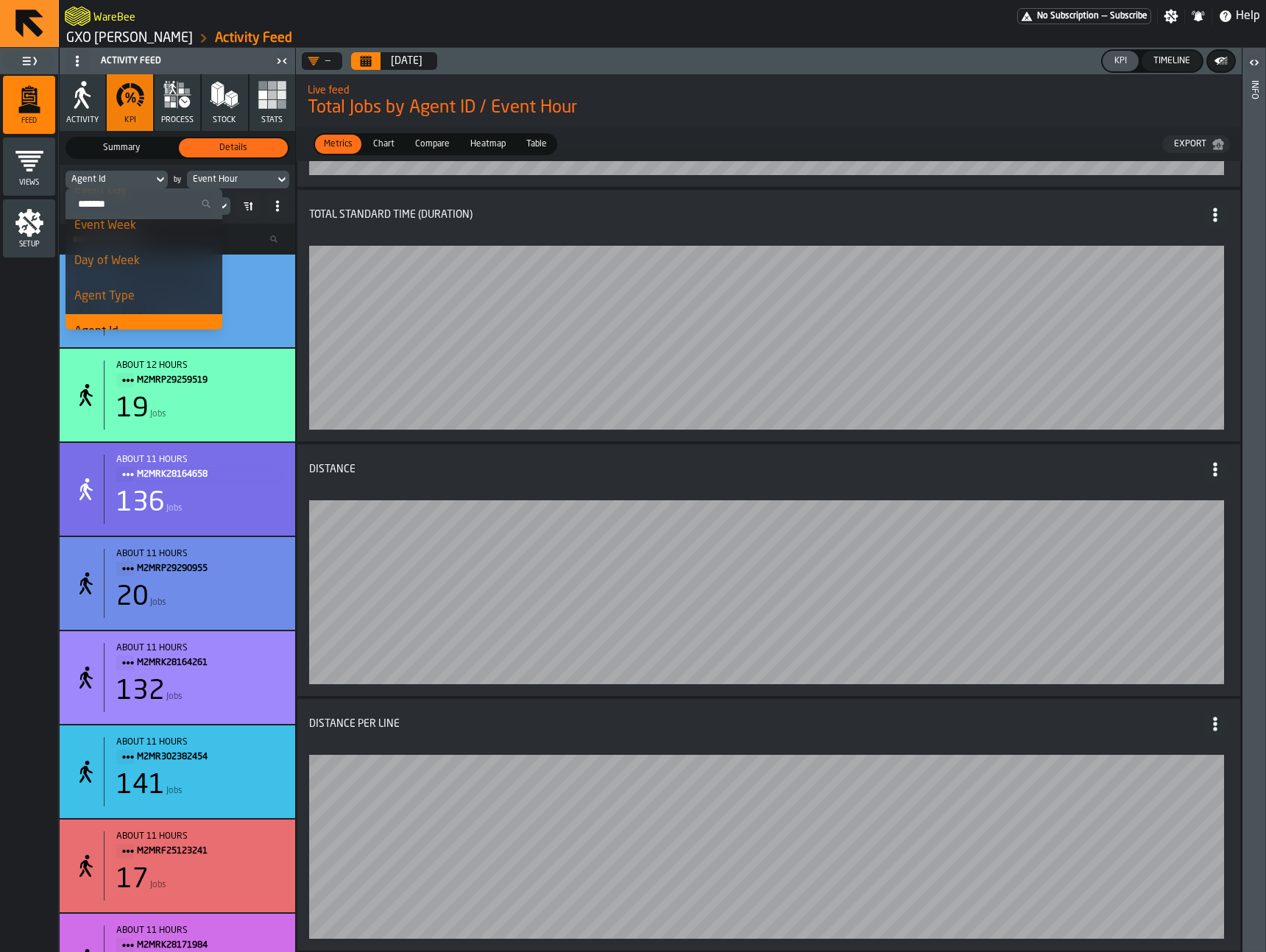
scroll to position [81, 0]
click at [142, 283] on li "Agent Type" at bounding box center [144, 298] width 157 height 36
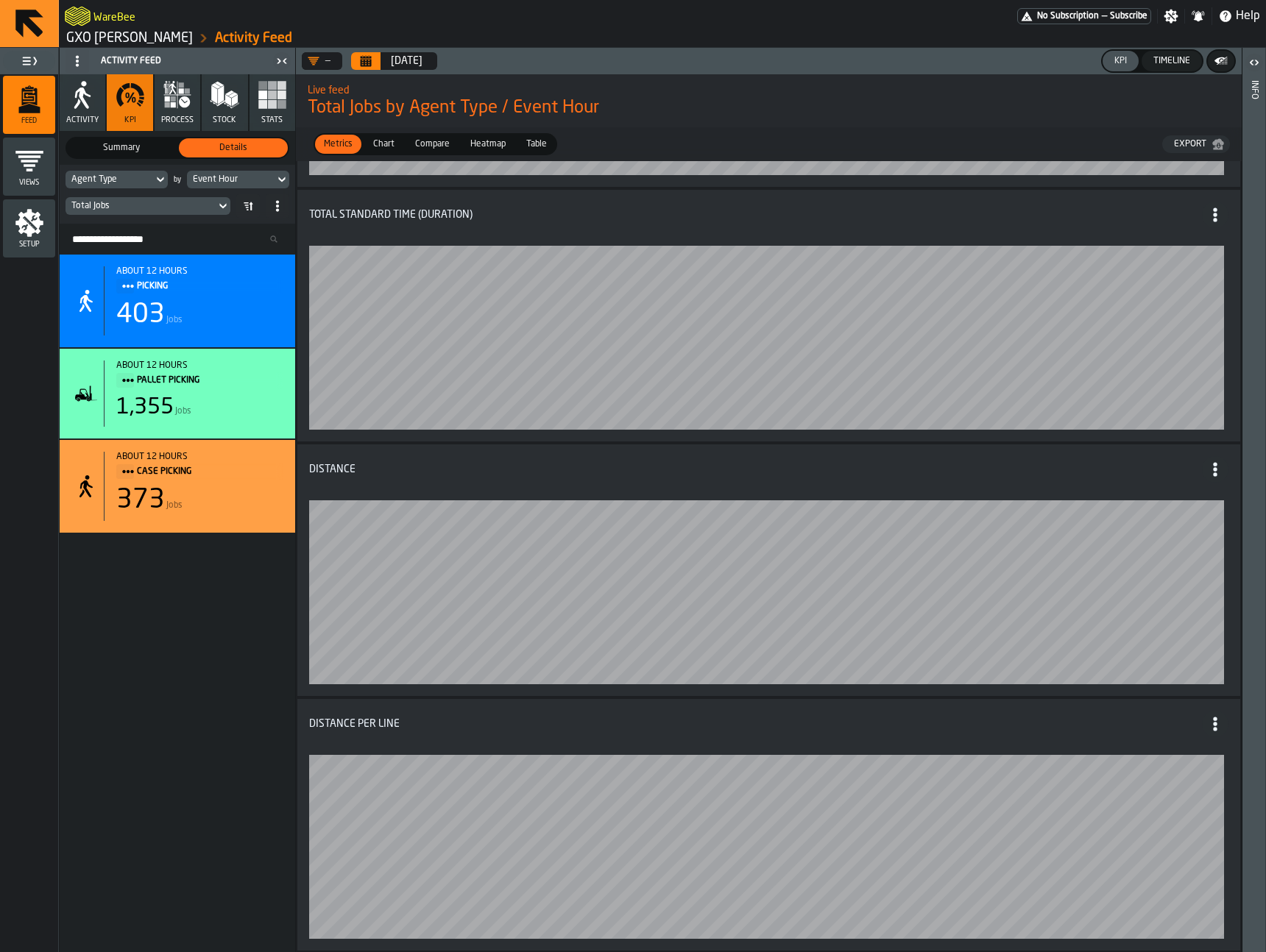
click at [255, 175] on div "Event Hour" at bounding box center [230, 180] width 75 height 10
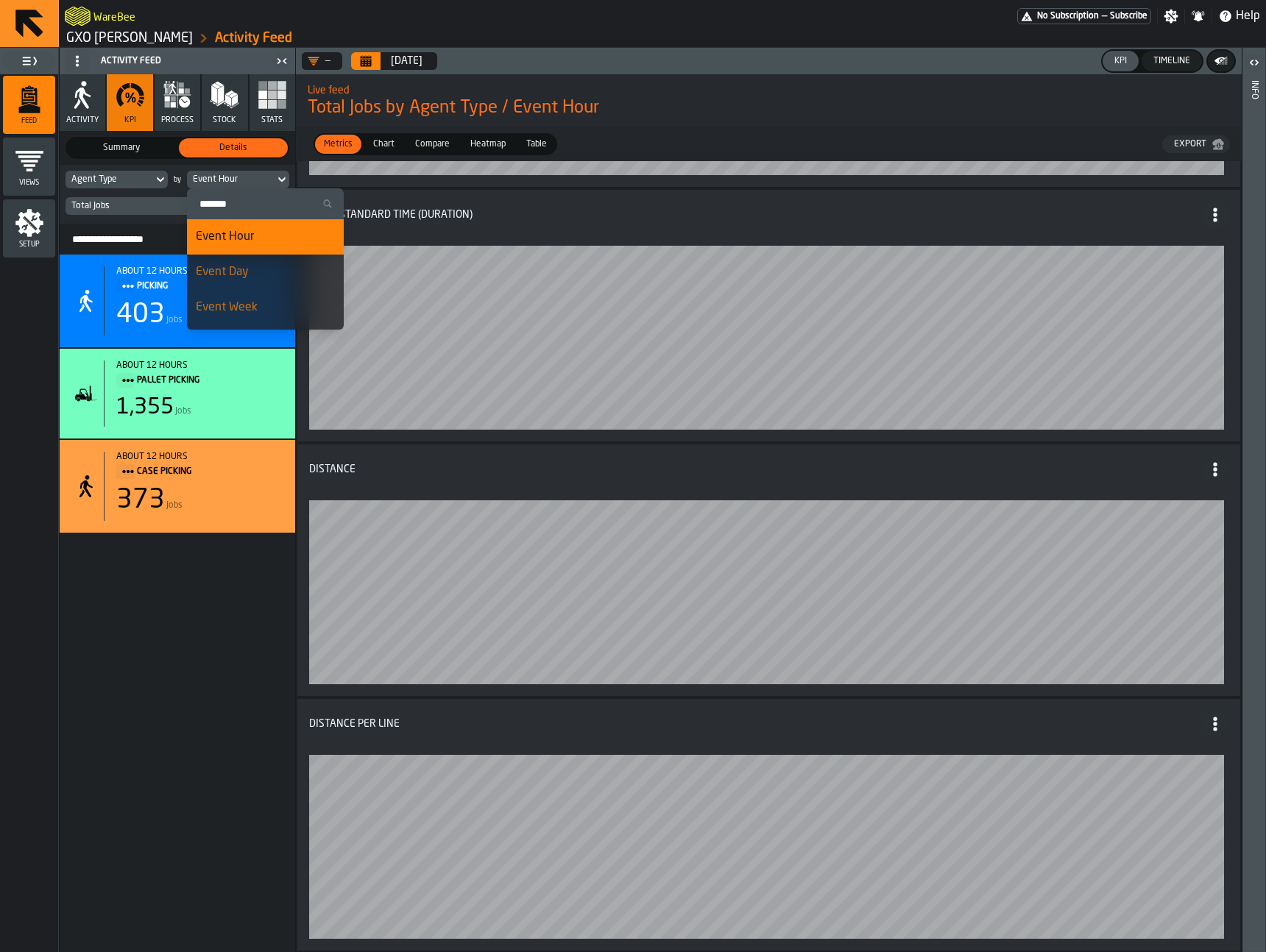
click at [259, 268] on div "Event Day" at bounding box center [265, 272] width 139 height 18
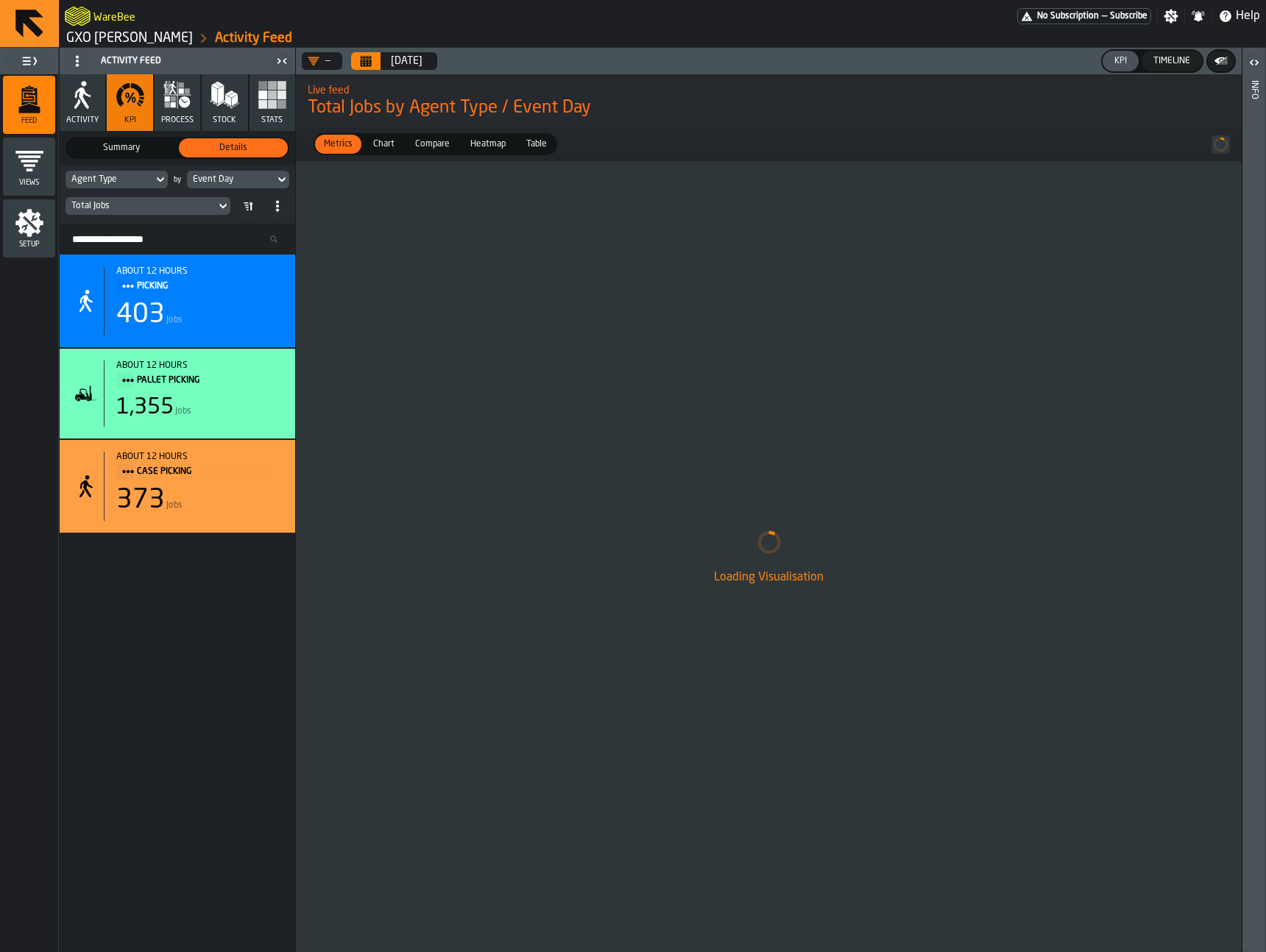
click at [369, 56] on icon "Calendar" at bounding box center [365, 62] width 12 height 12
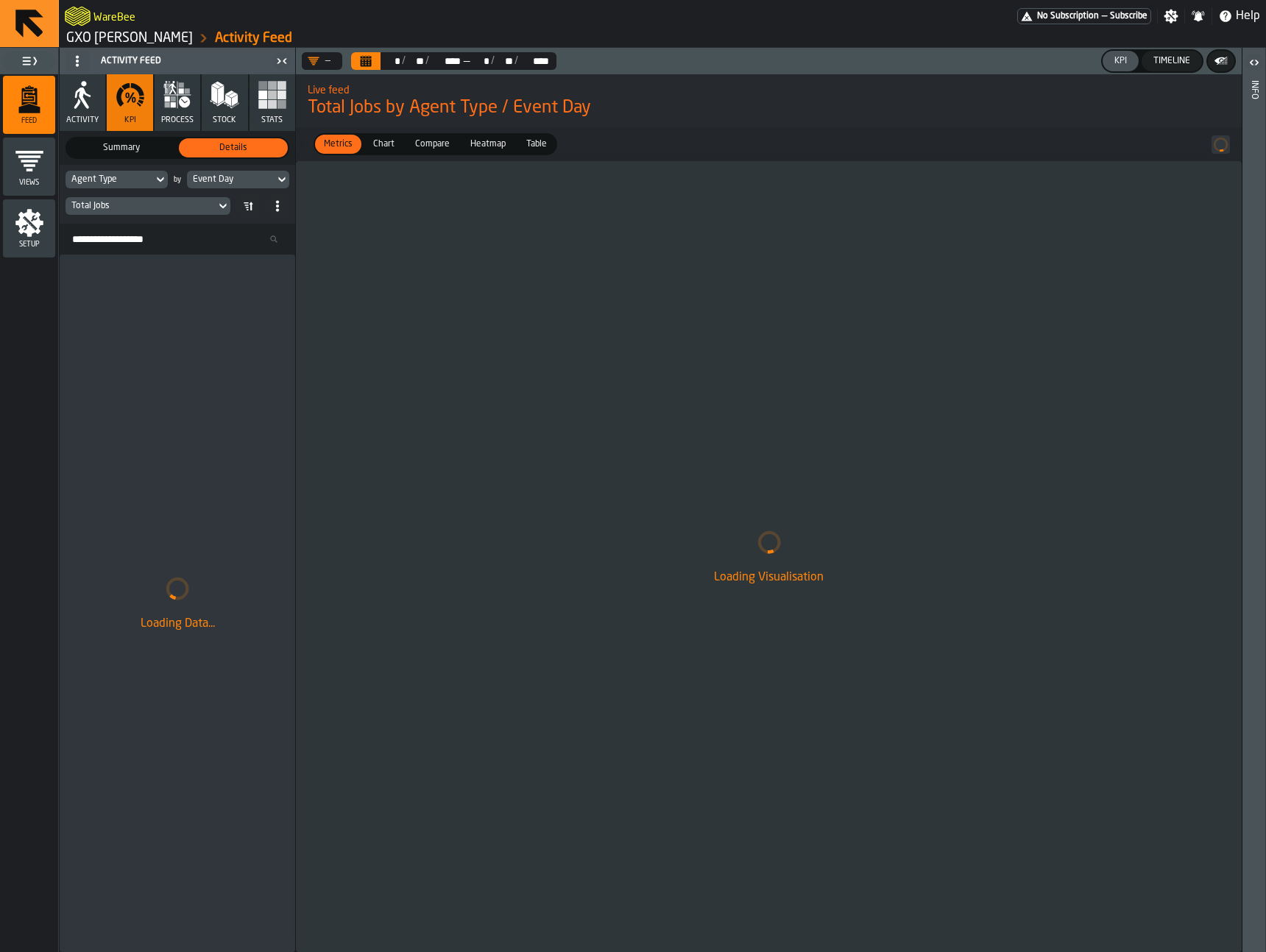
click at [518, 223] on div "Loading Visualisation" at bounding box center [769, 556] width 945 height 791
click at [371, 63] on icon "Calendar" at bounding box center [365, 62] width 11 height 7
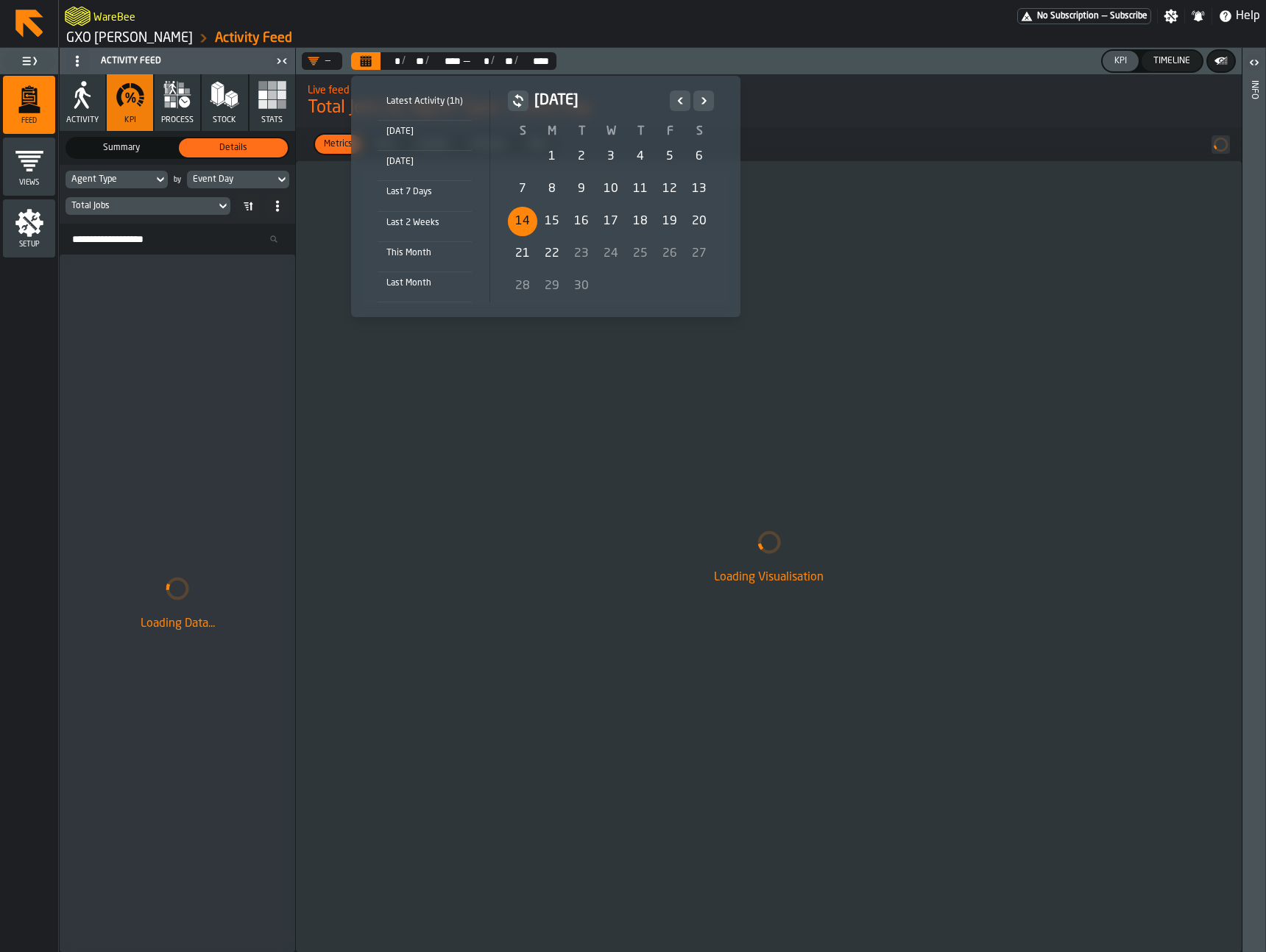
click at [556, 247] on div "22" at bounding box center [552, 254] width 30 height 30
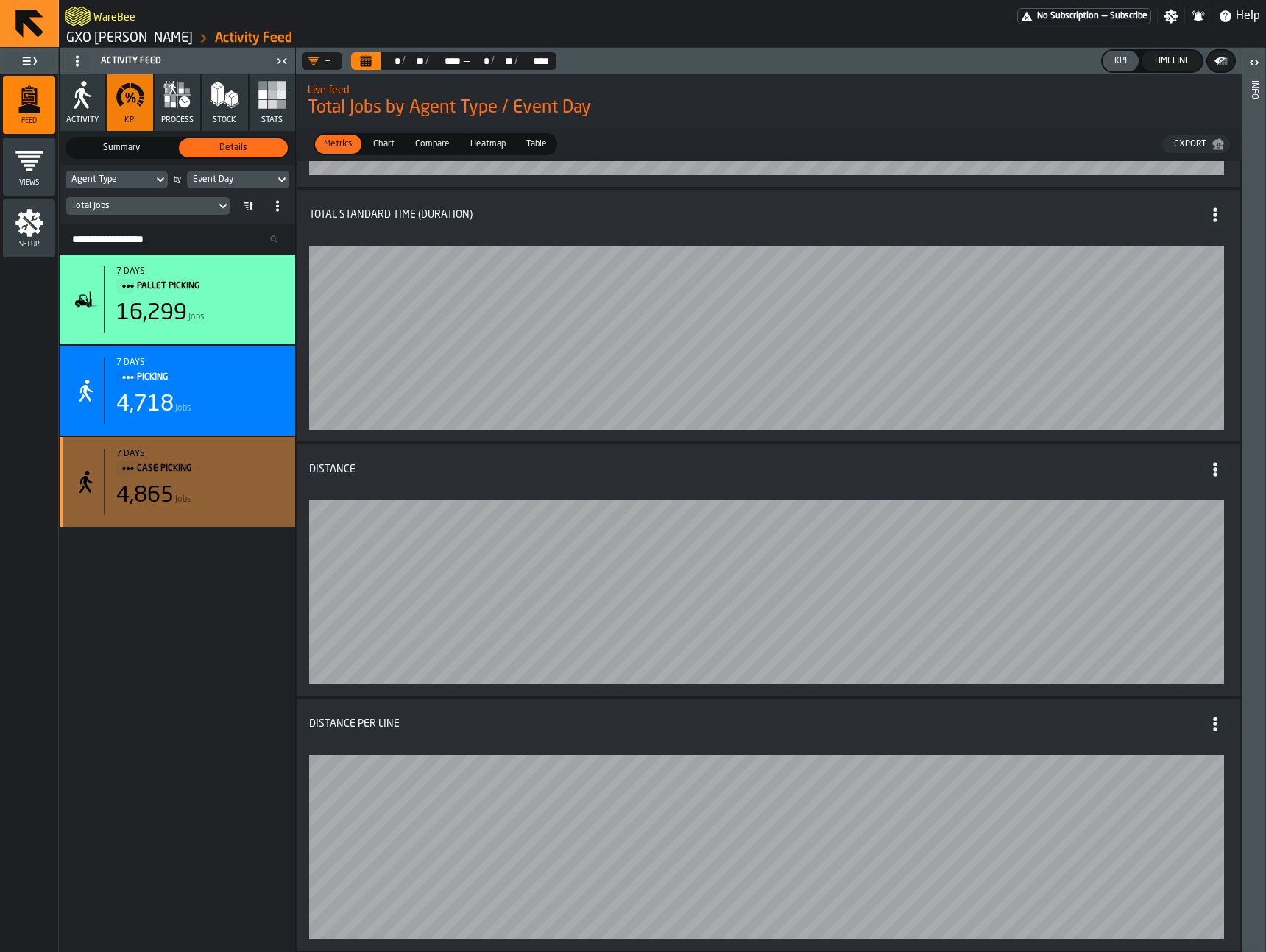
click at [201, 496] on div "4,865 Jobs" at bounding box center [200, 495] width 167 height 27
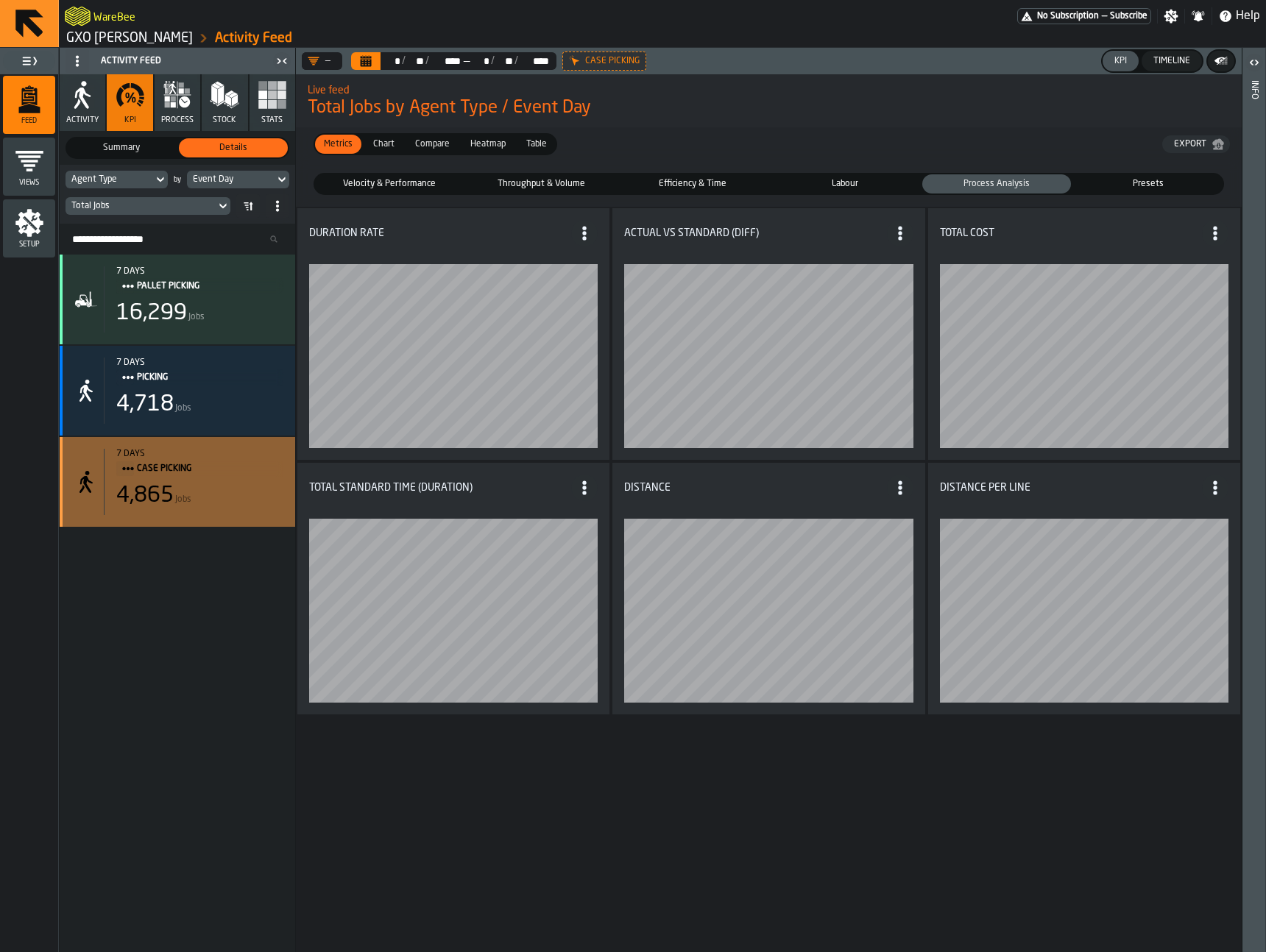
click at [193, 482] on div "4,865 Jobs" at bounding box center [200, 495] width 167 height 27
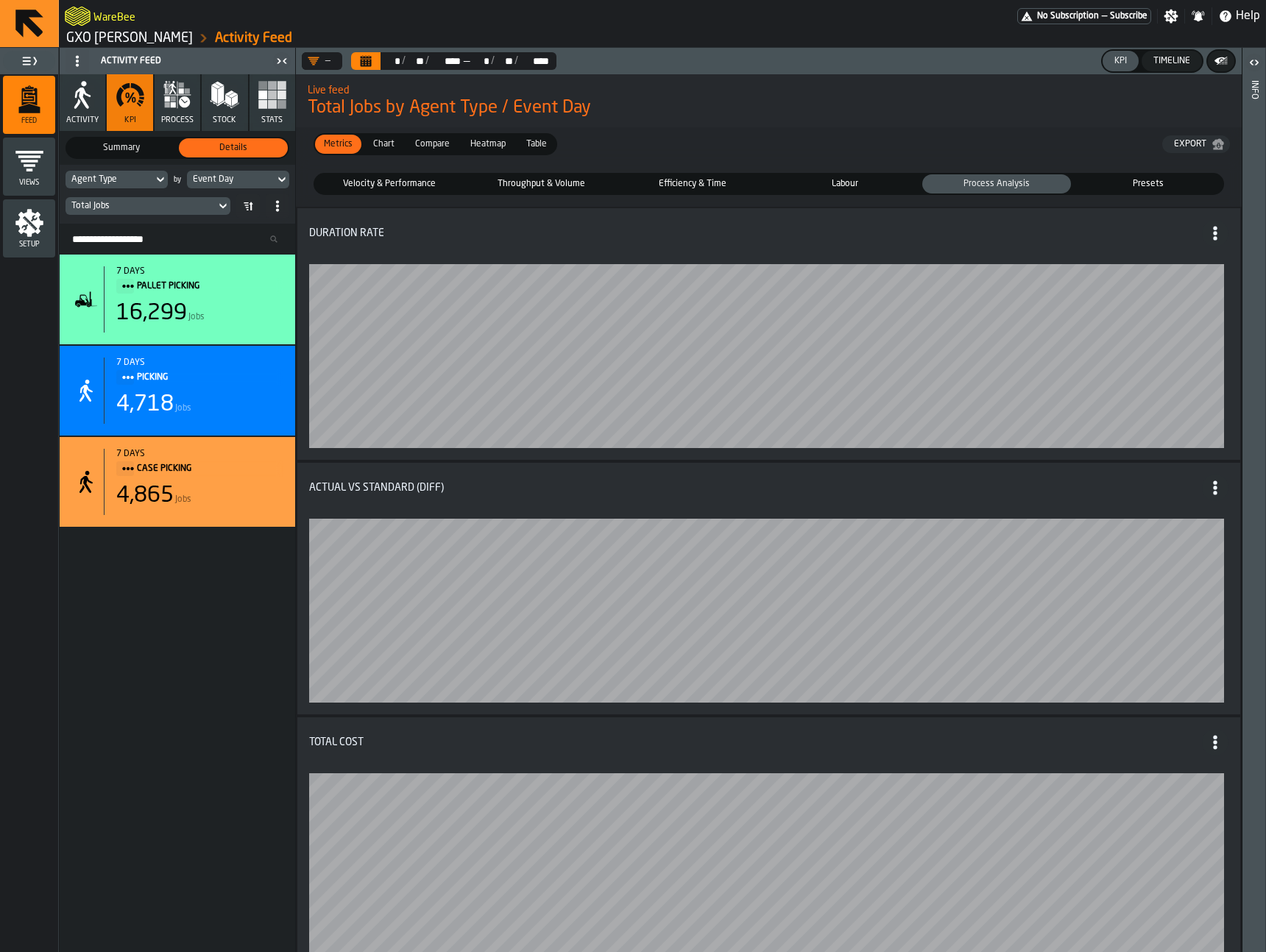
click at [378, 183] on span "Velocity & Performance" at bounding box center [389, 184] width 143 height 13
click at [371, 62] on button "Calendar" at bounding box center [366, 62] width 30 height 18
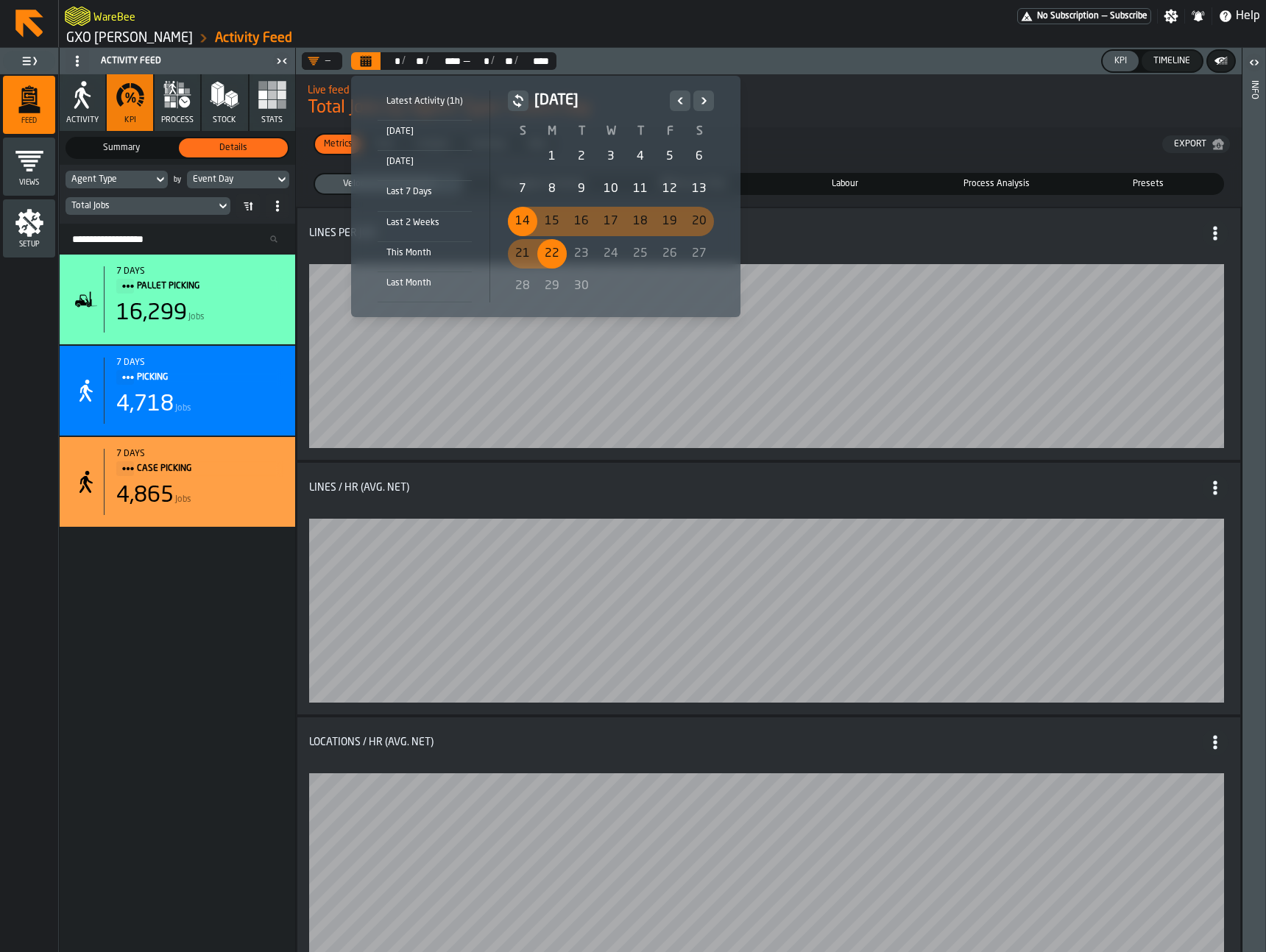
click at [552, 255] on div "22" at bounding box center [552, 254] width 30 height 30
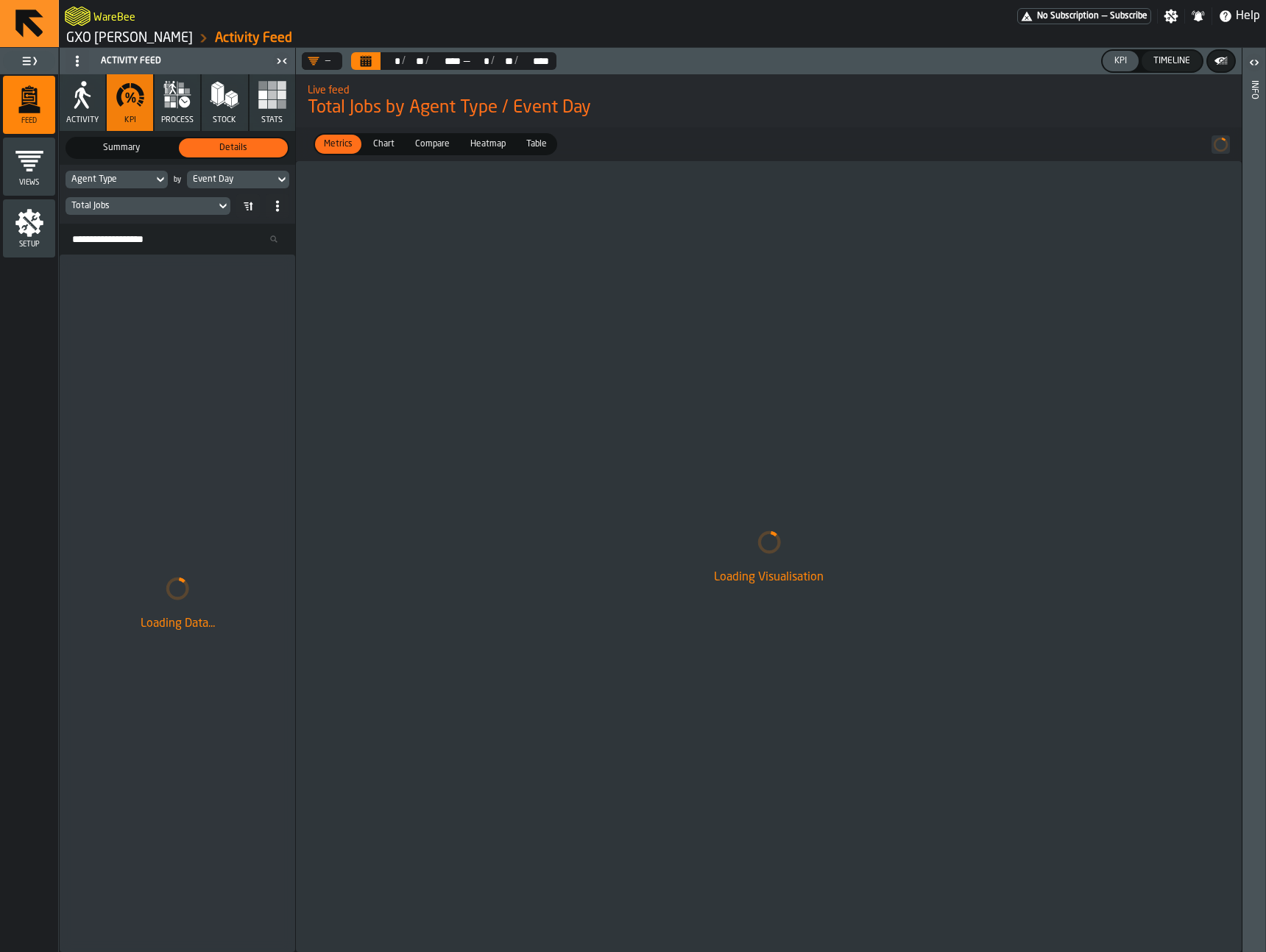
click at [233, 183] on div "Event Day" at bounding box center [230, 180] width 75 height 10
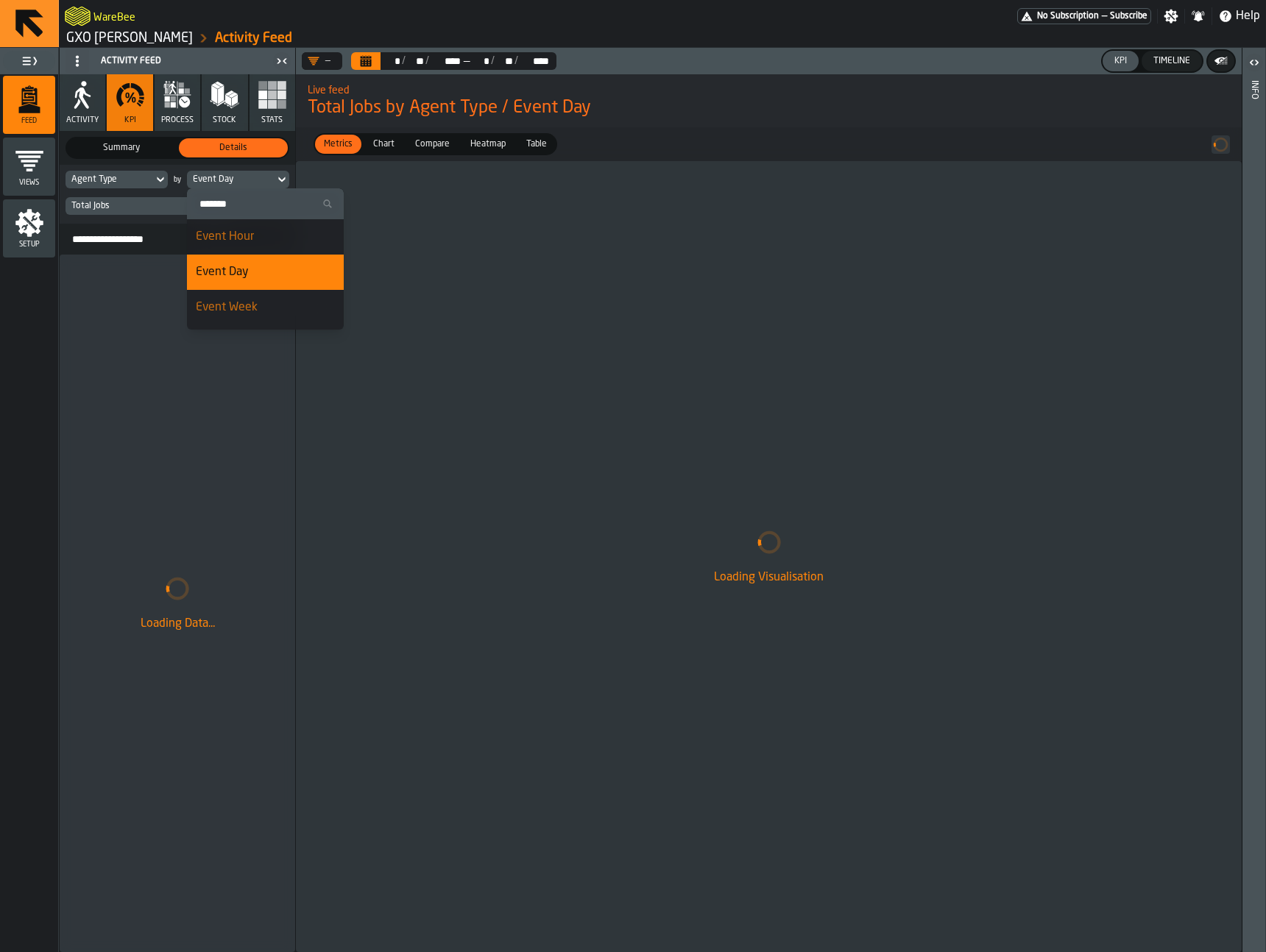
click at [275, 233] on div "Event Hour" at bounding box center [265, 237] width 139 height 18
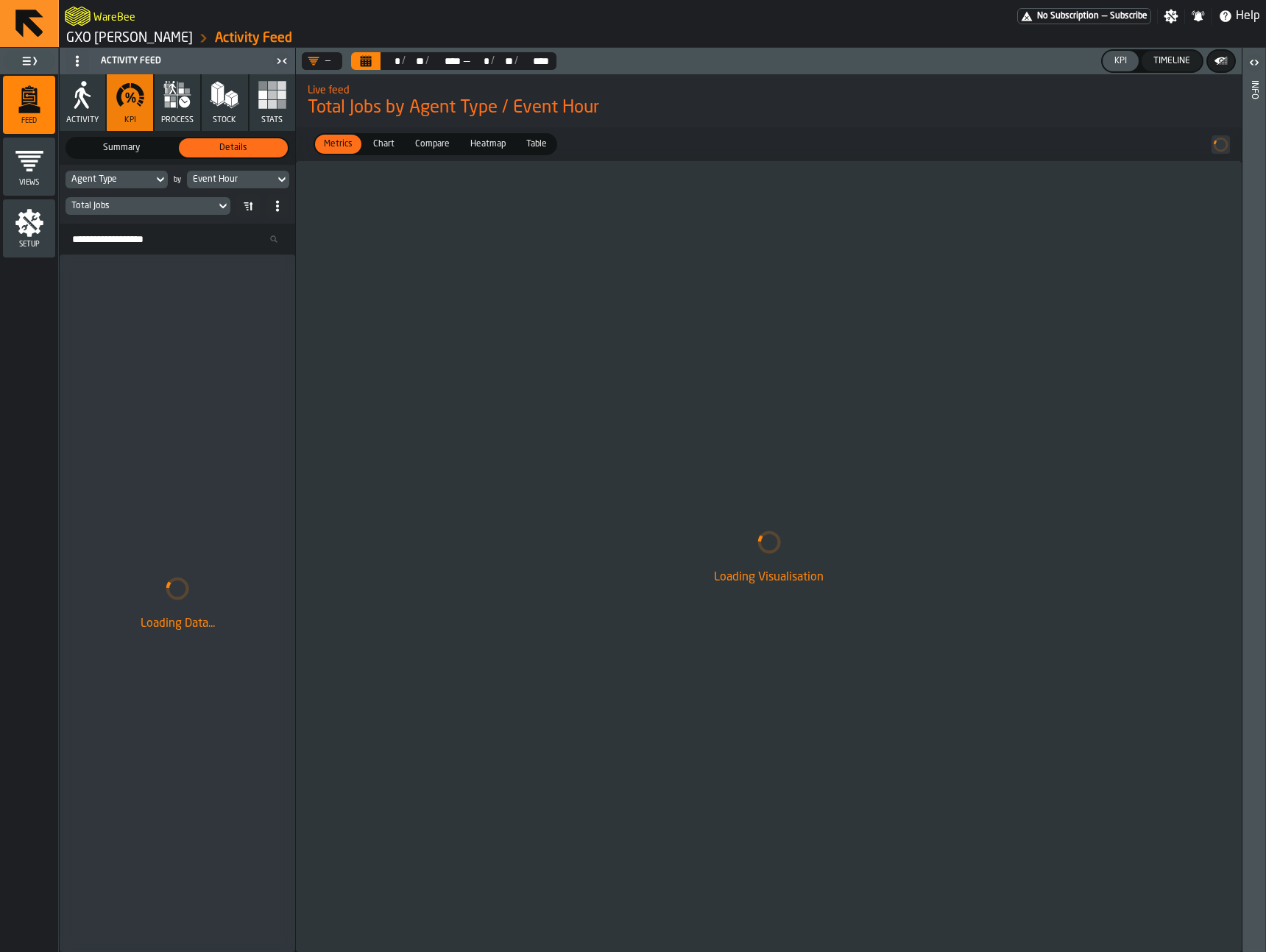
click at [161, 90] on button "process" at bounding box center [178, 102] width 46 height 57
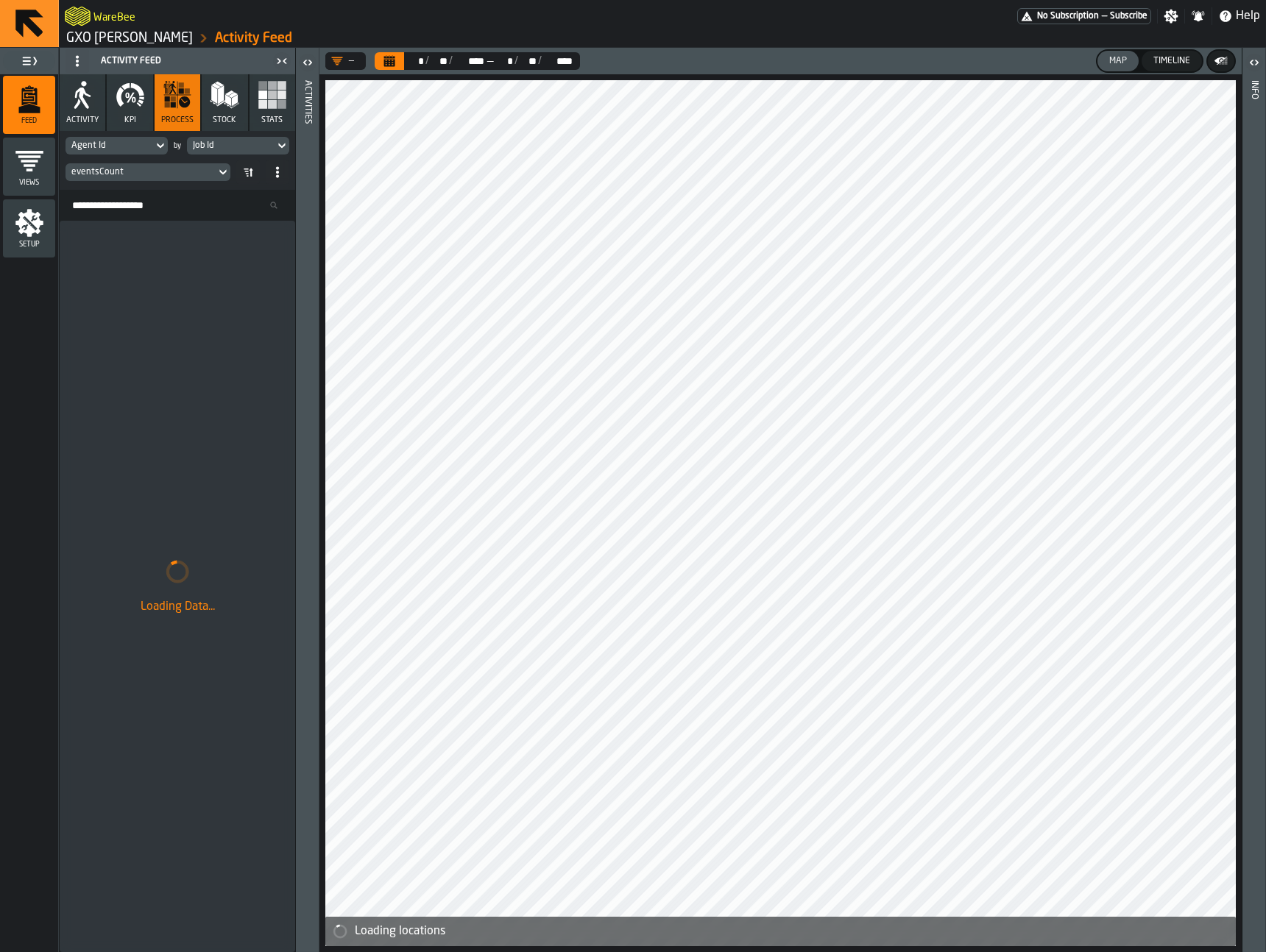
click at [300, 109] on header "Activities" at bounding box center [307, 499] width 23 height 904
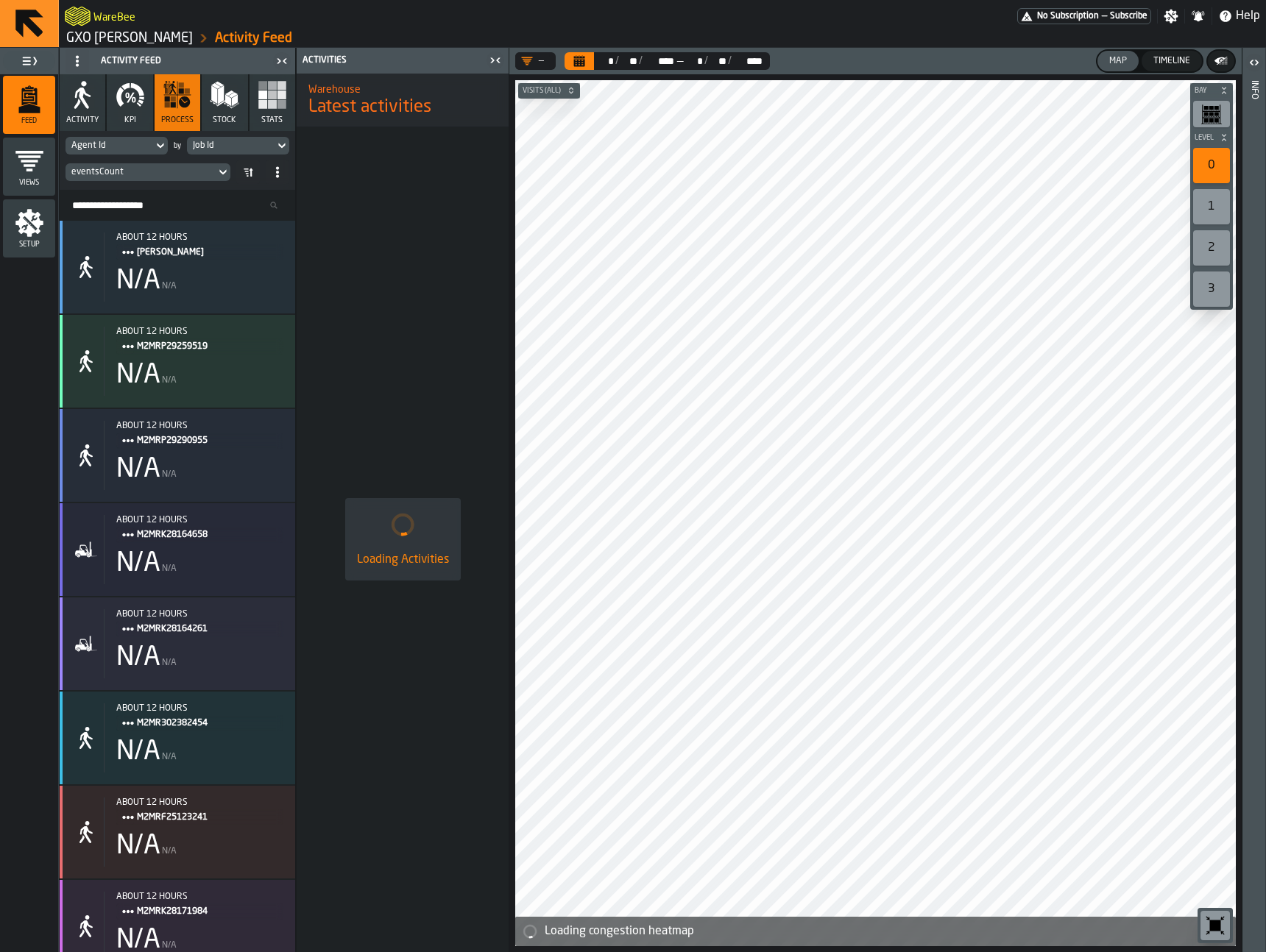
click at [192, 178] on div "eventsCount" at bounding box center [140, 172] width 150 height 16
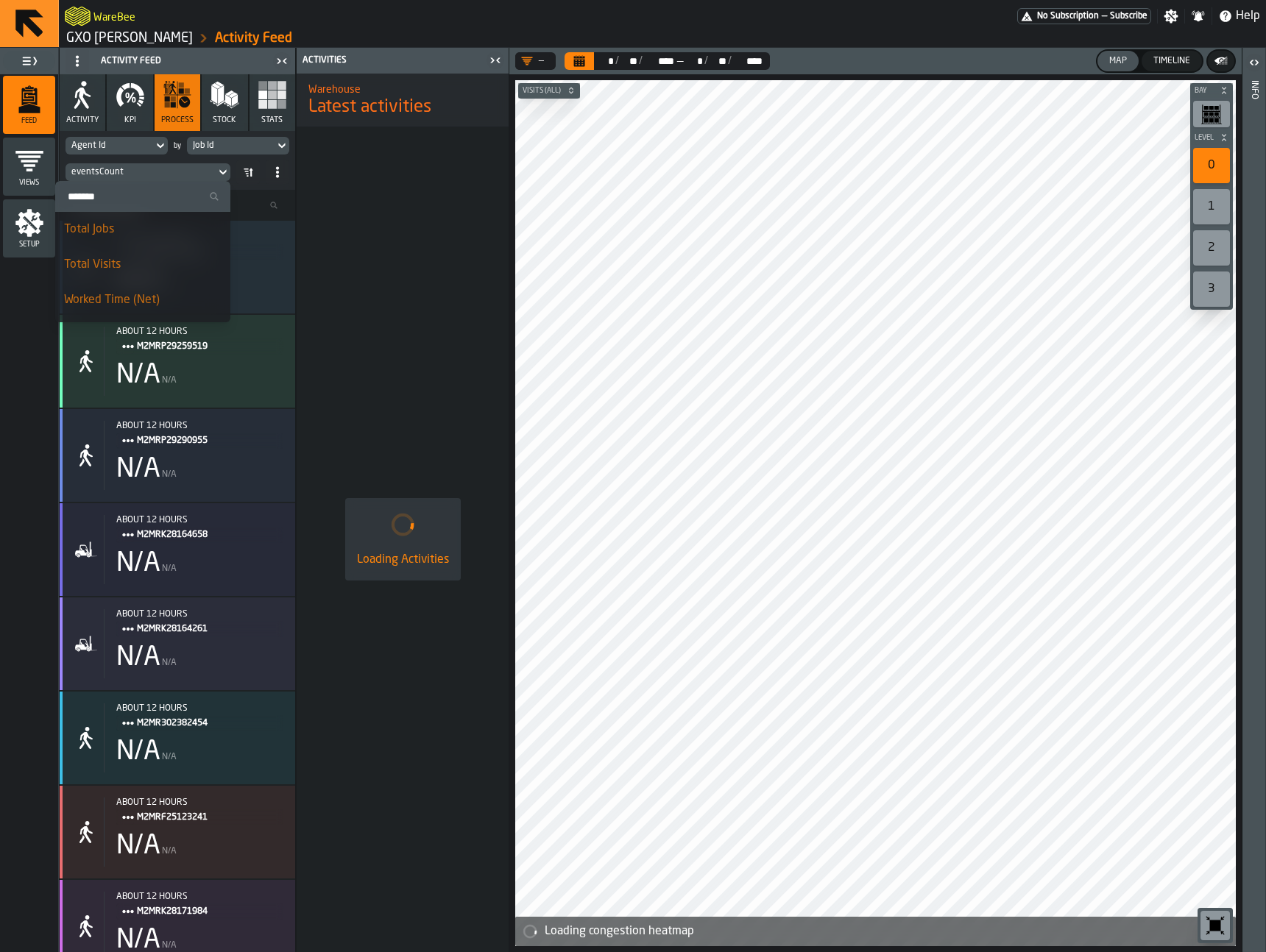
click at [175, 224] on div "Total Jobs" at bounding box center [142, 229] width 158 height 18
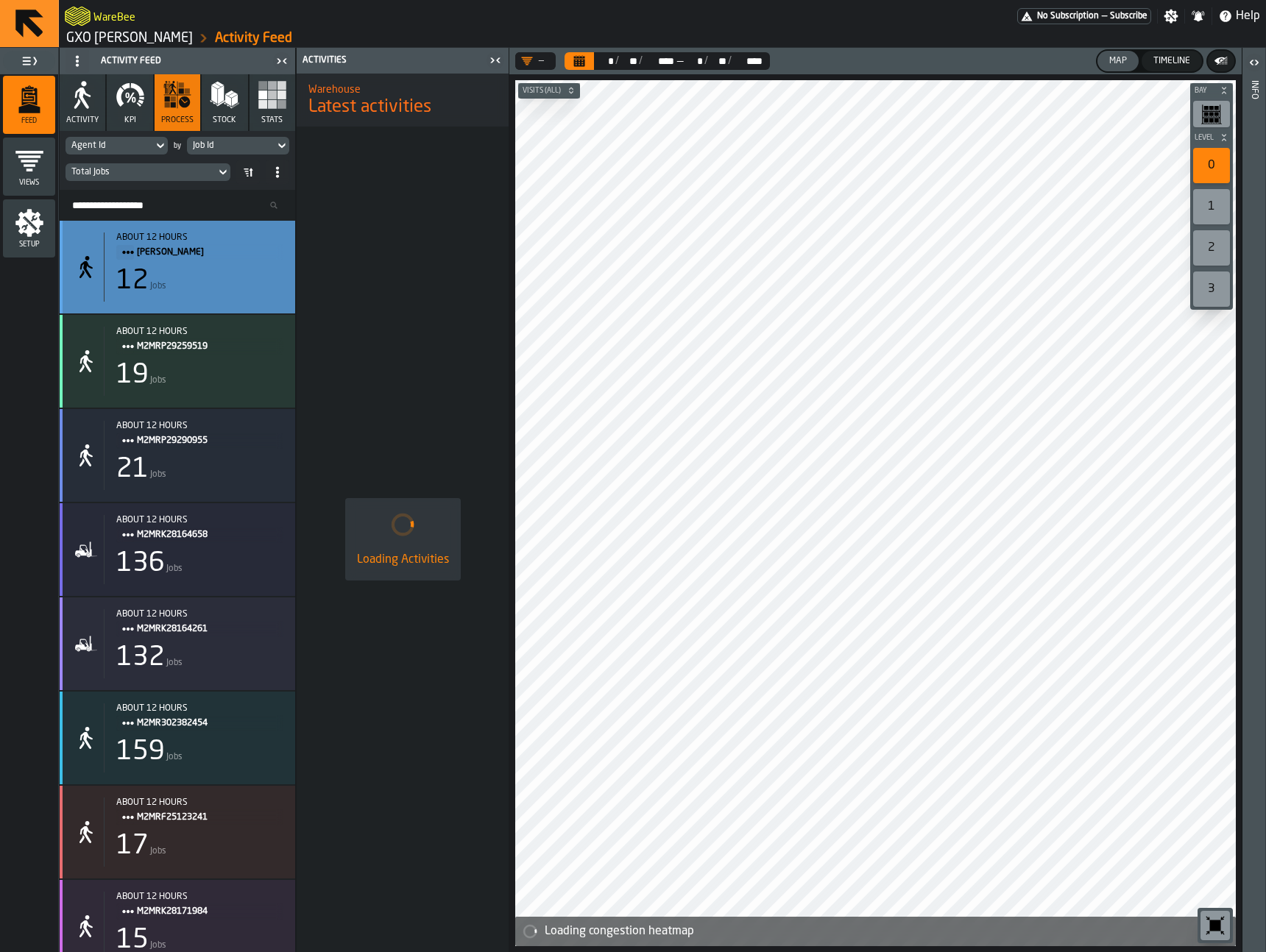
click at [229, 267] on div "12 Jobs" at bounding box center [200, 281] width 167 height 30
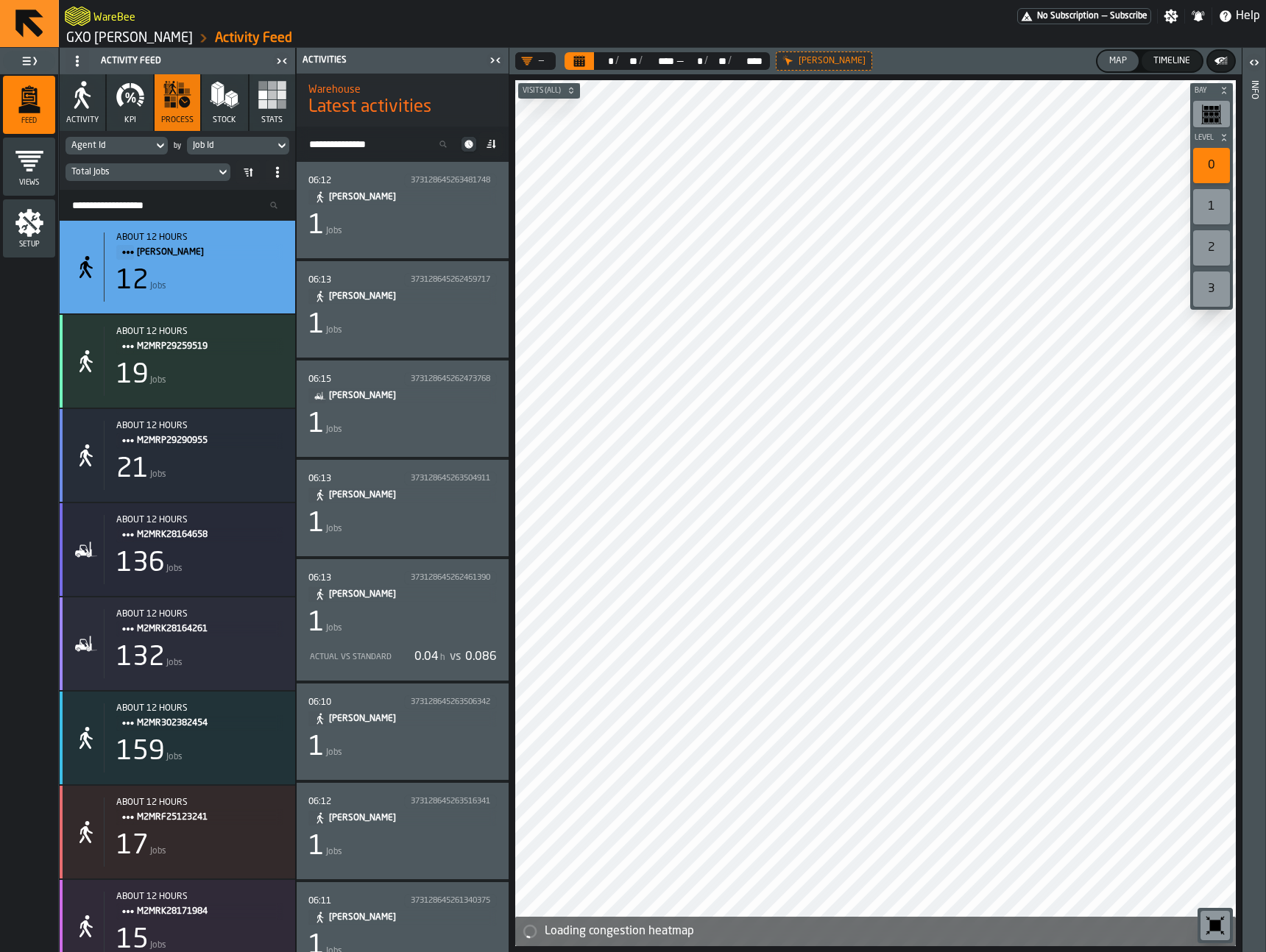
click at [494, 144] on icon at bounding box center [491, 144] width 12 height 12
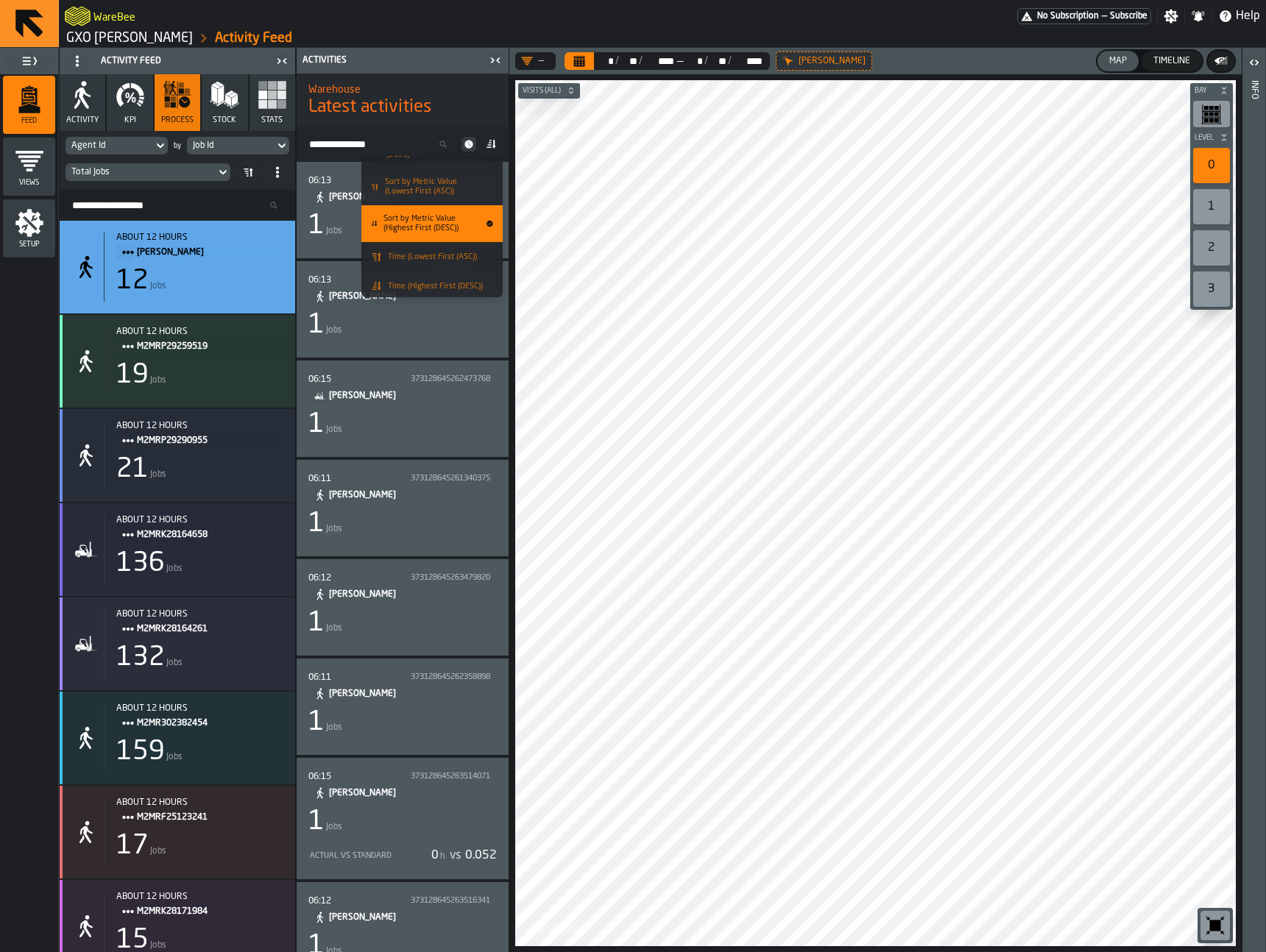
scroll to position [65, 0]
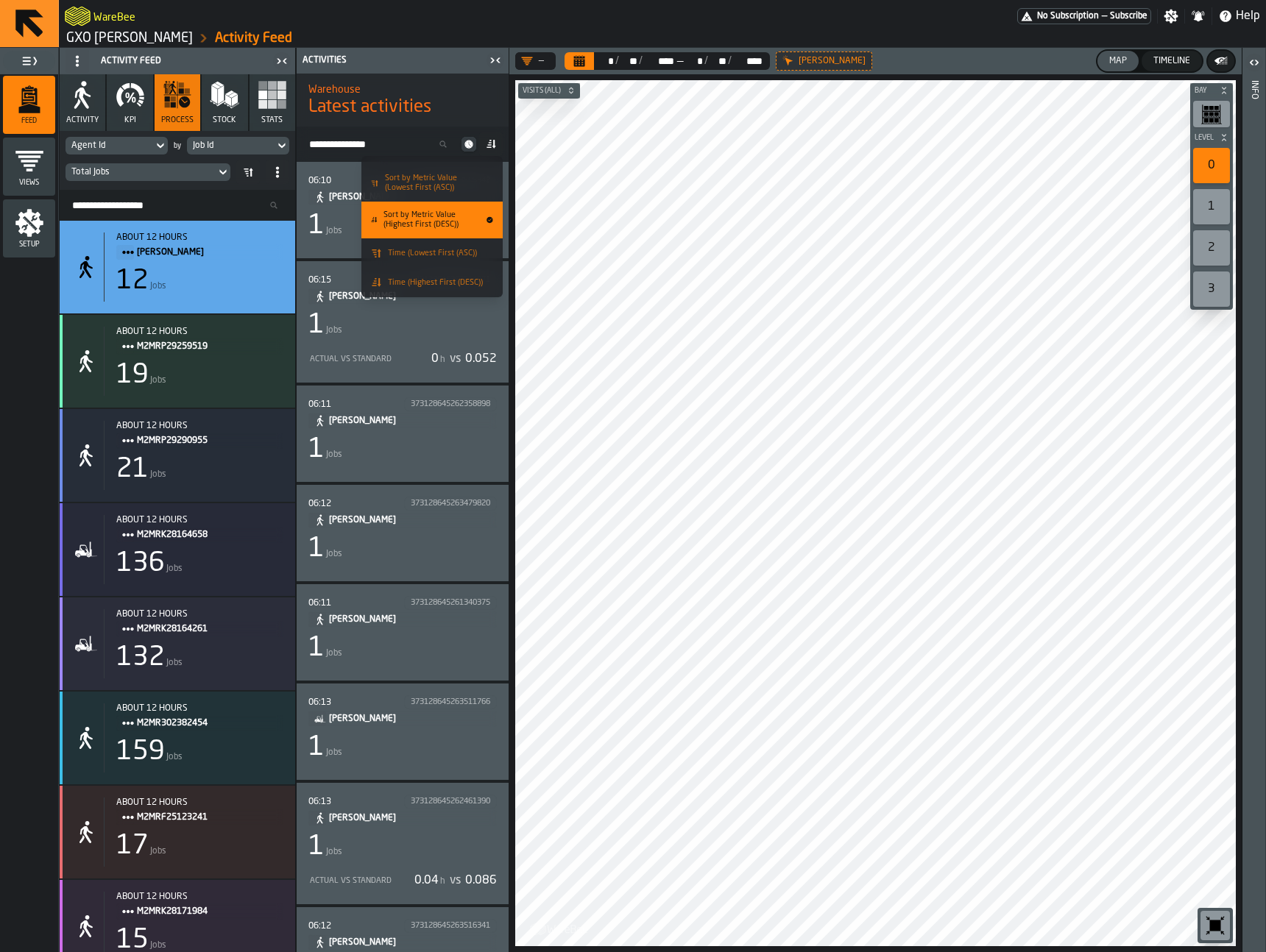
click at [462, 272] on li "Time (Highest First (DESC))" at bounding box center [432, 283] width 141 height 30
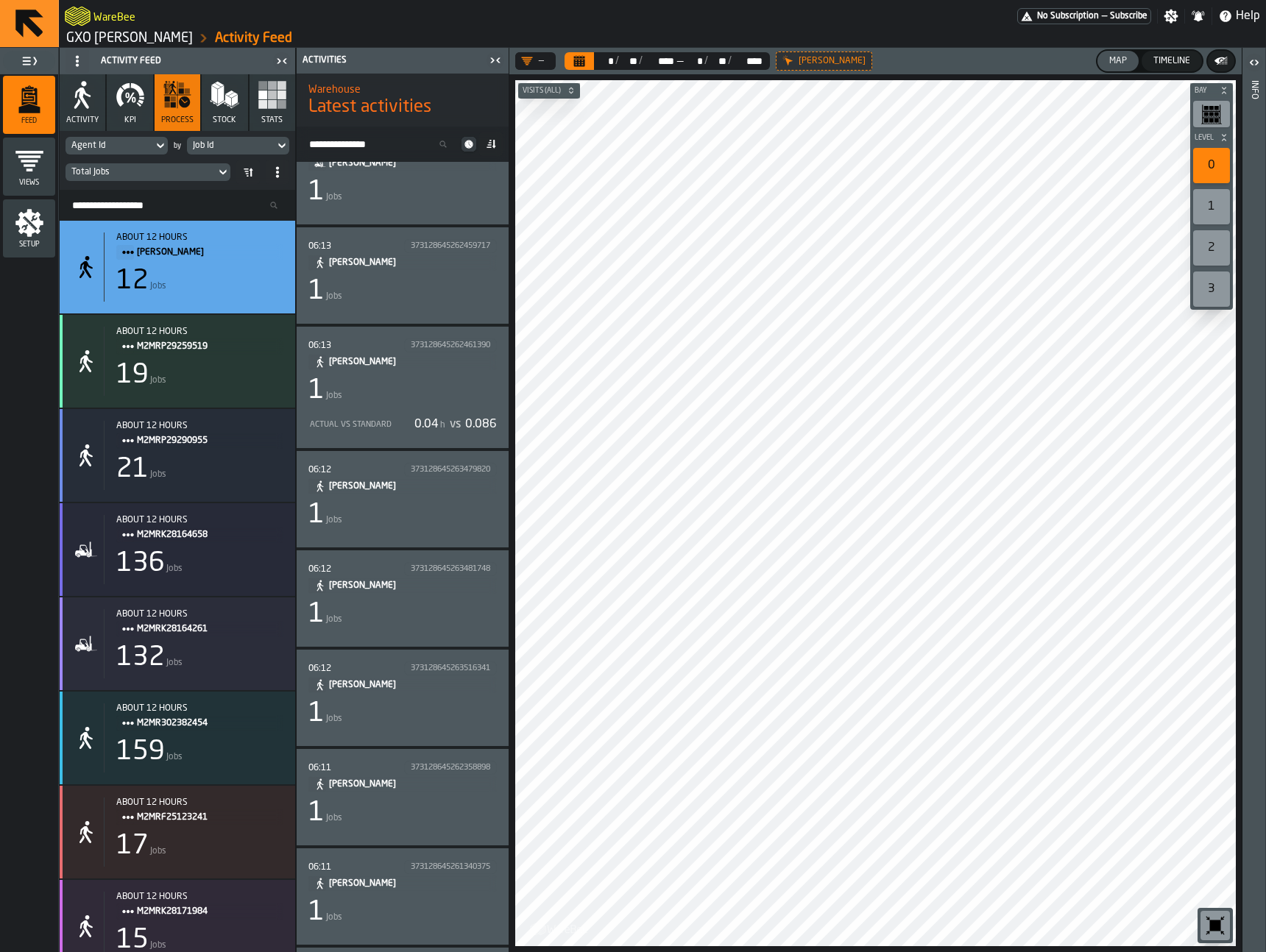
scroll to position [348, 0]
click at [127, 103] on icon "button" at bounding box center [130, 95] width 30 height 30
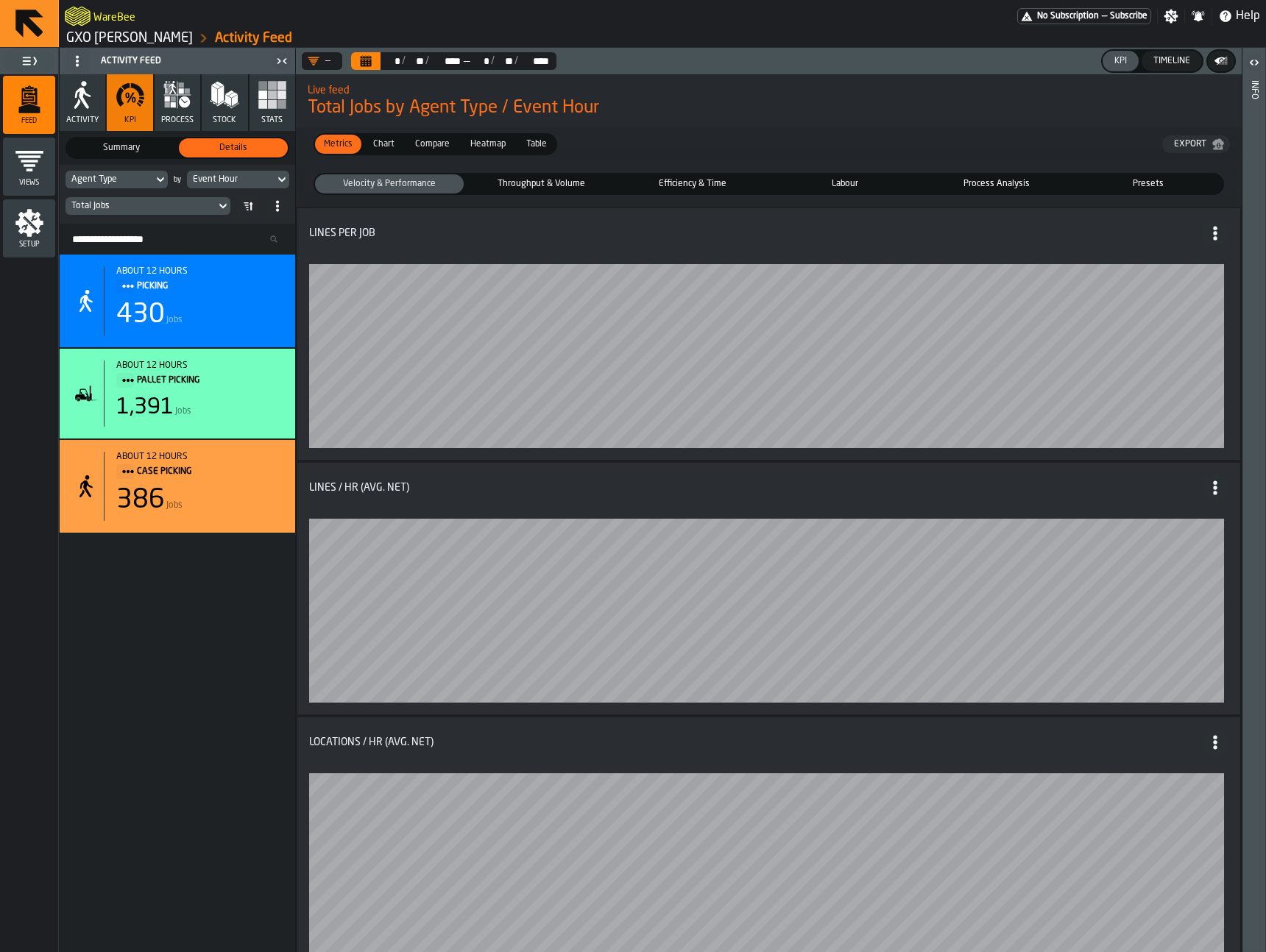
click at [258, 172] on div "Event Hour" at bounding box center [230, 180] width 87 height 16
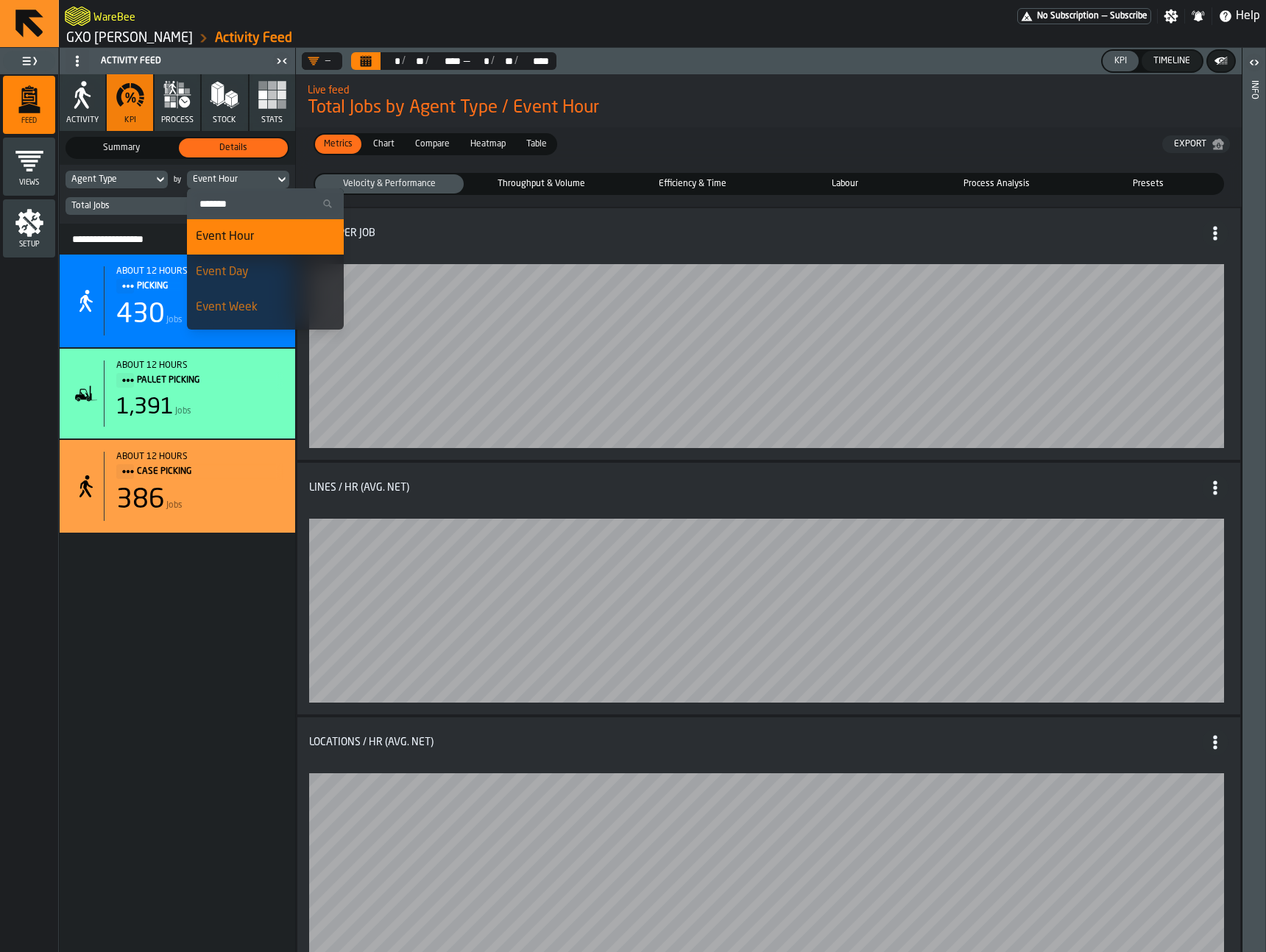
click at [267, 258] on li "Event Day" at bounding box center [265, 272] width 157 height 36
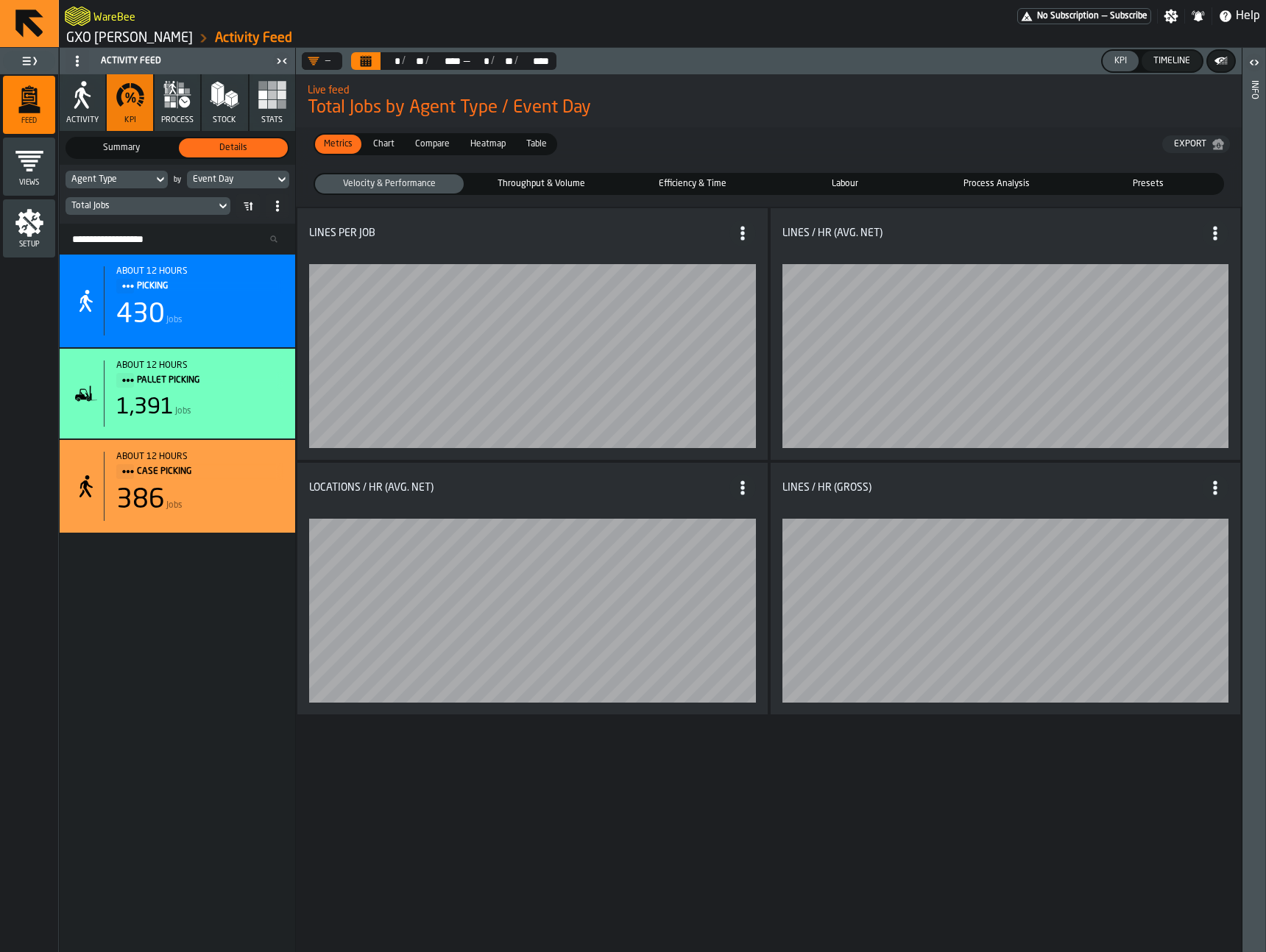
click at [371, 67] on icon "Calendar" at bounding box center [365, 62] width 12 height 12
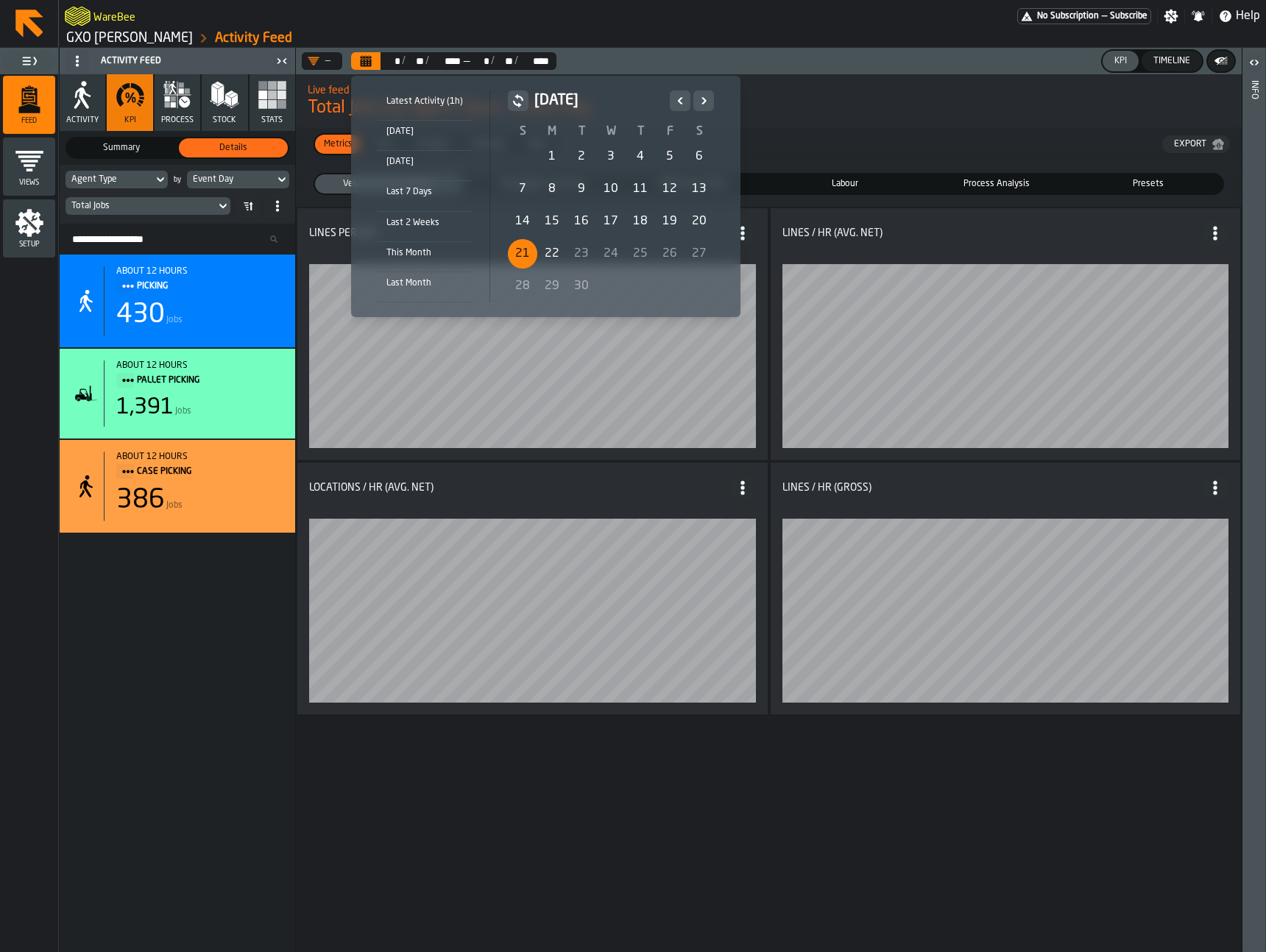
click at [518, 248] on div "21" at bounding box center [522, 254] width 30 height 30
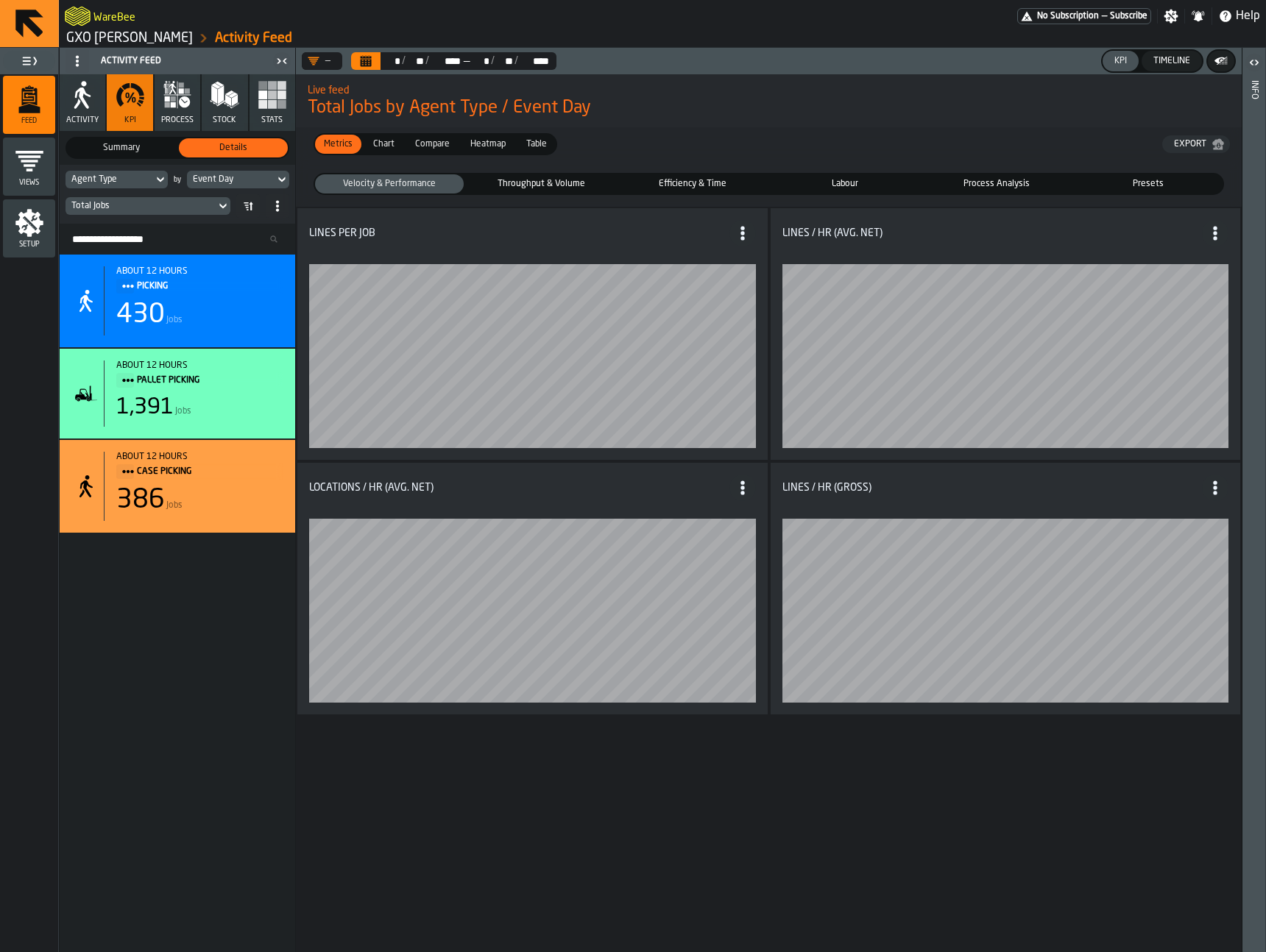
click at [544, 175] on div "Throughput & Volume" at bounding box center [541, 184] width 149 height 19
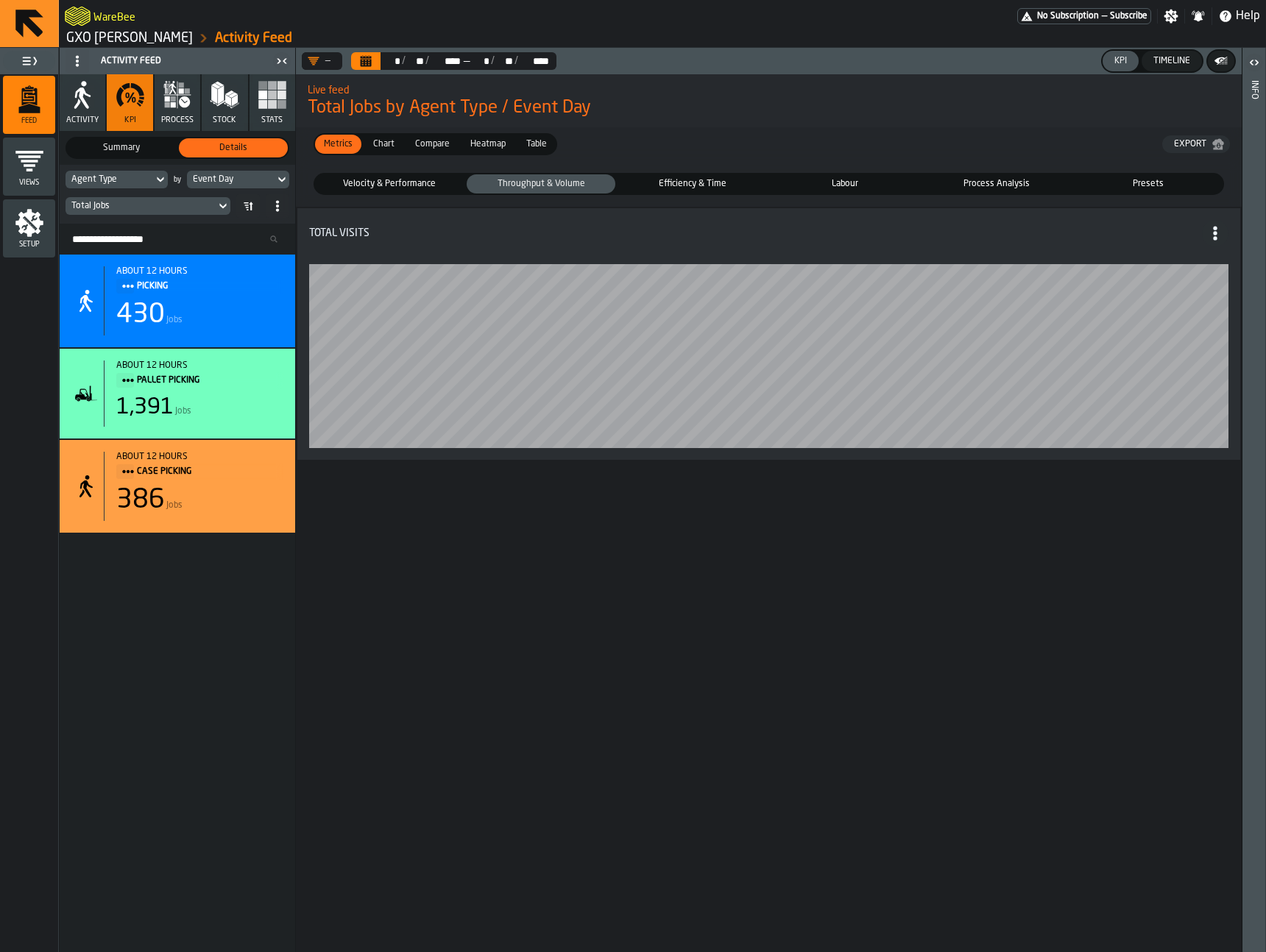
click at [666, 179] on span "Efficiency & Time" at bounding box center [692, 184] width 143 height 13
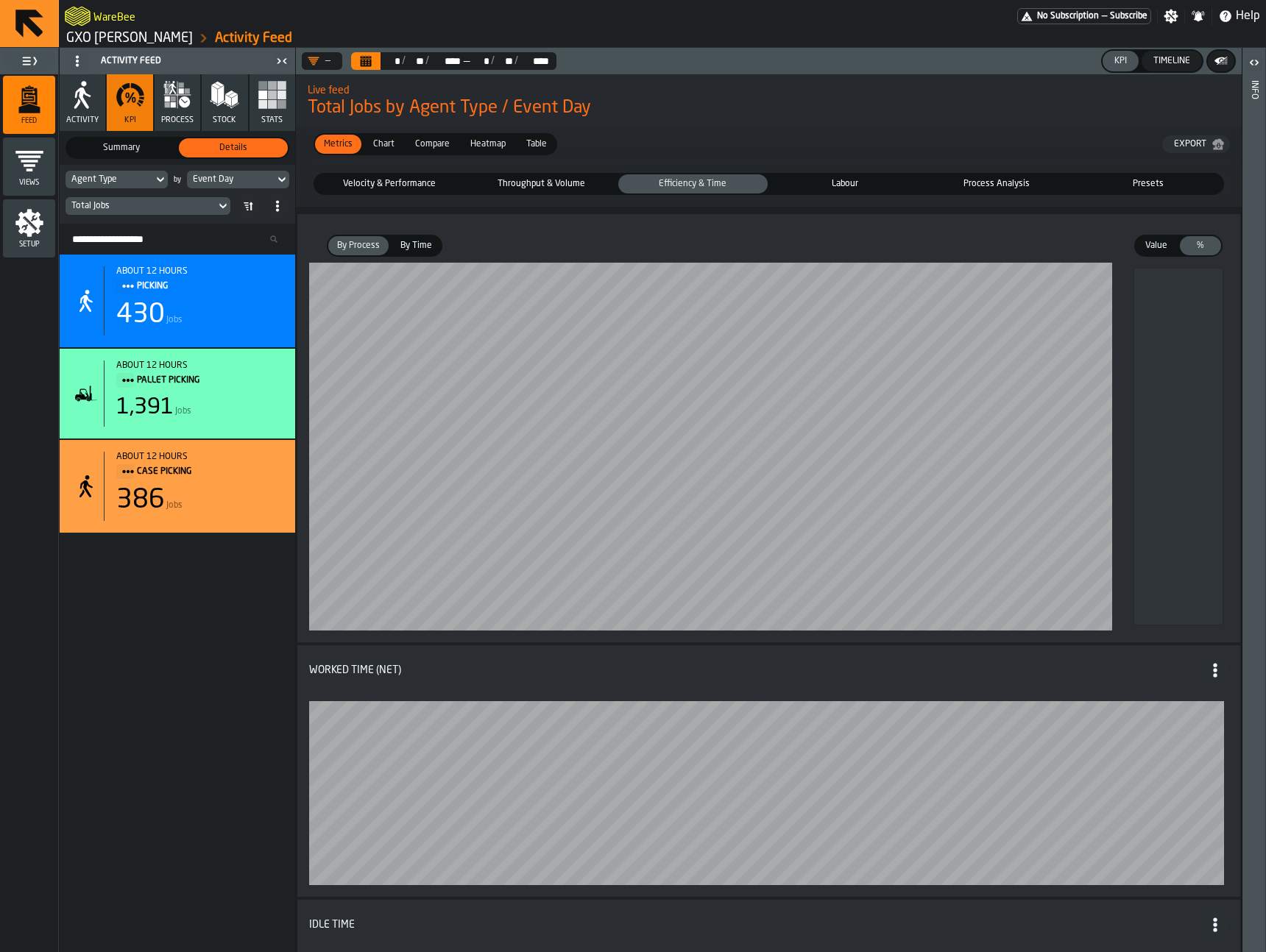
click at [868, 178] on span "Labour" at bounding box center [845, 184] width 143 height 13
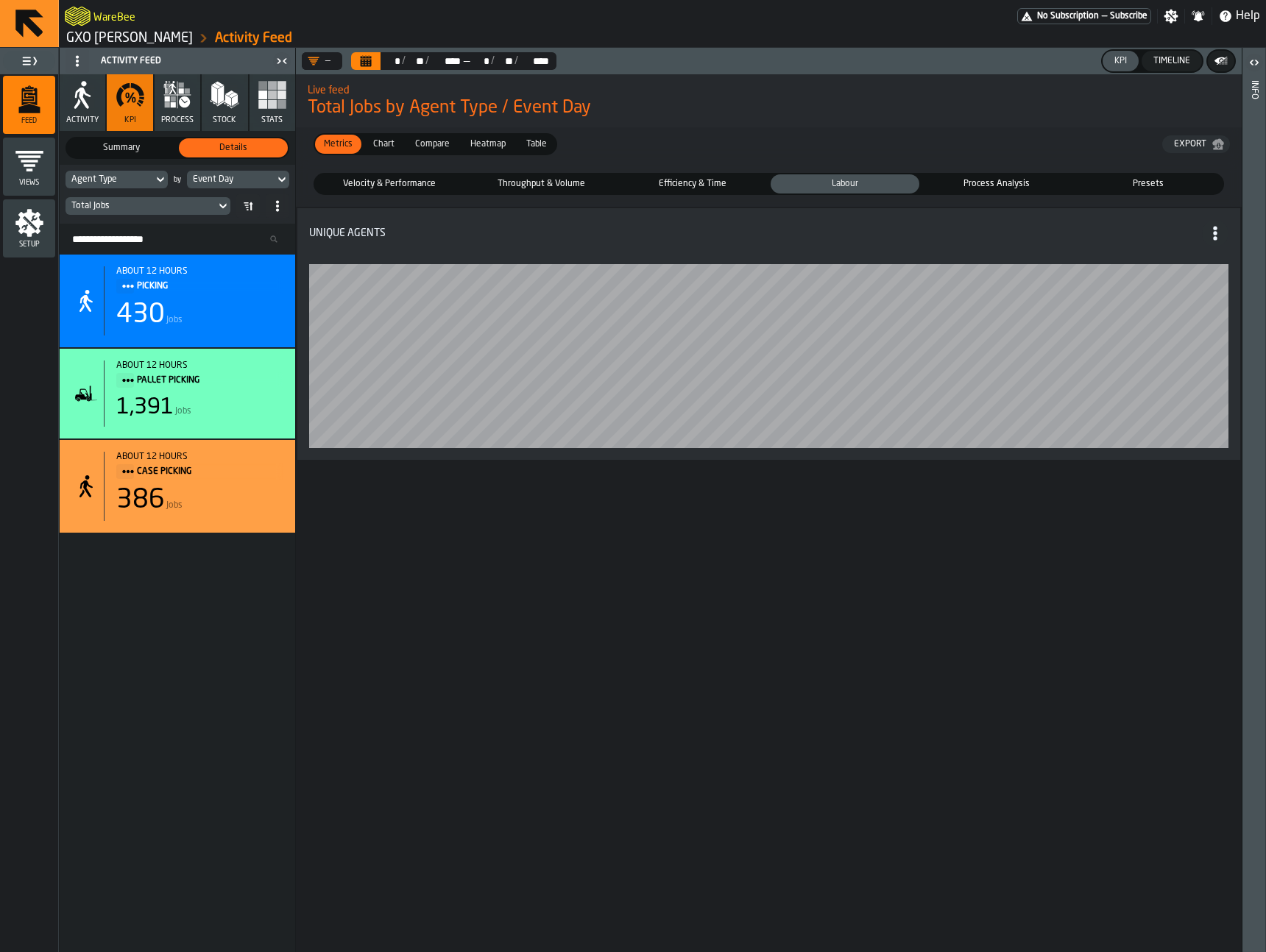
click at [1000, 178] on span "Process Analysis" at bounding box center [997, 184] width 143 height 13
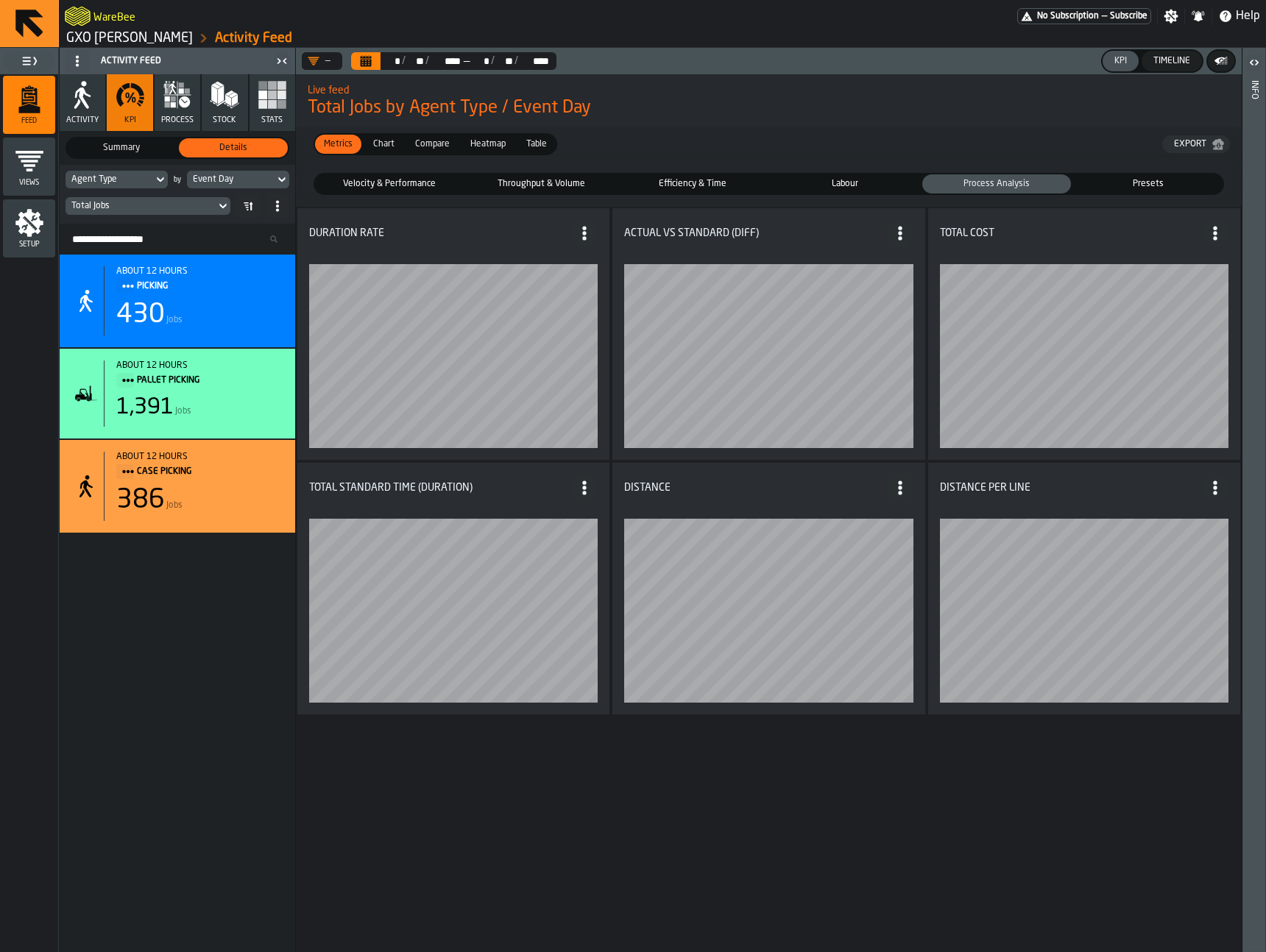
click at [154, 165] on div "Agent Type by Event Day Total Jobs" at bounding box center [177, 194] width 235 height 59
click at [153, 181] on icon at bounding box center [160, 180] width 15 height 18
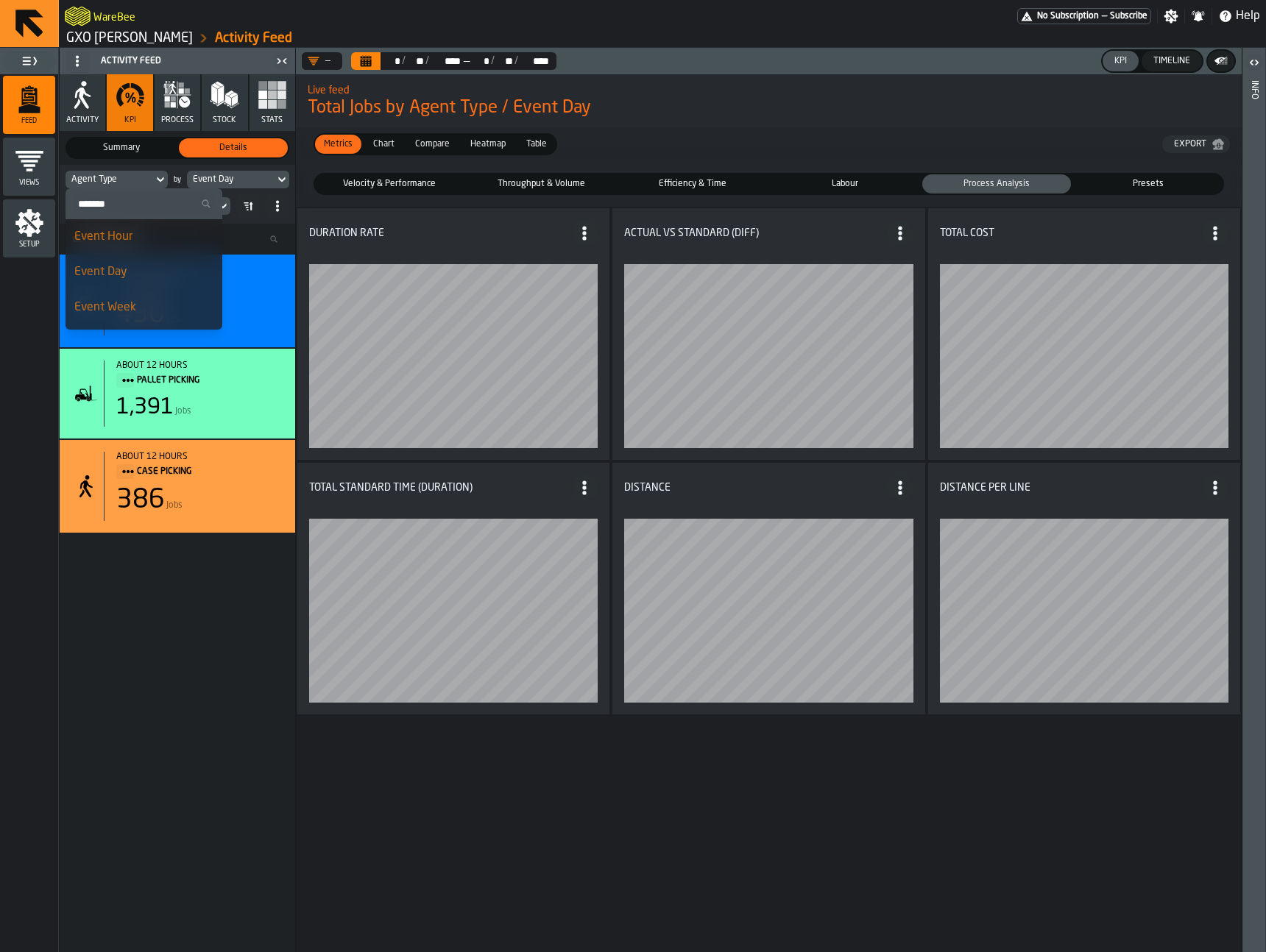
click at [149, 176] on div "Agent Type" at bounding box center [109, 180] width 87 height 16
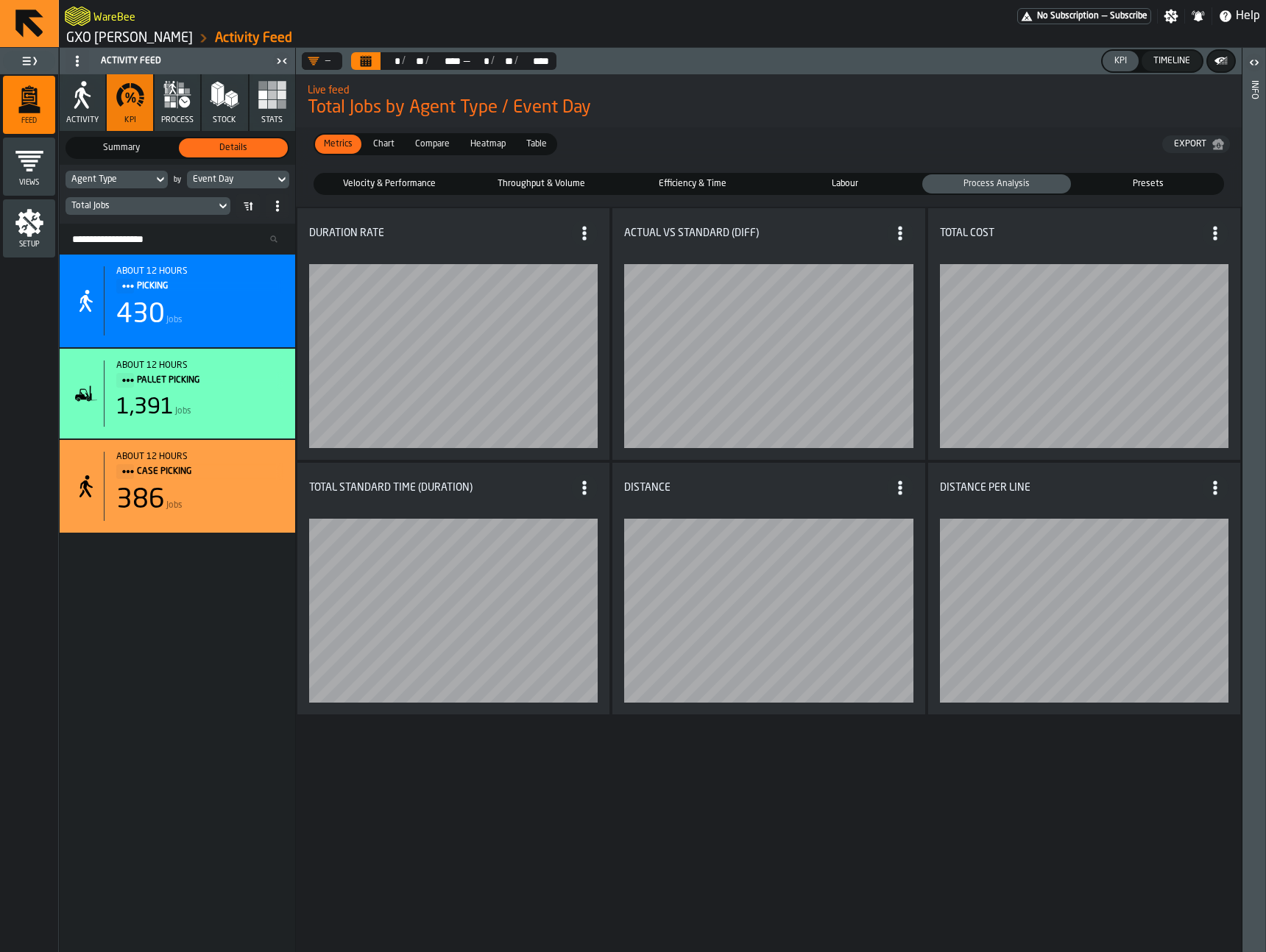
click at [282, 180] on icon at bounding box center [281, 180] width 7 height 5
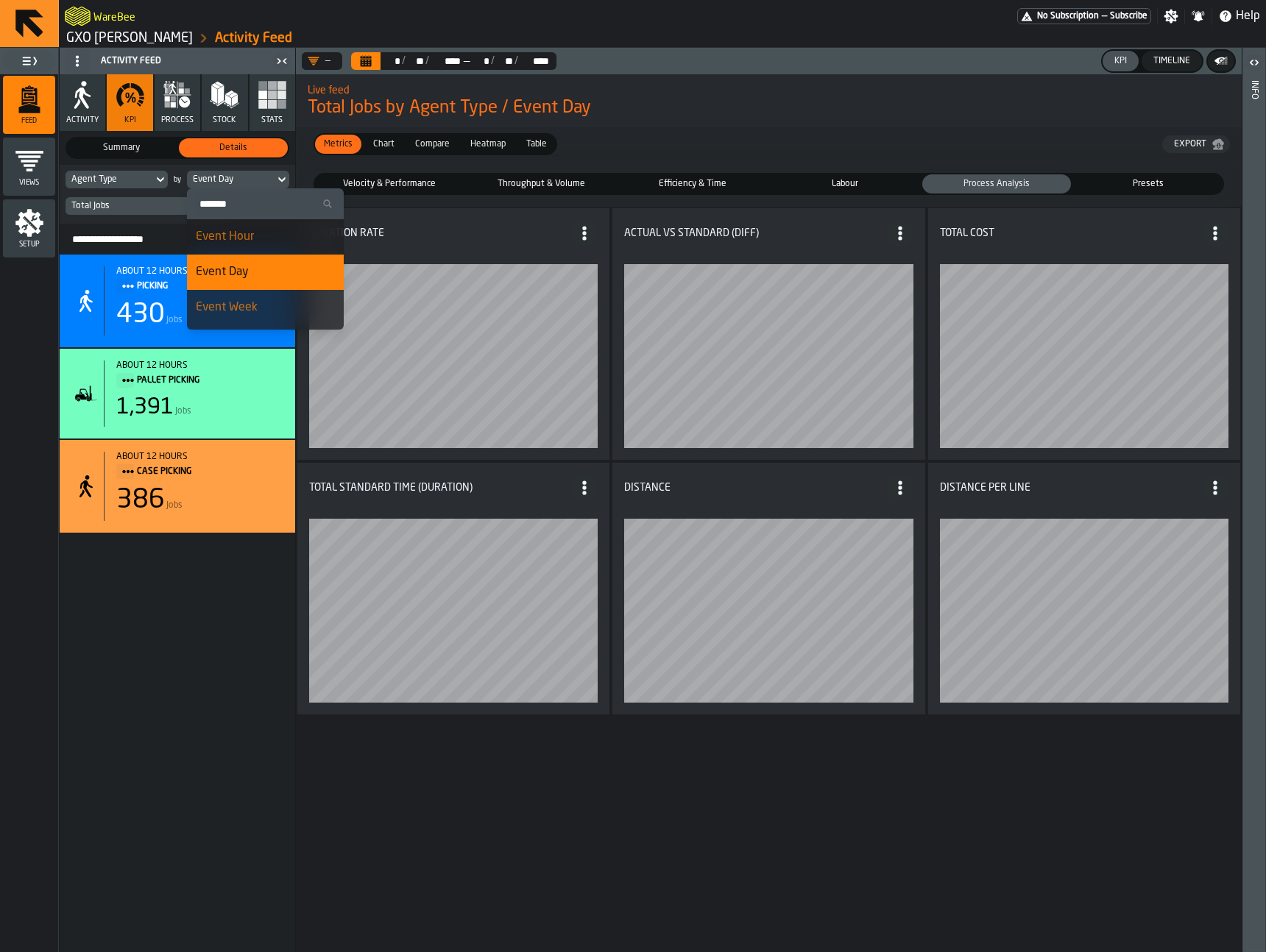
click at [263, 234] on div "Event Hour" at bounding box center [265, 237] width 139 height 18
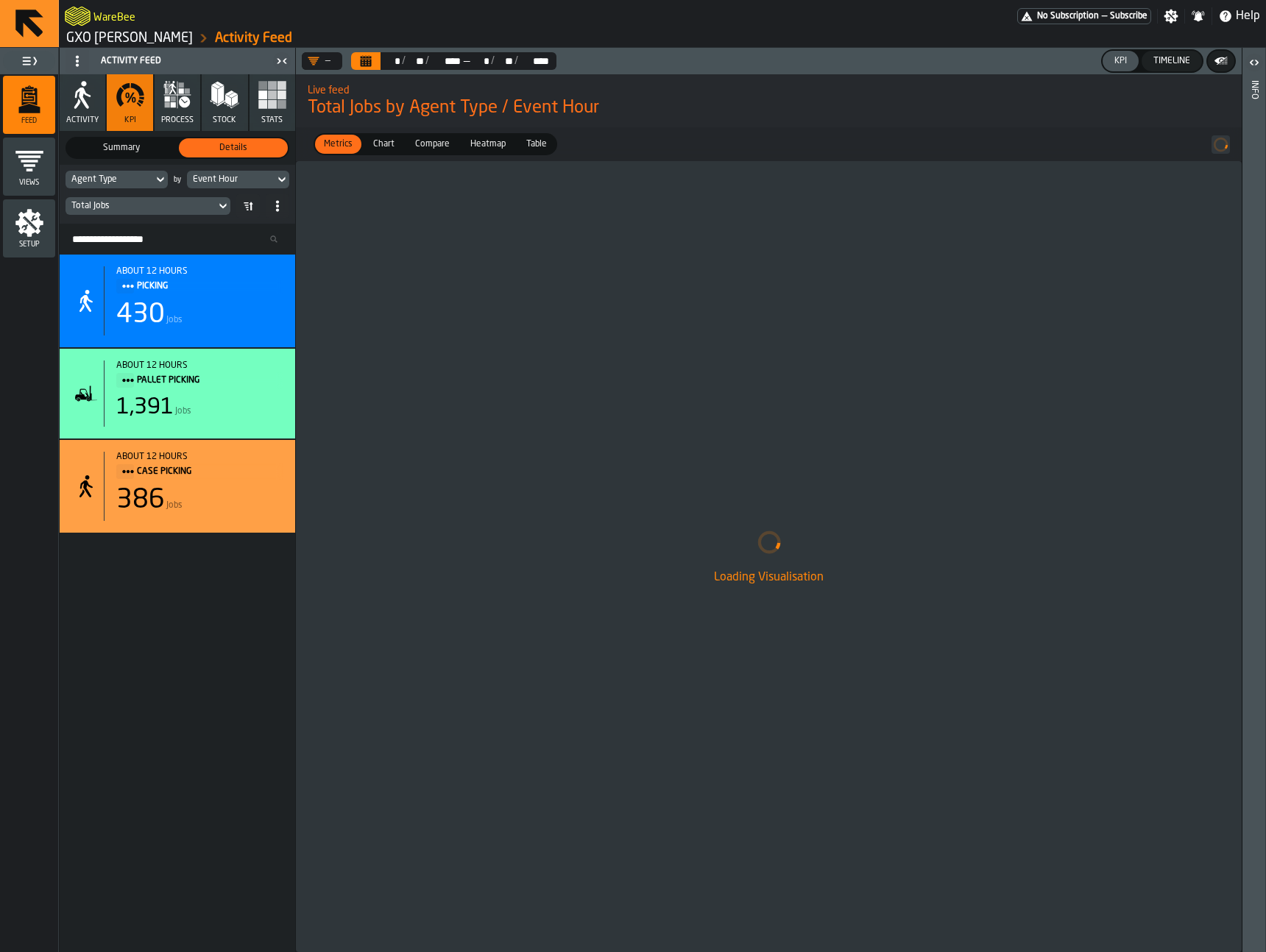
click at [369, 62] on icon "Calendar" at bounding box center [365, 62] width 11 height 7
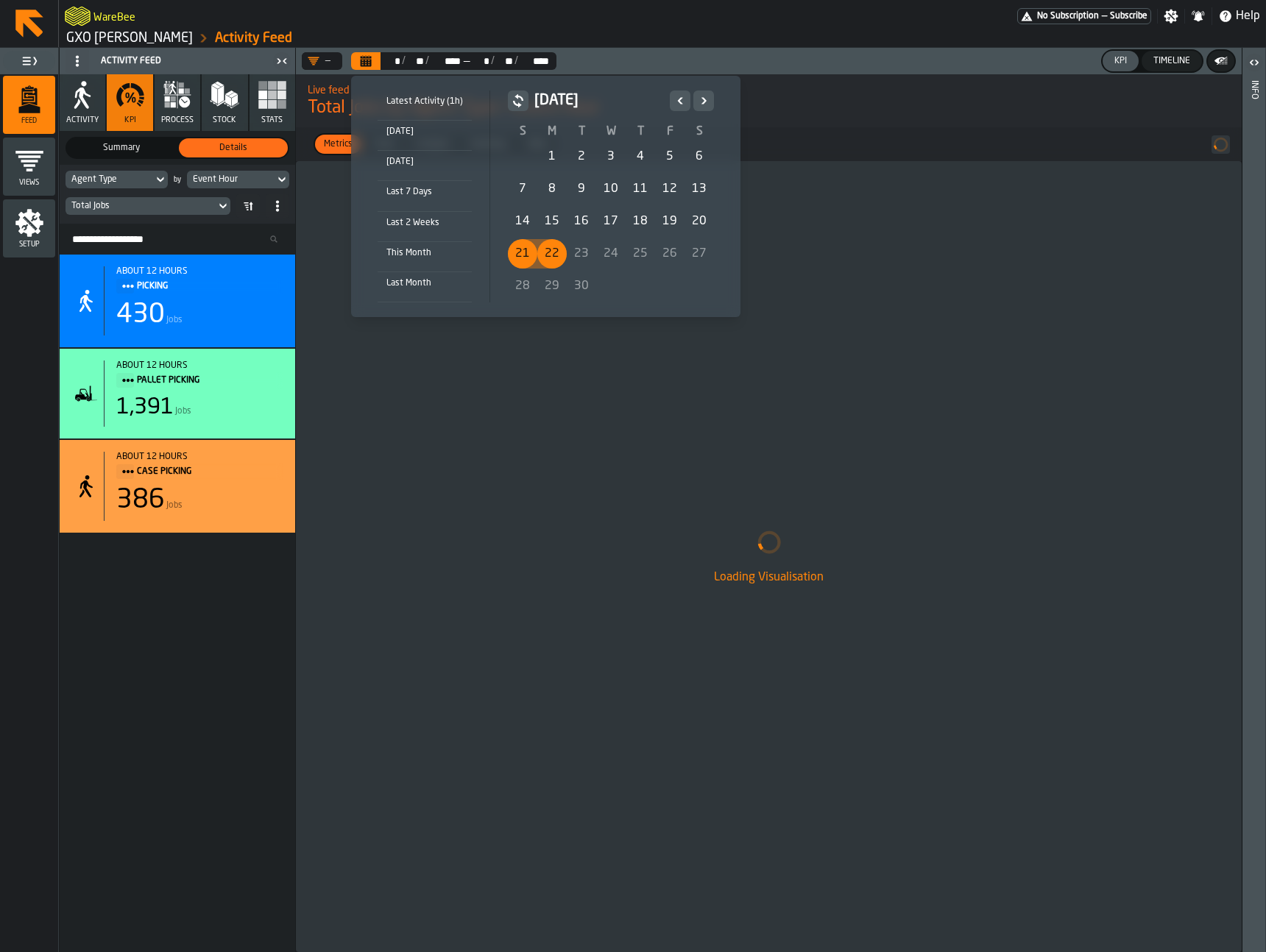
click at [546, 256] on div "22" at bounding box center [552, 254] width 30 height 30
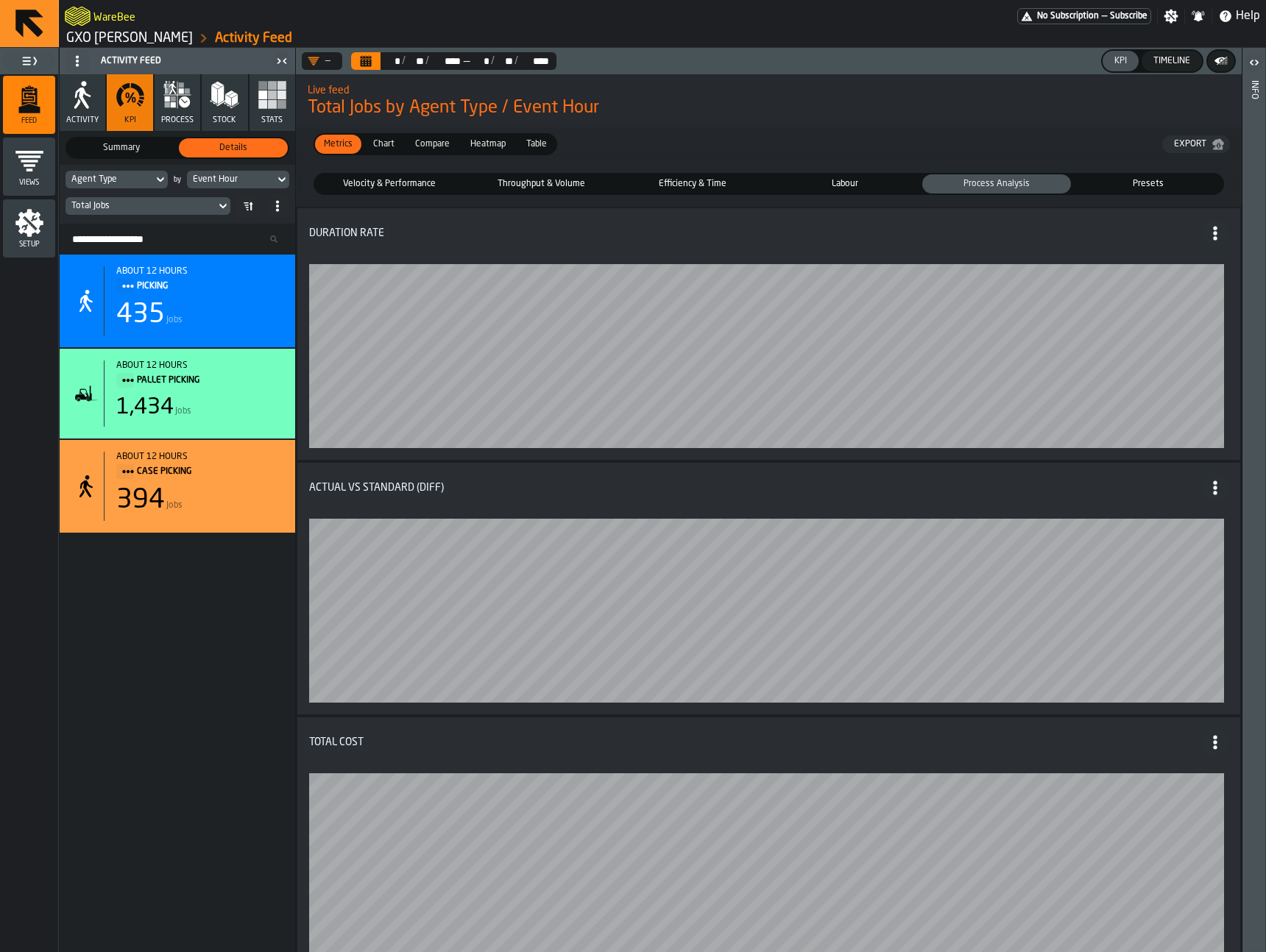
click at [379, 184] on span "Velocity & Performance" at bounding box center [389, 184] width 143 height 13
click at [373, 66] on button "Calendar" at bounding box center [366, 62] width 30 height 18
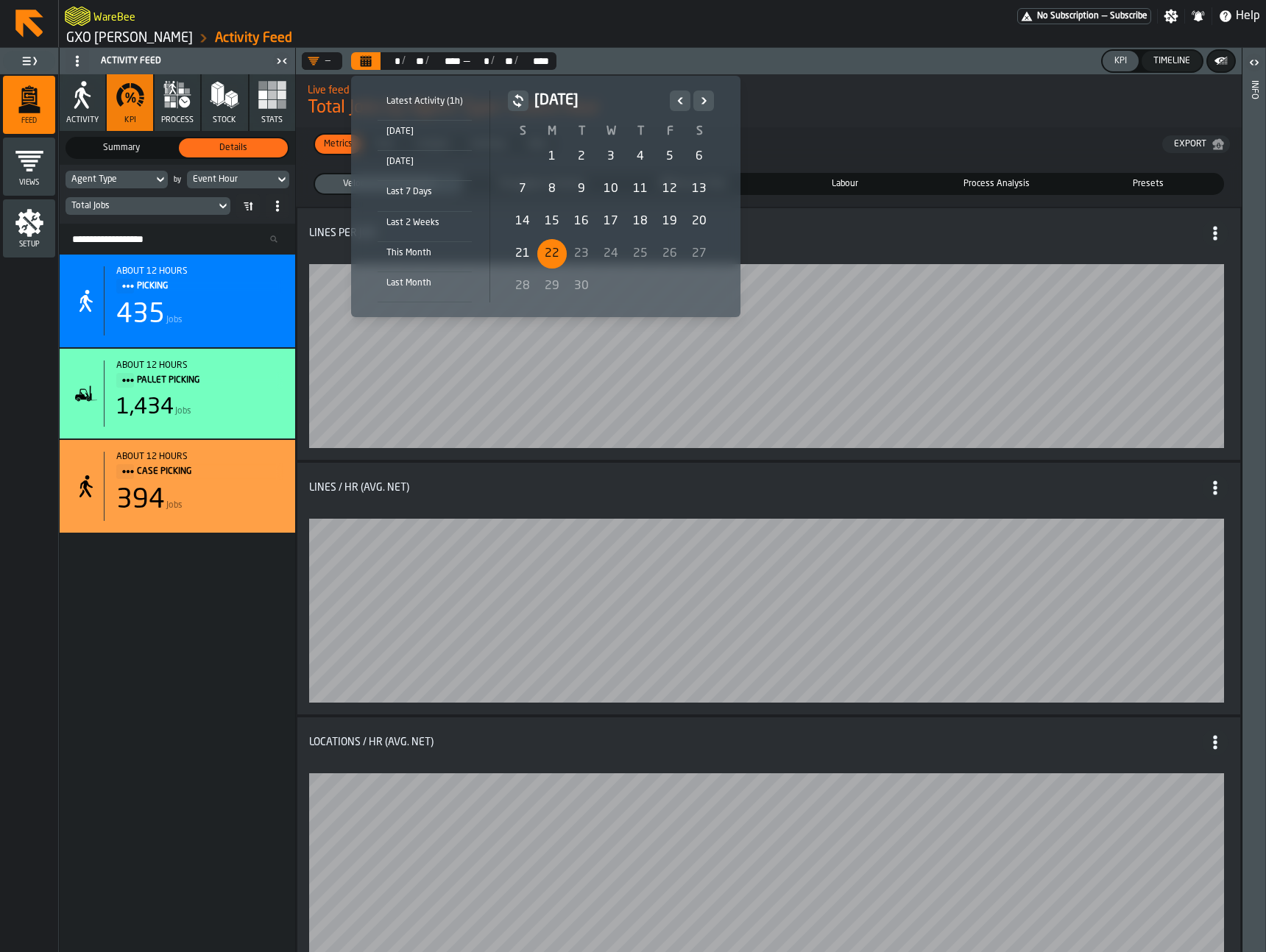
click at [516, 250] on div "21" at bounding box center [522, 254] width 30 height 30
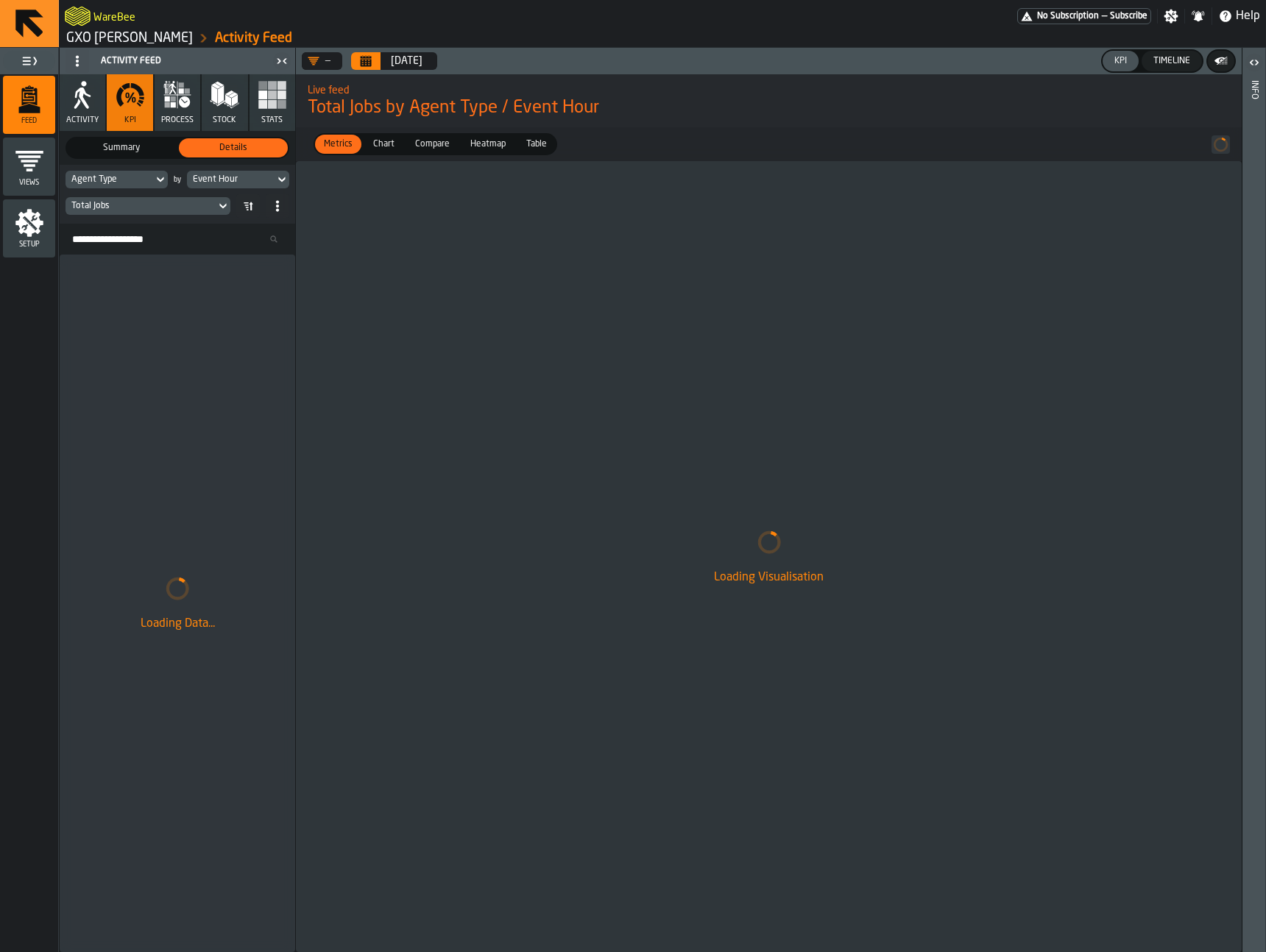
click at [280, 173] on icon at bounding box center [281, 180] width 15 height 18
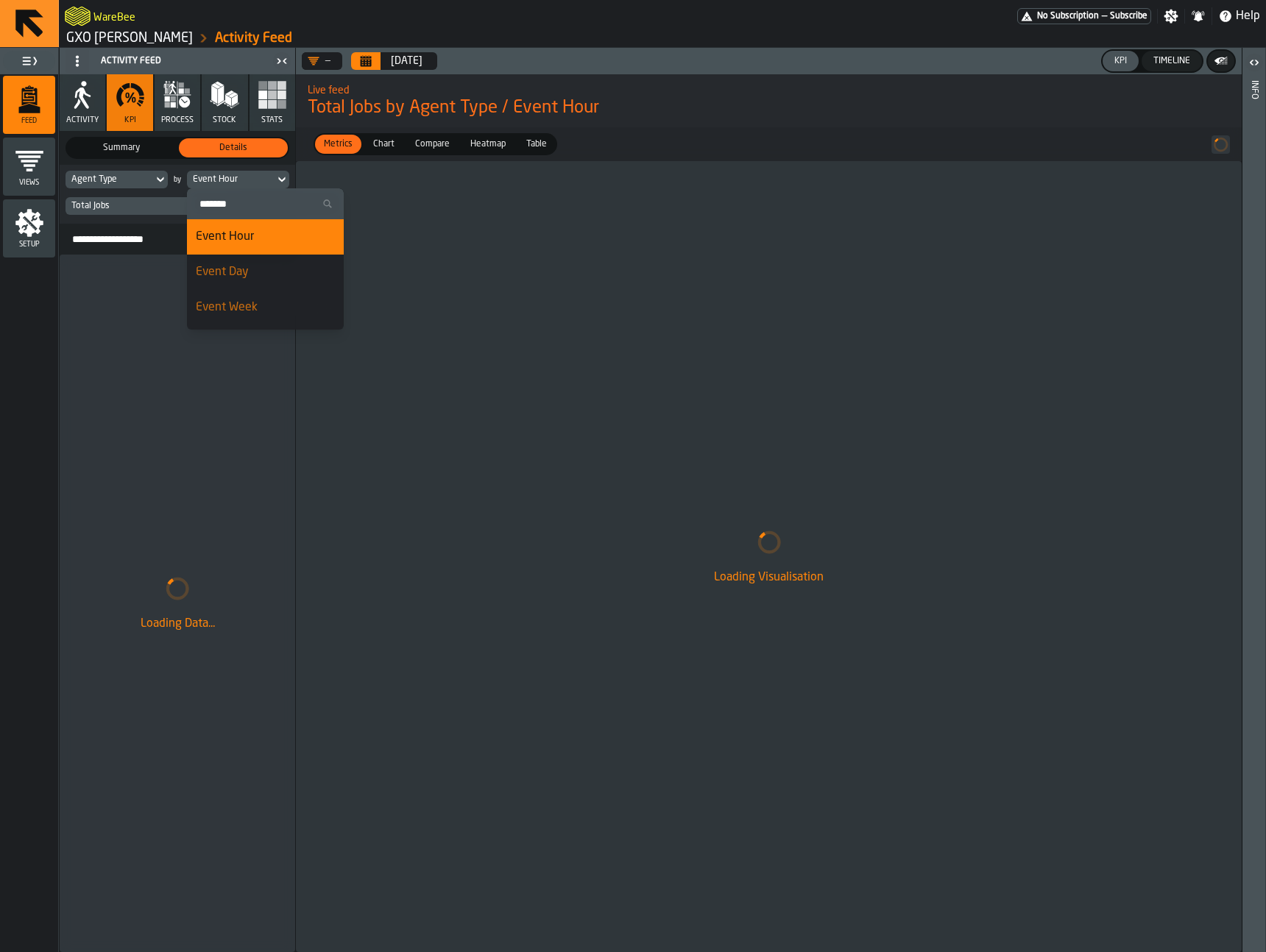
click at [280, 263] on div "Event Day" at bounding box center [265, 272] width 139 height 18
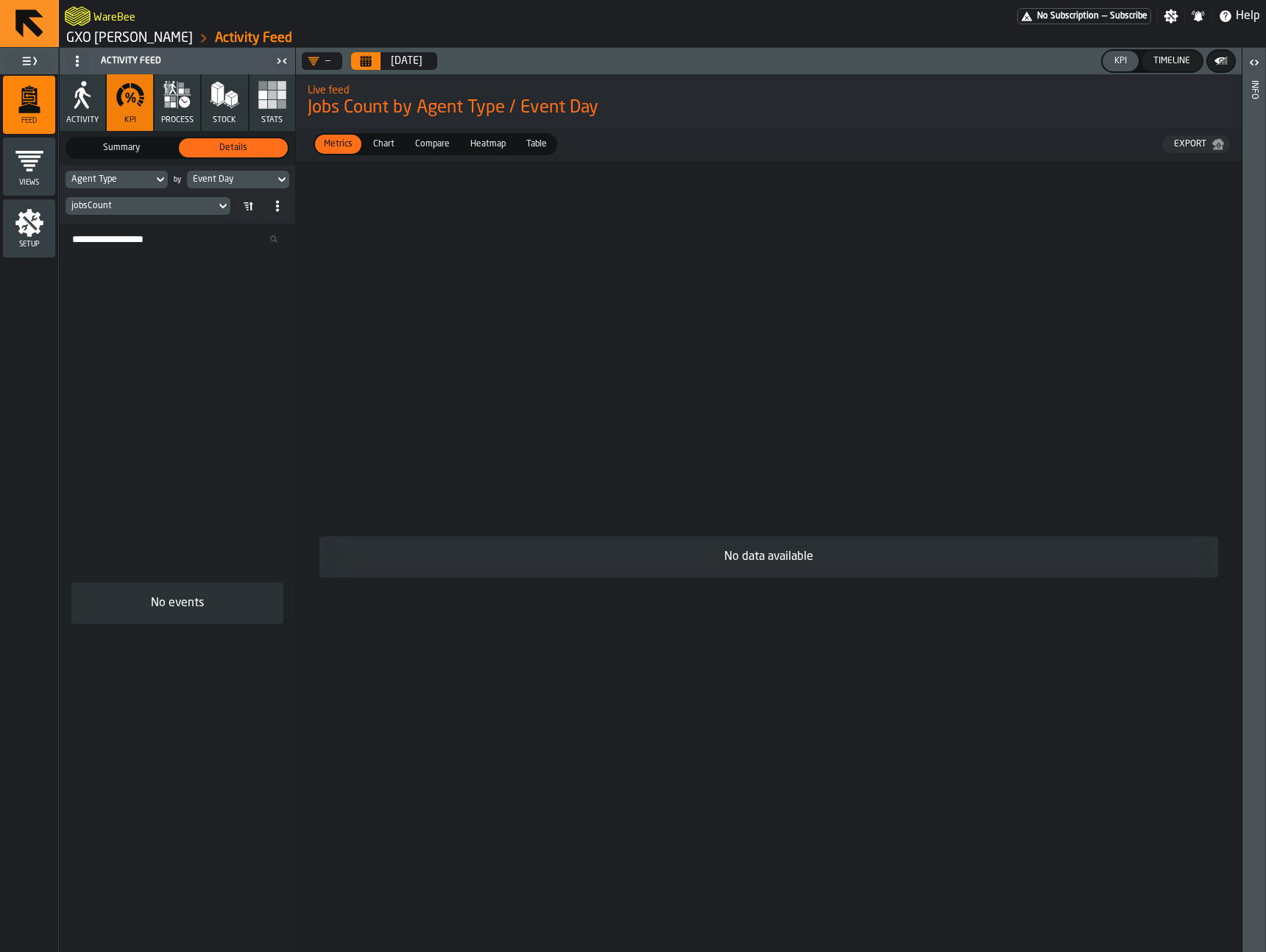
drag, startPoint x: 488, startPoint y: 422, endPoint x: 332, endPoint y: 356, distance: 169.4
click at [488, 423] on div "No data available" at bounding box center [769, 556] width 922 height 767
click at [158, 204] on div "jobsCount" at bounding box center [140, 205] width 138 height 10
click at [111, 226] on div "Search Resources..." at bounding box center [177, 238] width 235 height 31
click at [117, 210] on div "jobsCount" at bounding box center [140, 205] width 138 height 10
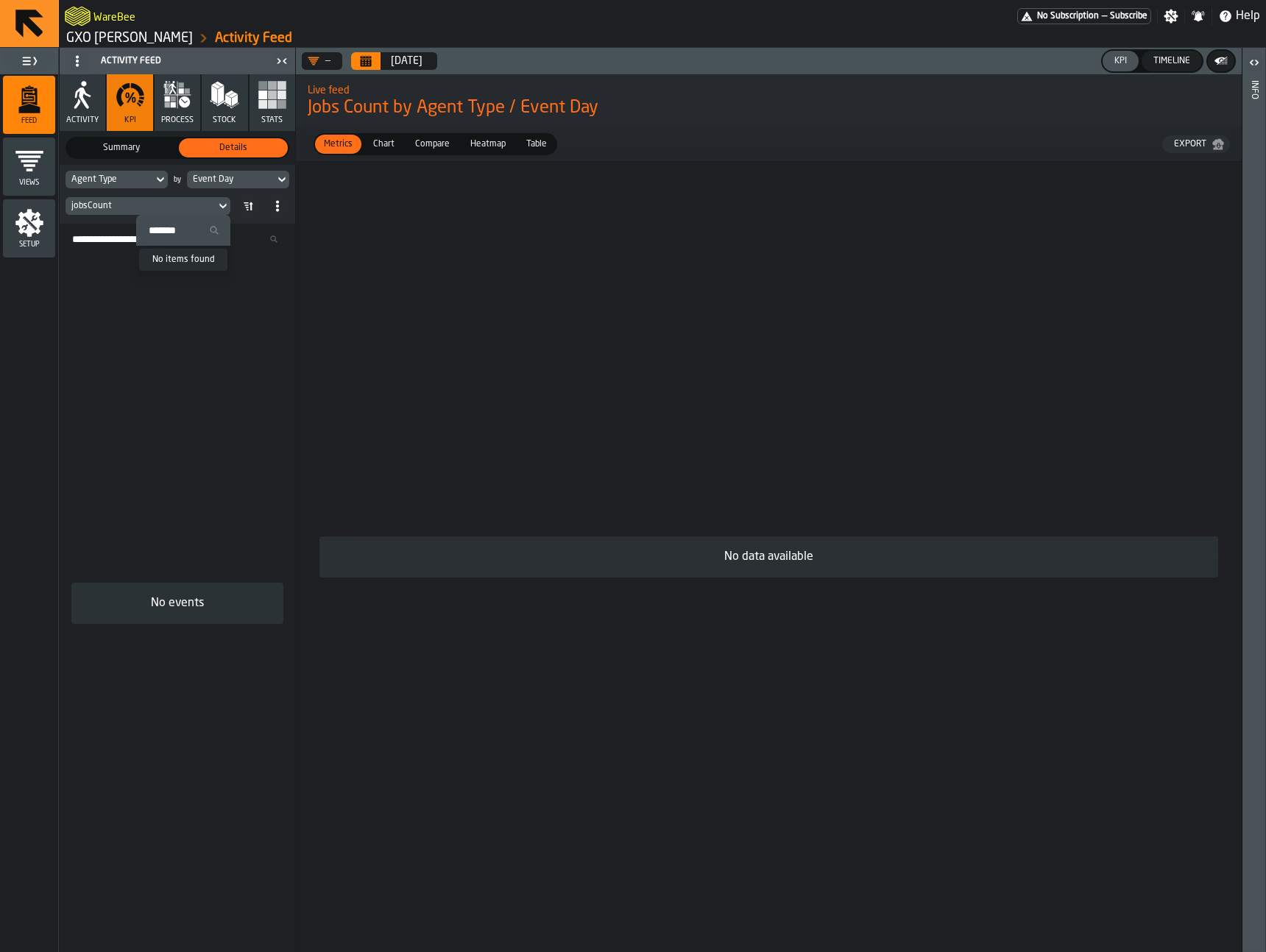
click at [113, 181] on div "Agent Type" at bounding box center [109, 180] width 75 height 10
click at [232, 179] on div "Event Day" at bounding box center [230, 180] width 75 height 10
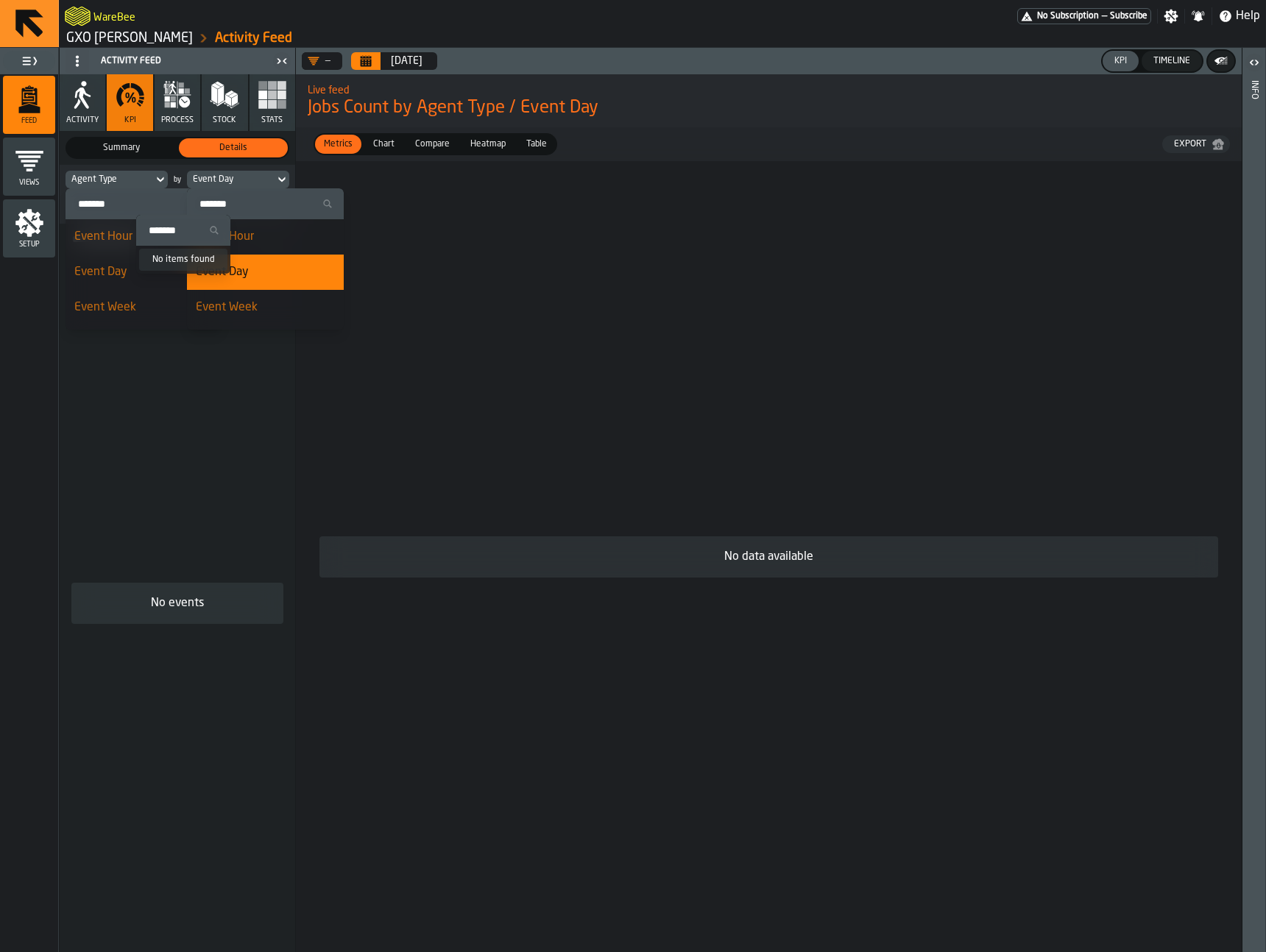
click at [249, 175] on div "Event Day" at bounding box center [230, 180] width 75 height 10
click at [254, 176] on div "Event Day" at bounding box center [230, 180] width 75 height 10
click at [269, 229] on div "Event Hour" at bounding box center [265, 237] width 139 height 18
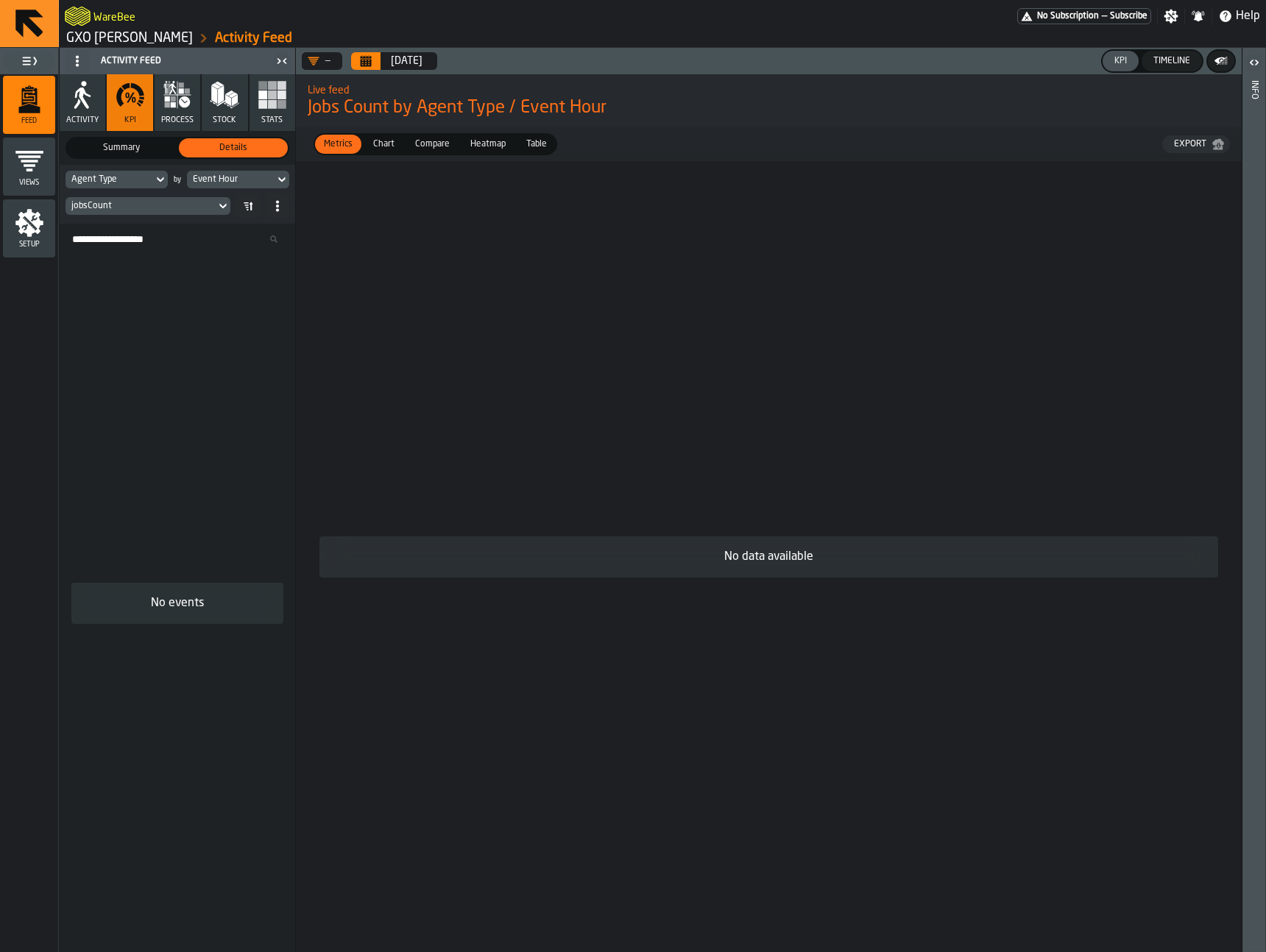
click at [244, 175] on div "Event Hour" at bounding box center [230, 180] width 75 height 10
click at [262, 268] on div "Event Day" at bounding box center [265, 272] width 139 height 18
click at [248, 175] on div "Event Day" at bounding box center [230, 180] width 75 height 10
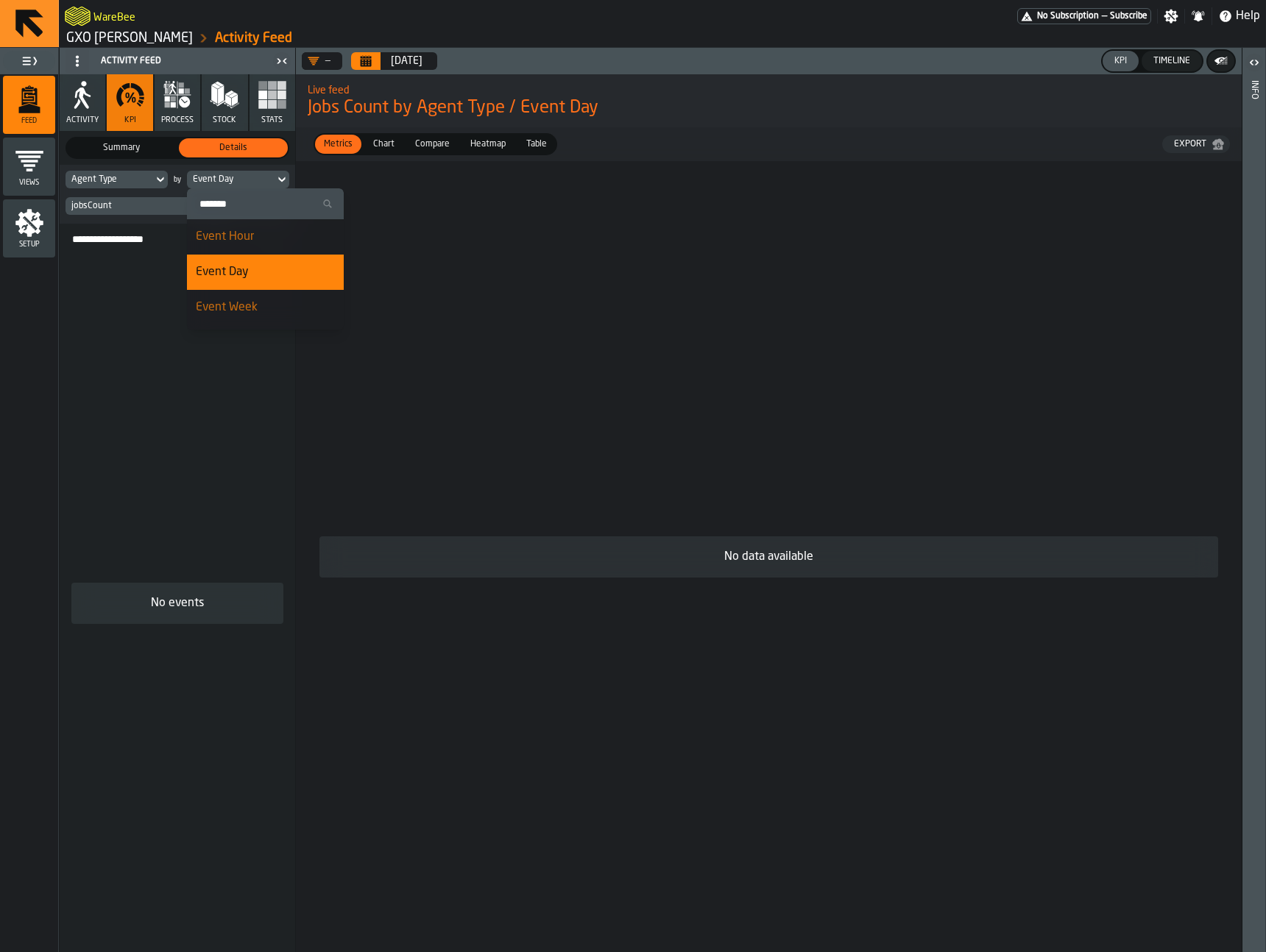
click at [253, 297] on li "Event Week" at bounding box center [265, 308] width 157 height 36
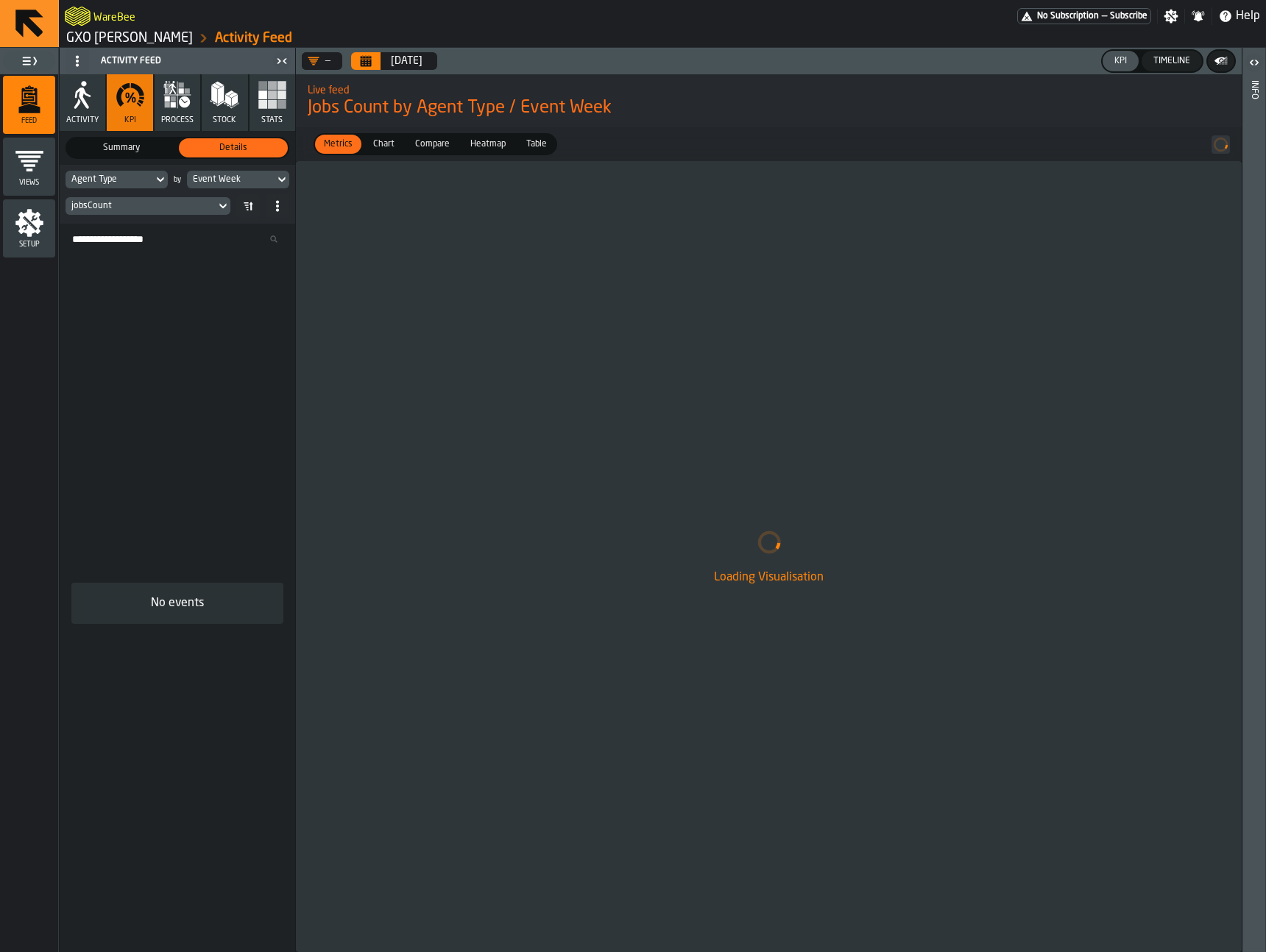
click at [561, 300] on div "Loading Visualisation" at bounding box center [769, 556] width 945 height 791
